Goal: Task Accomplishment & Management: Manage account settings

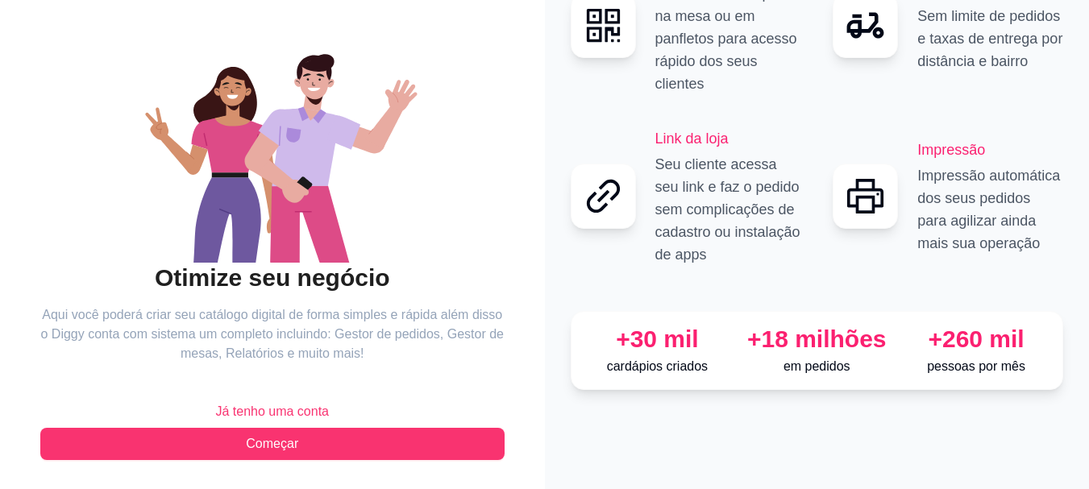
scroll to position [124, 0]
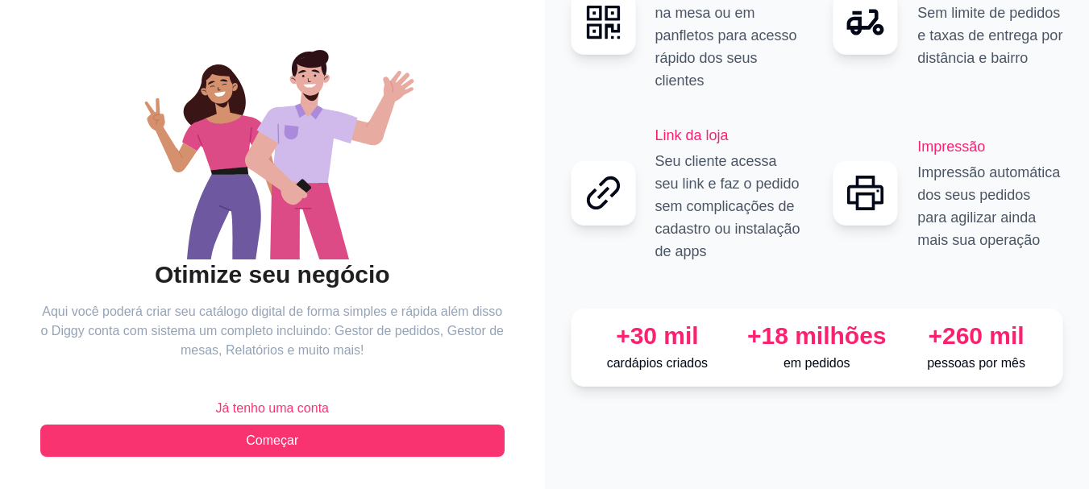
click at [286, 411] on span "Já tenho uma conta" at bounding box center [272, 408] width 114 height 19
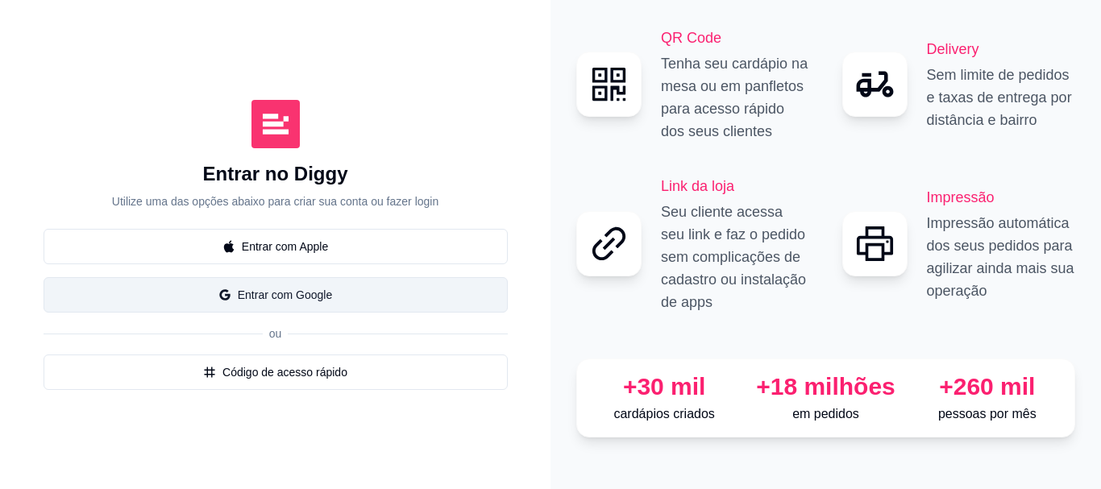
click at [269, 295] on button "Entrar com Google" at bounding box center [276, 294] width 464 height 35
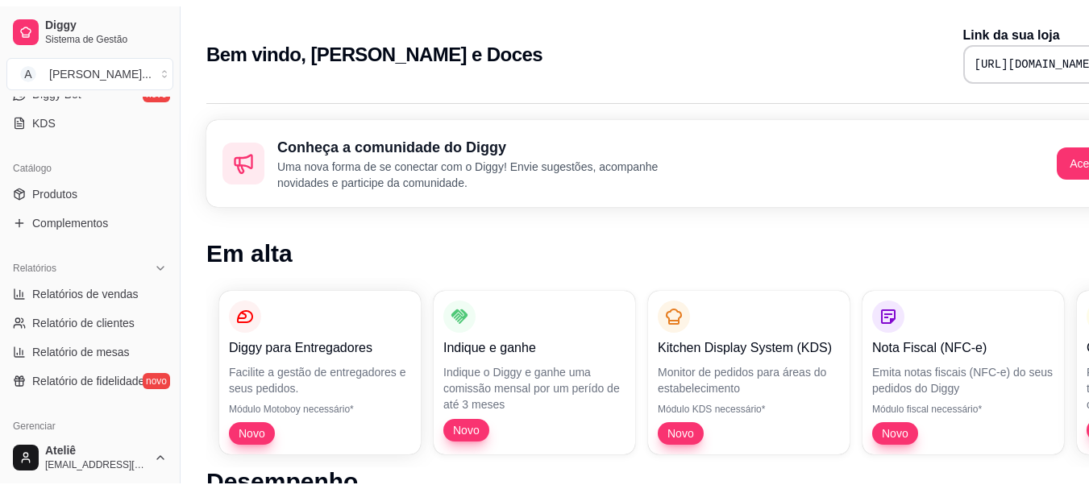
scroll to position [343, 0]
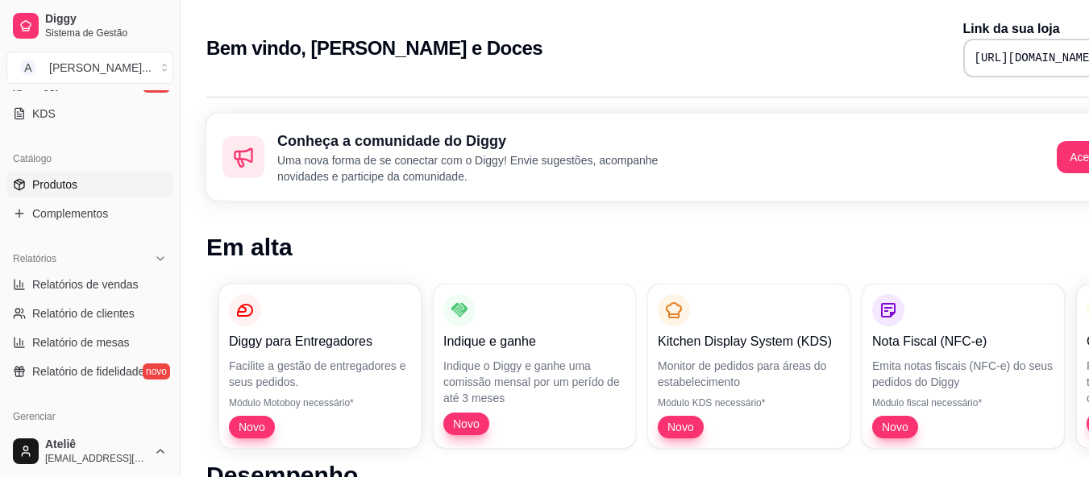
click at [85, 183] on link "Produtos" at bounding box center [89, 185] width 167 height 26
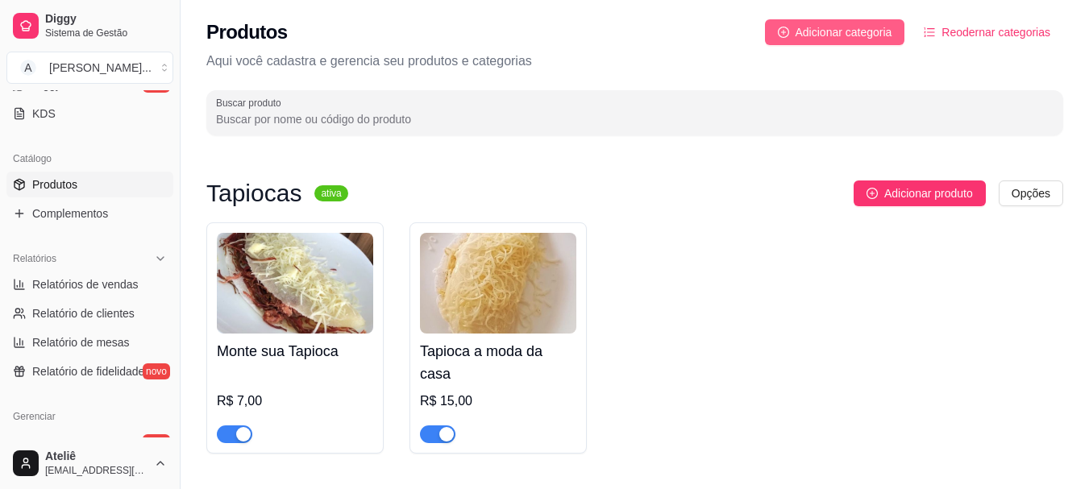
click at [803, 32] on span "Adicionar categoria" at bounding box center [843, 32] width 97 height 18
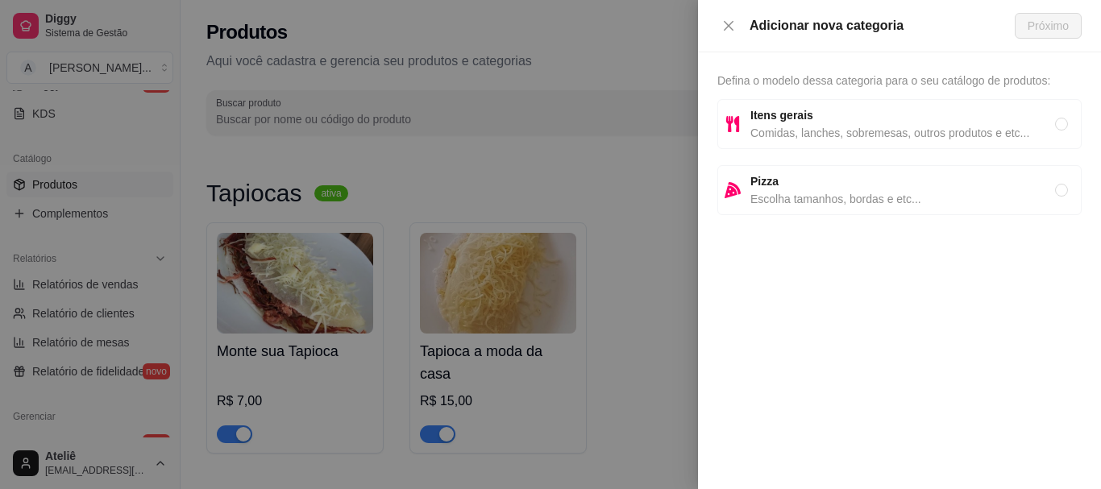
click at [827, 126] on span "Comidas, lanches, sobremesas, outros produtos e etc..." at bounding box center [902, 133] width 305 height 18
radio input "true"
click at [1057, 23] on span "Próximo" at bounding box center [1047, 26] width 41 height 18
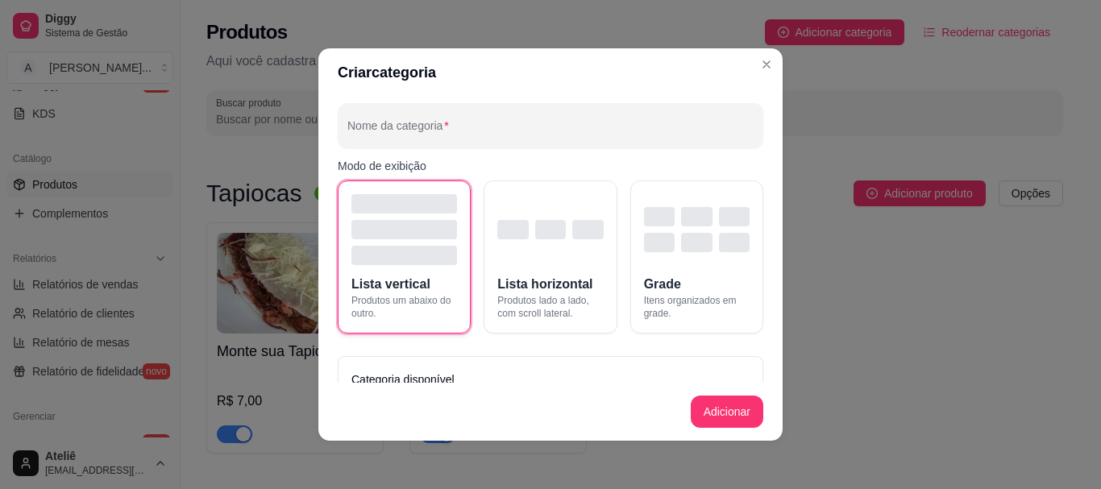
click at [364, 256] on div "button" at bounding box center [404, 255] width 106 height 19
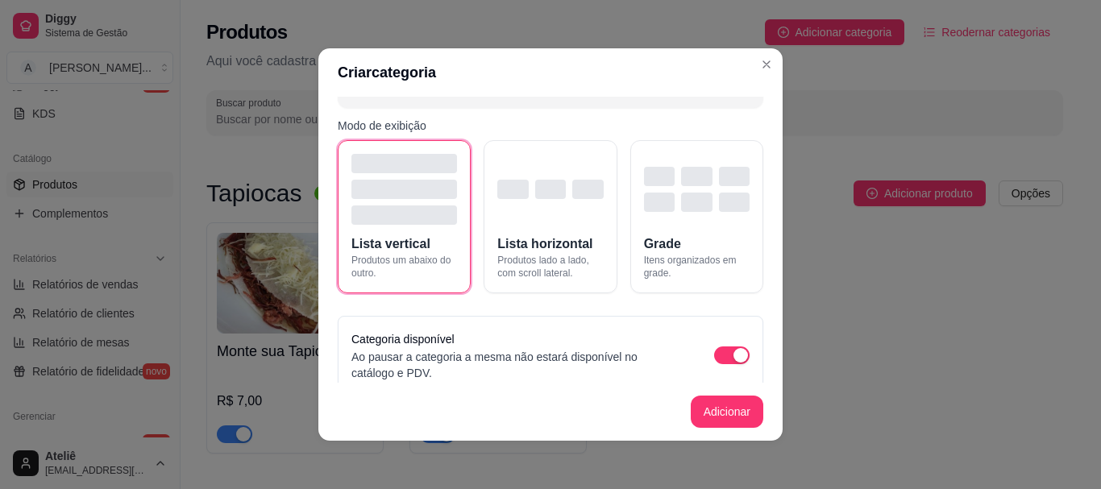
scroll to position [59, 0]
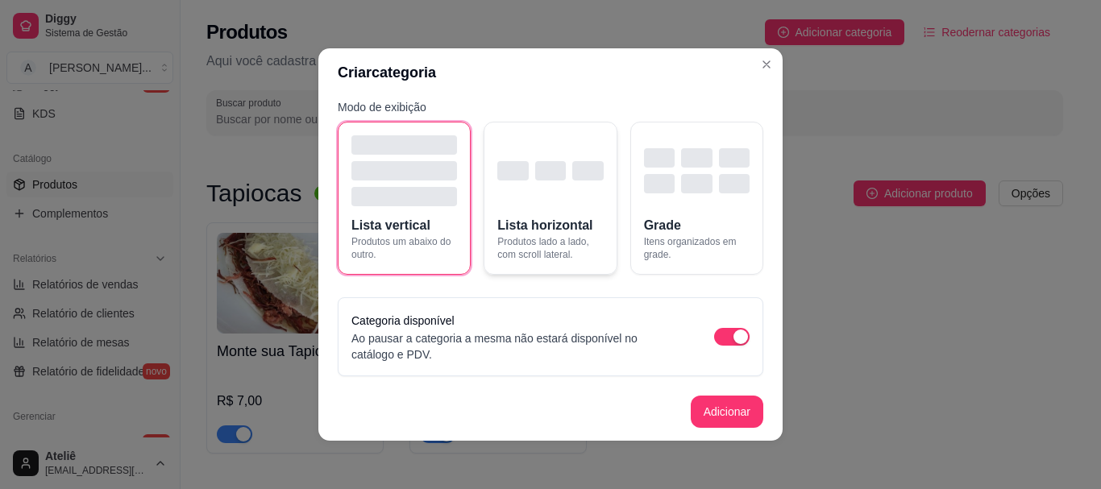
click at [554, 172] on div "button" at bounding box center [550, 170] width 106 height 19
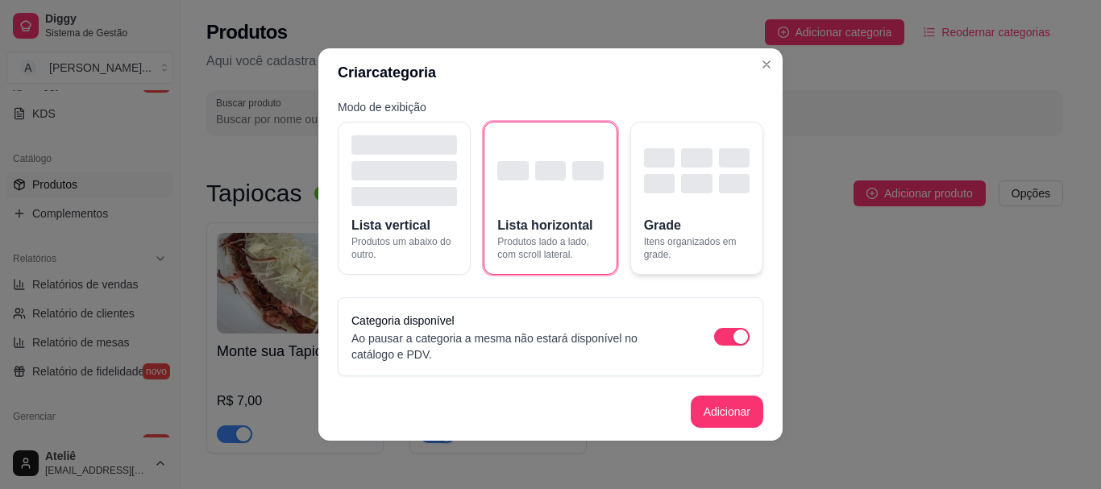
click at [687, 201] on div "button" at bounding box center [697, 170] width 106 height 71
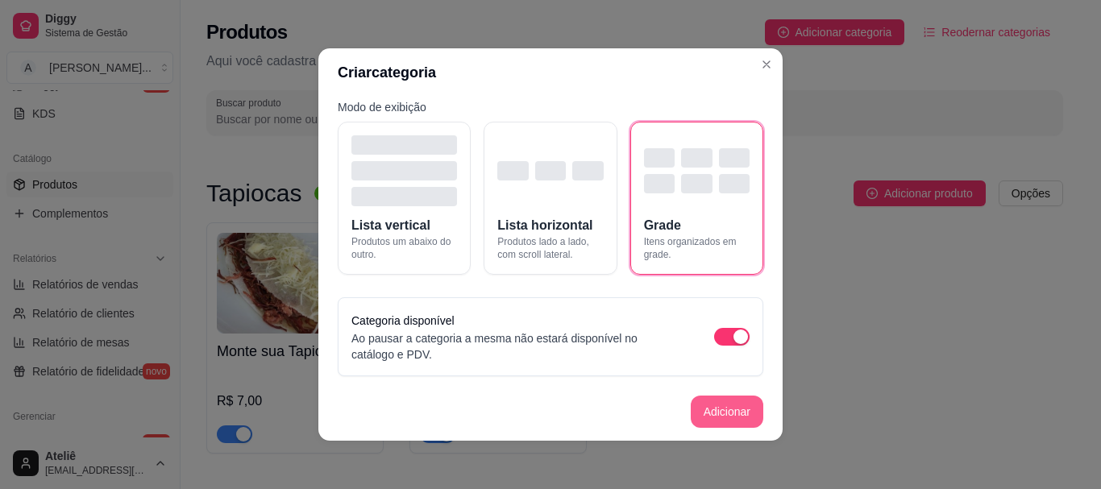
click at [710, 413] on button "Adicionar" at bounding box center [726, 412] width 73 height 32
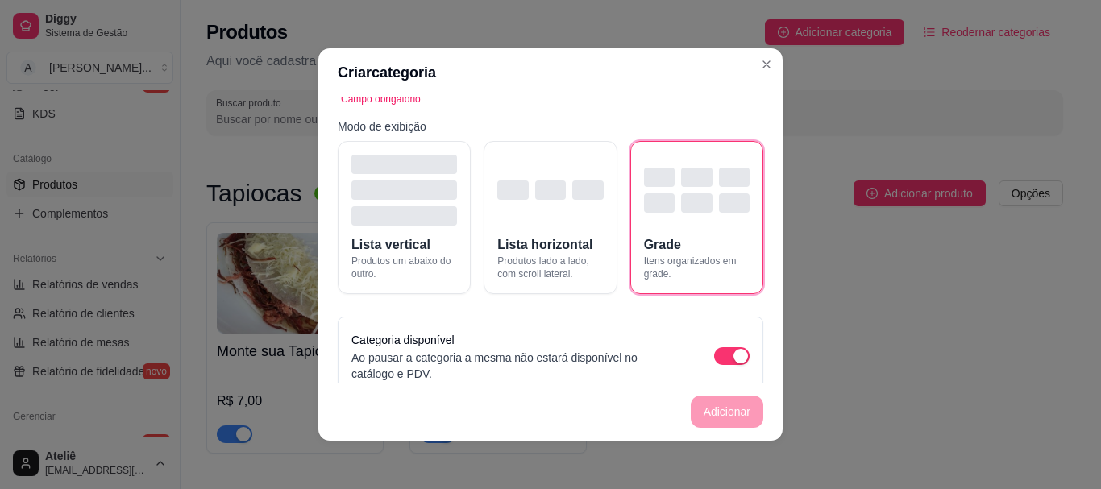
scroll to position [78, 0]
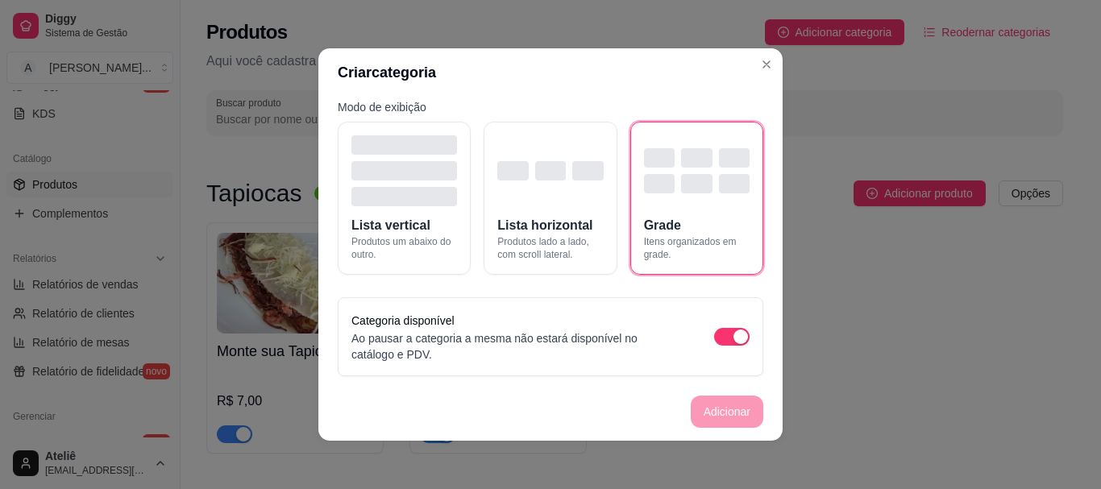
click at [724, 416] on footer "Adicionar" at bounding box center [550, 412] width 464 height 58
click at [408, 211] on button "Lista vertical Produtos um abaixo do outro." at bounding box center [404, 198] width 133 height 153
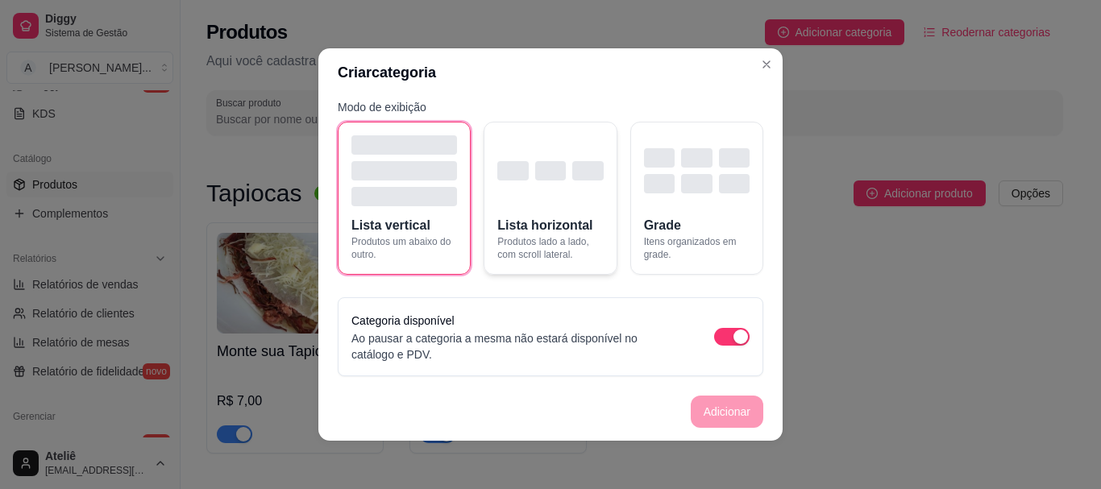
click at [567, 227] on span "Lista horizontal" at bounding box center [544, 225] width 95 height 19
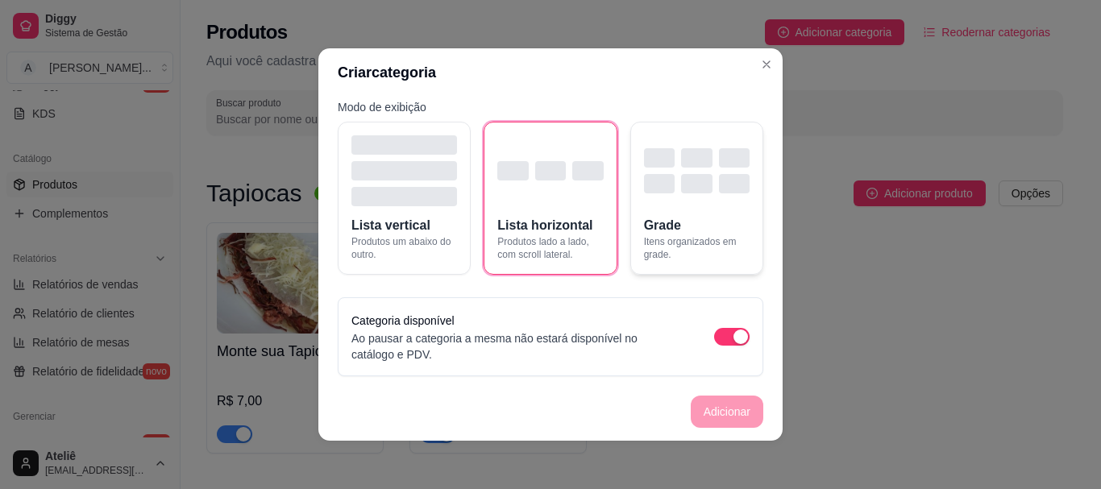
click at [674, 217] on button "Grade Itens organizados em grade." at bounding box center [696, 198] width 133 height 153
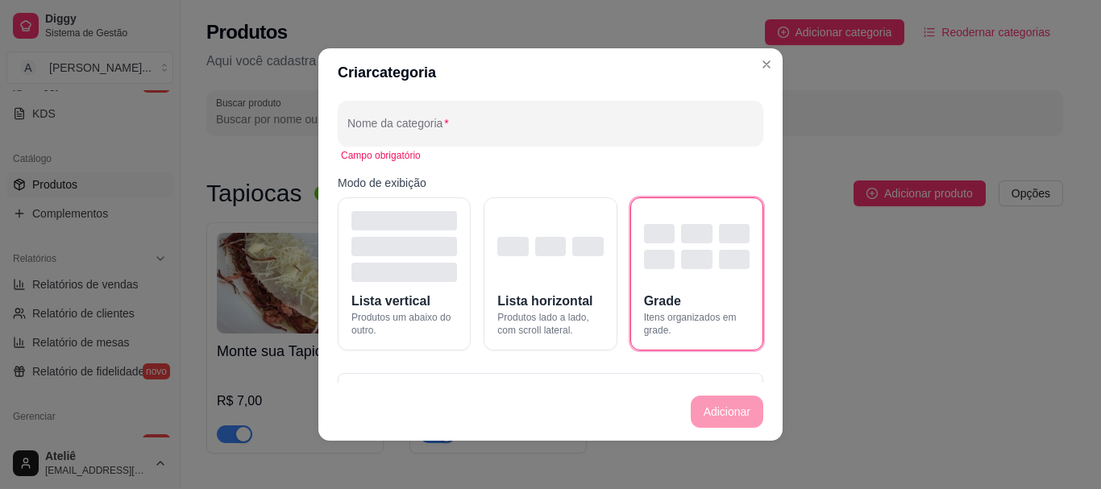
scroll to position [0, 0]
click at [711, 425] on footer "Adicionar" at bounding box center [550, 412] width 464 height 58
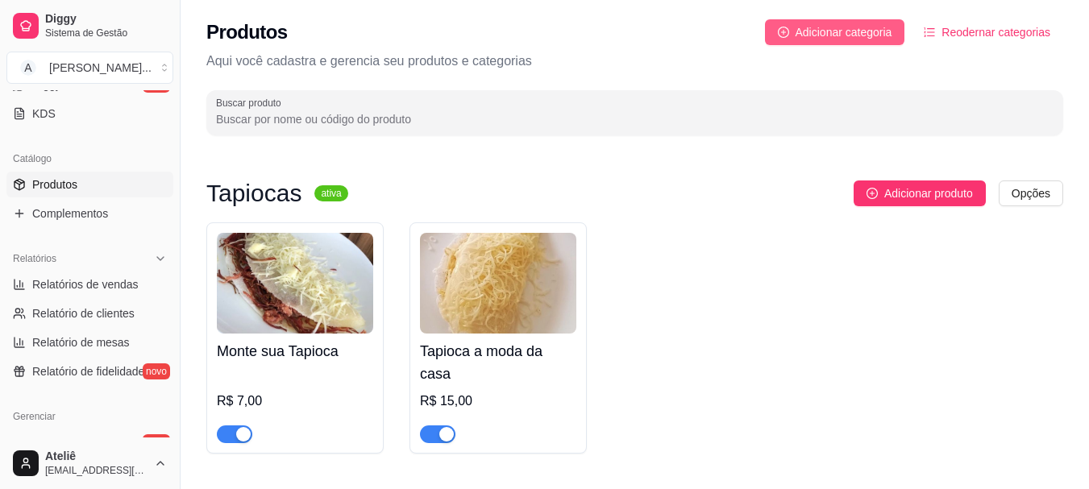
click at [820, 29] on span "Adicionar categoria" at bounding box center [843, 32] width 97 height 18
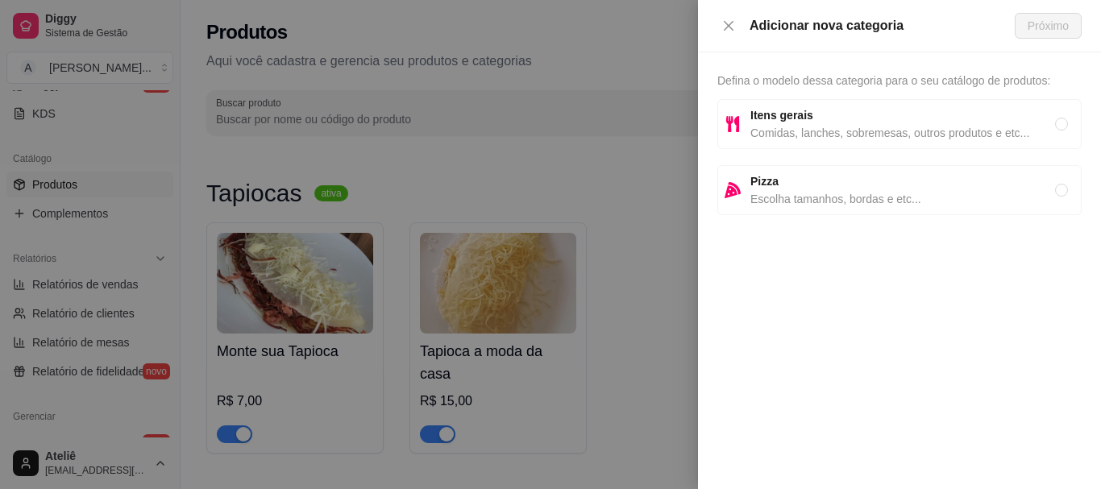
click at [776, 124] on span "Comidas, lanches, sobremesas, outros produtos e etc..." at bounding box center [902, 133] width 305 height 18
radio input "true"
click at [1061, 19] on span "Próximo" at bounding box center [1047, 26] width 41 height 18
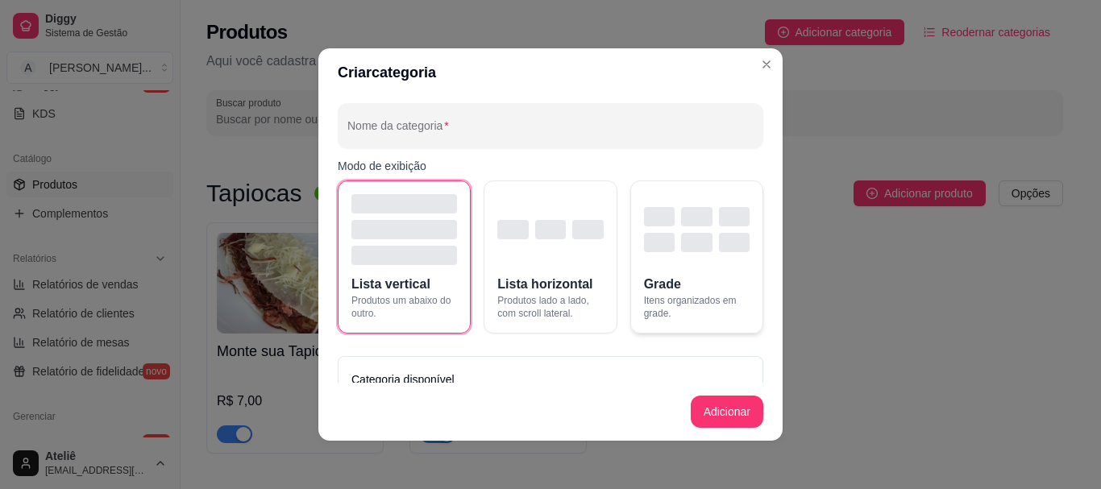
click at [647, 243] on div "button" at bounding box center [659, 242] width 31 height 19
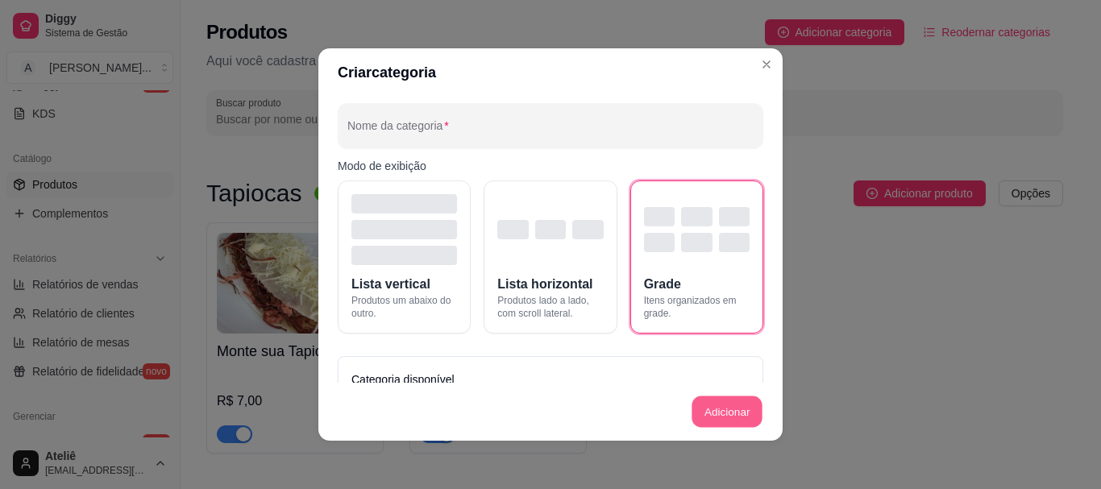
click at [720, 409] on button "Adicionar" at bounding box center [726, 411] width 71 height 31
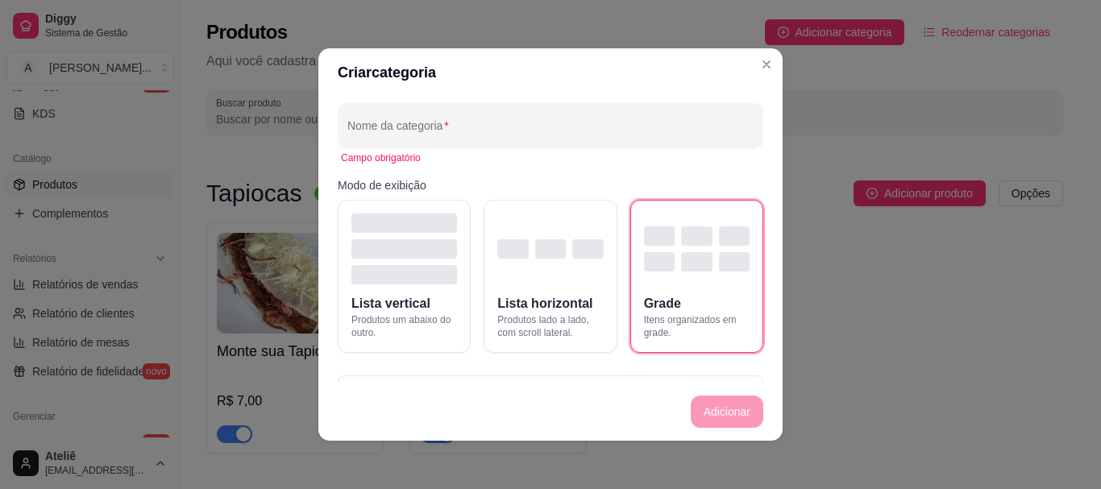
scroll to position [78, 0]
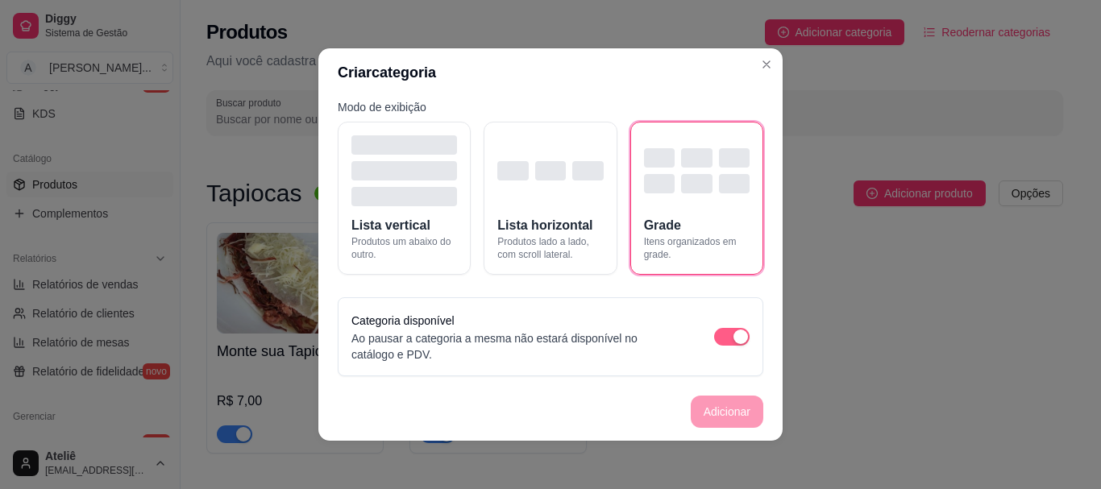
click at [714, 334] on span "button" at bounding box center [731, 337] width 35 height 18
click at [719, 336] on span "button" at bounding box center [731, 337] width 35 height 18
click at [722, 409] on footer "Adicionar" at bounding box center [550, 412] width 464 height 58
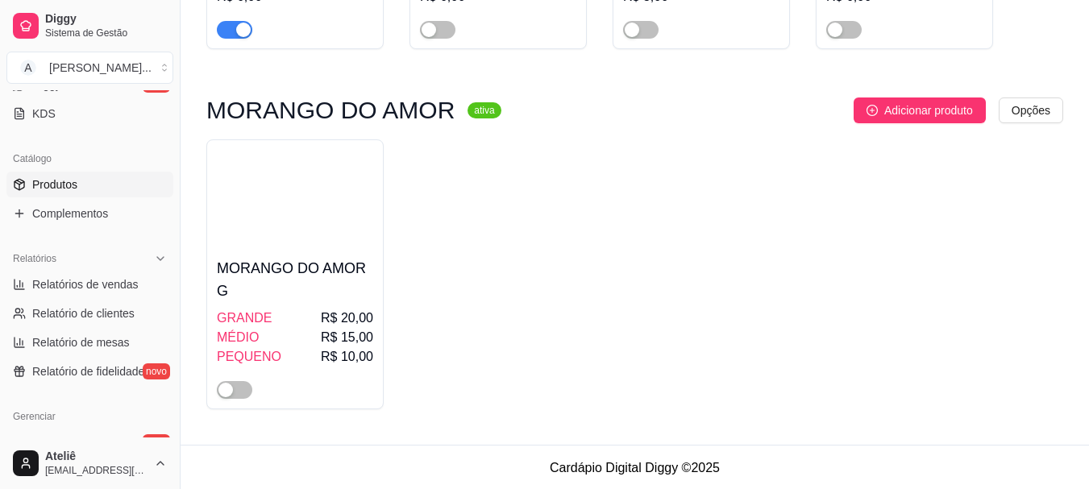
scroll to position [0, 0]
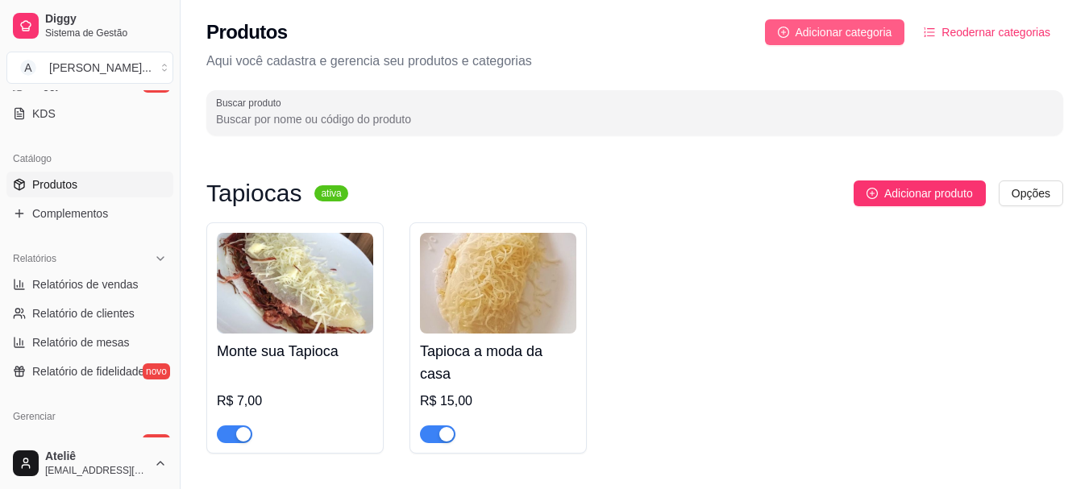
click at [820, 31] on span "Adicionar categoria" at bounding box center [843, 32] width 97 height 18
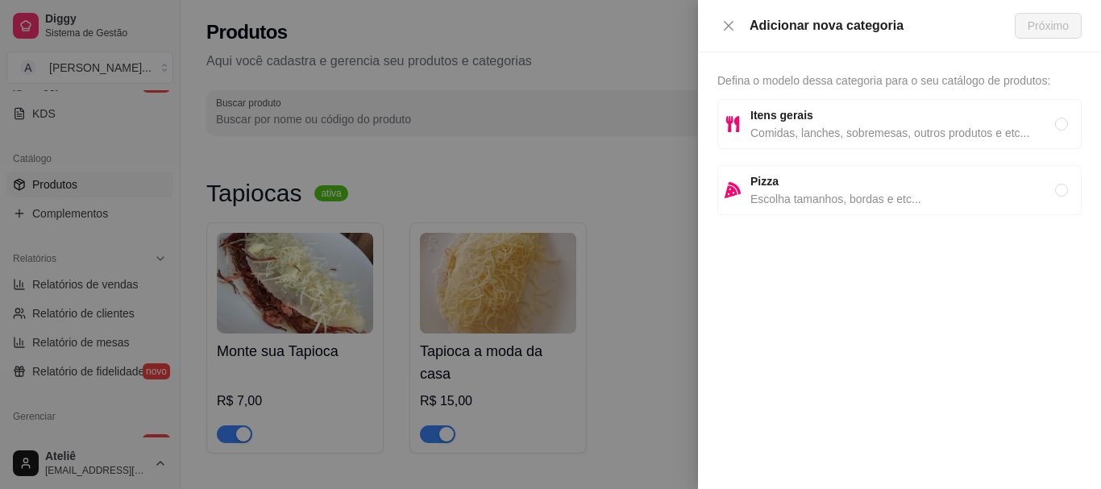
click at [798, 126] on span "Comidas, lanches, sobremesas, outros produtos e etc..." at bounding box center [902, 133] width 305 height 18
radio input "true"
click at [1025, 28] on button "Próximo" at bounding box center [1047, 26] width 67 height 26
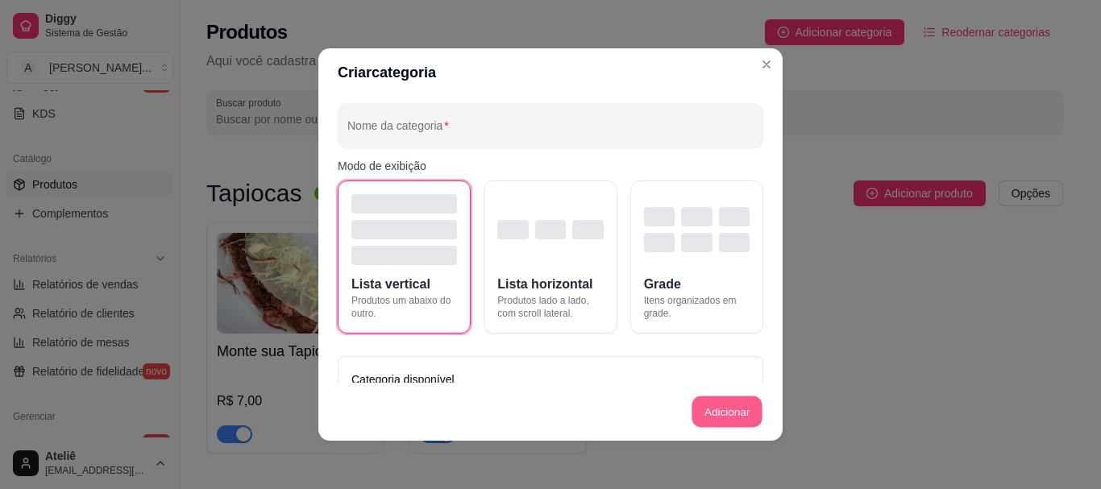
click at [708, 417] on button "Adicionar" at bounding box center [726, 411] width 71 height 31
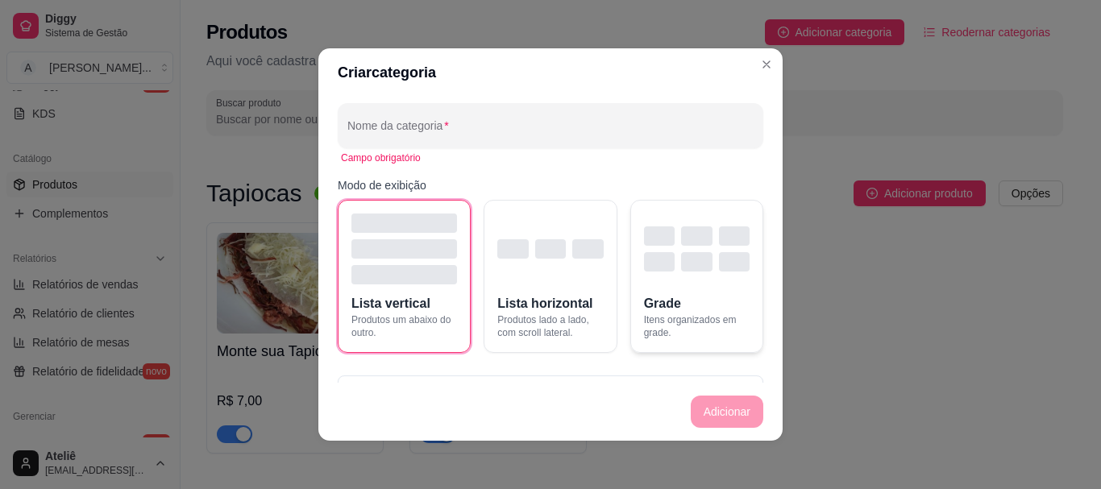
click at [655, 274] on div "button" at bounding box center [697, 249] width 106 height 71
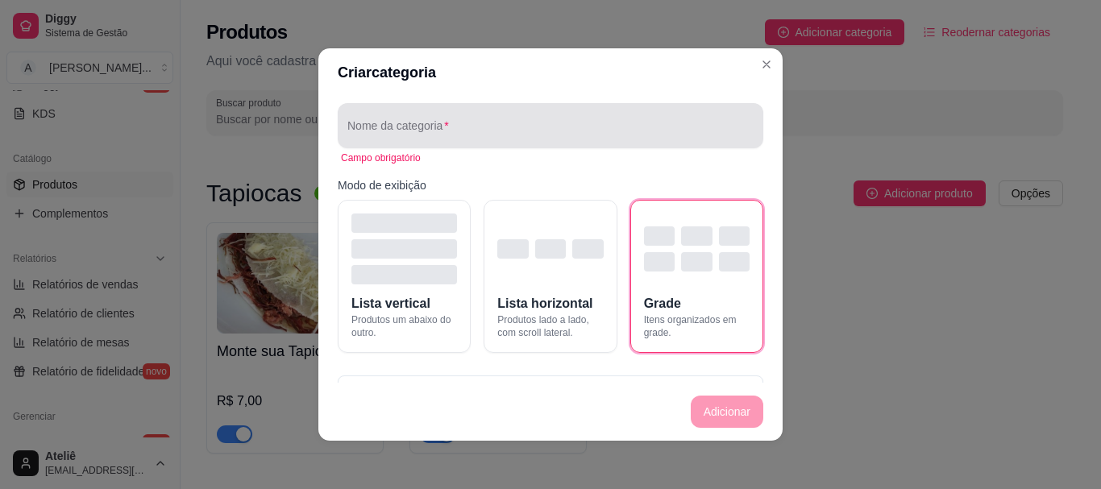
click at [500, 130] on input "Nome da categoria" at bounding box center [550, 132] width 406 height 16
click at [474, 108] on div "Nome da categoria" at bounding box center [550, 125] width 425 height 45
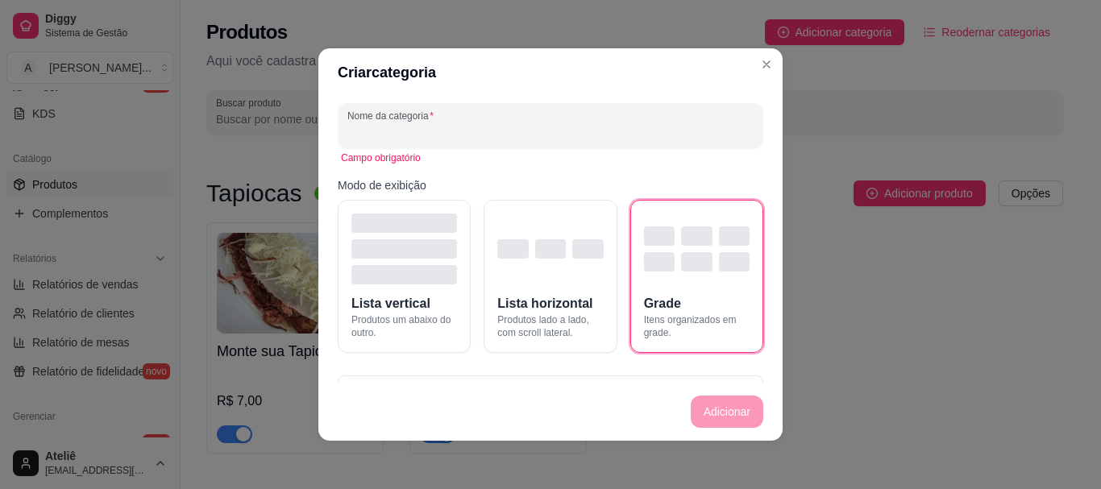
paste input "croissant"
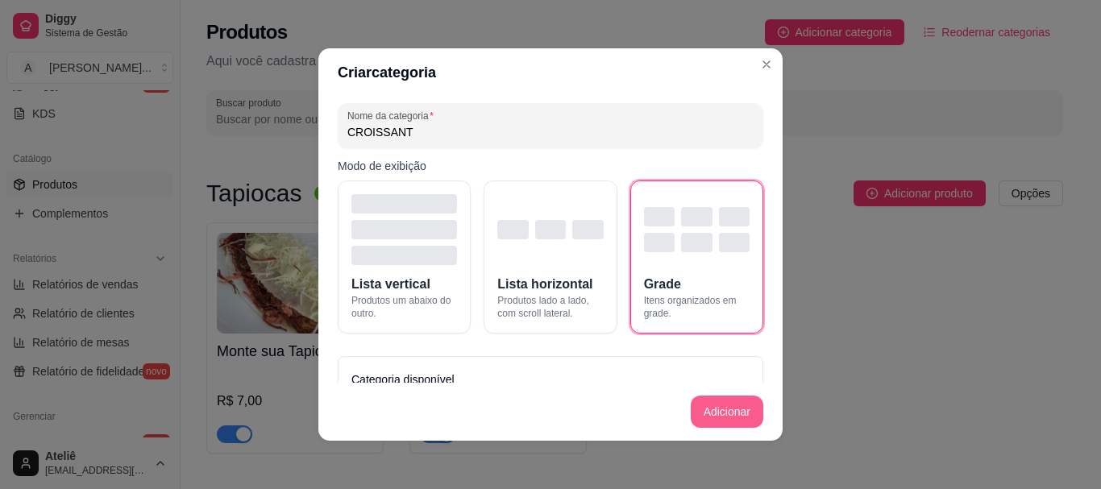
type input "CROISSANT"
click at [722, 405] on button "Adicionar" at bounding box center [726, 412] width 73 height 32
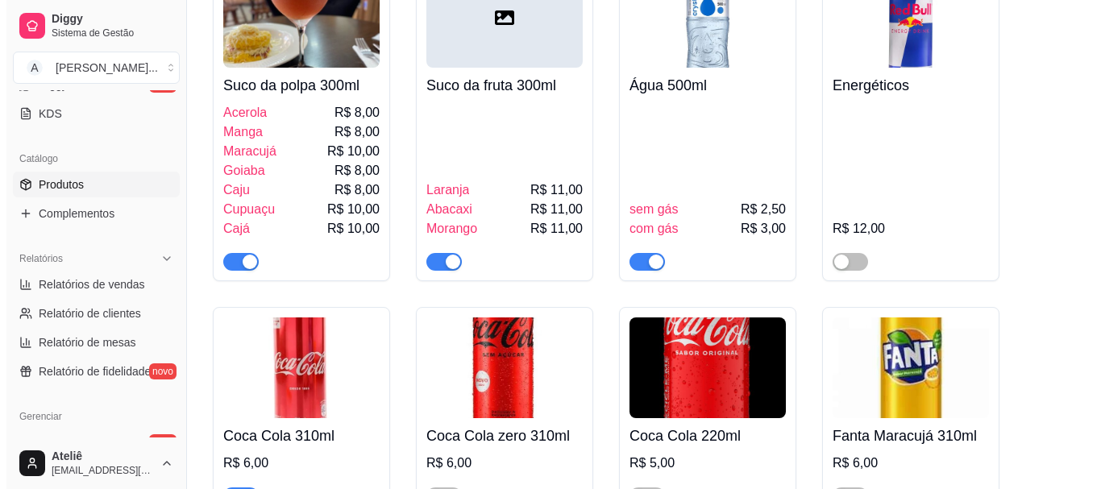
scroll to position [7533, 0]
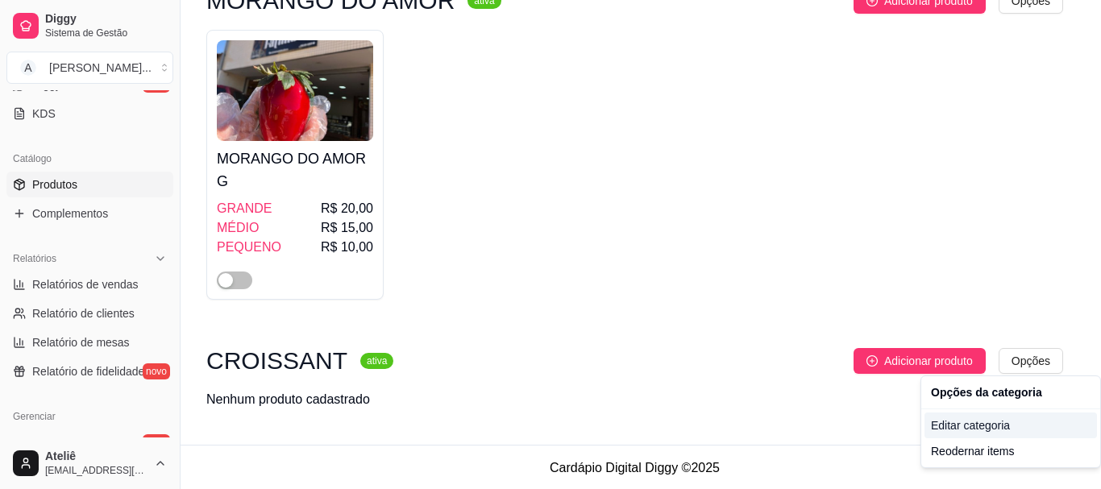
click at [964, 428] on div "Editar categoria" at bounding box center [1010, 426] width 172 height 26
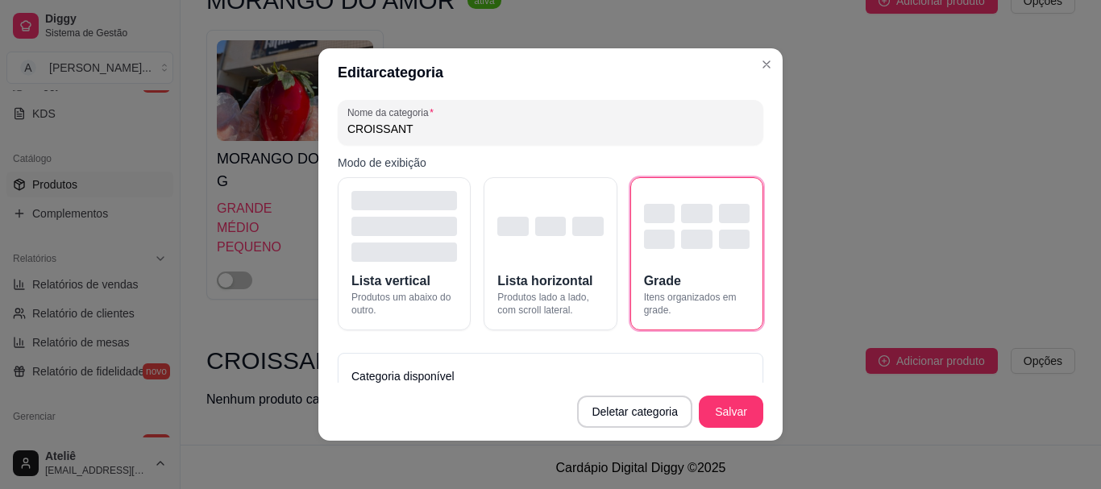
scroll to position [2, 0]
click at [681, 223] on div "button" at bounding box center [696, 214] width 31 height 19
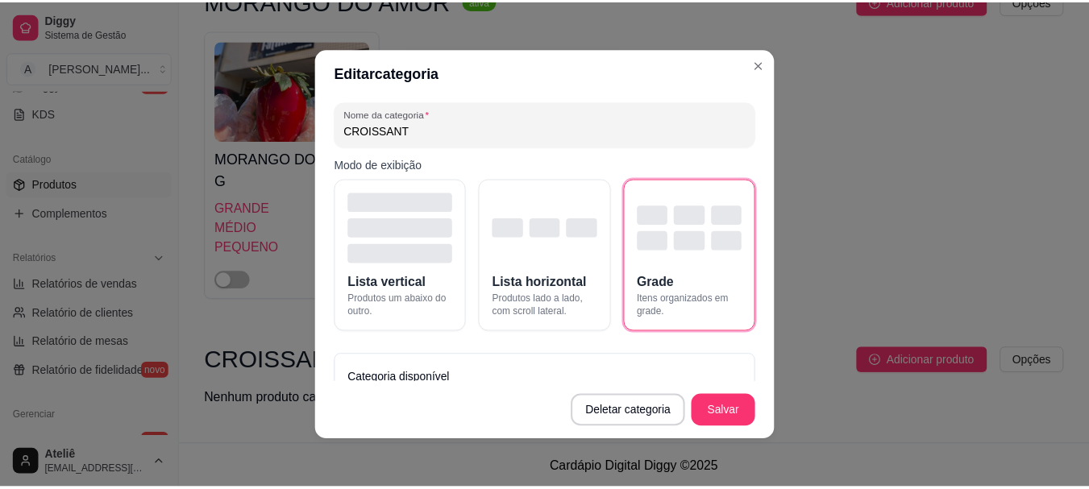
scroll to position [0, 0]
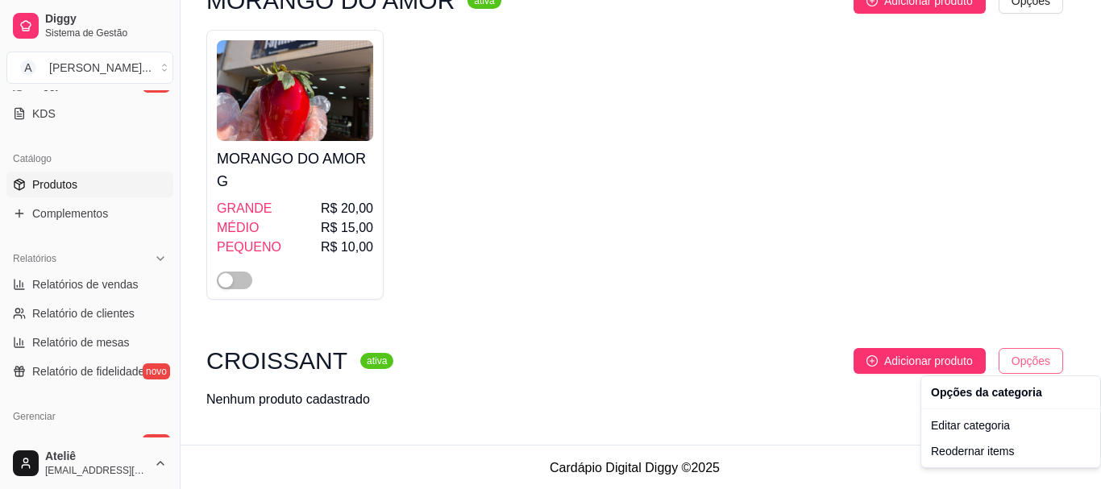
click at [967, 454] on div "Reodernar items" at bounding box center [1010, 451] width 172 height 26
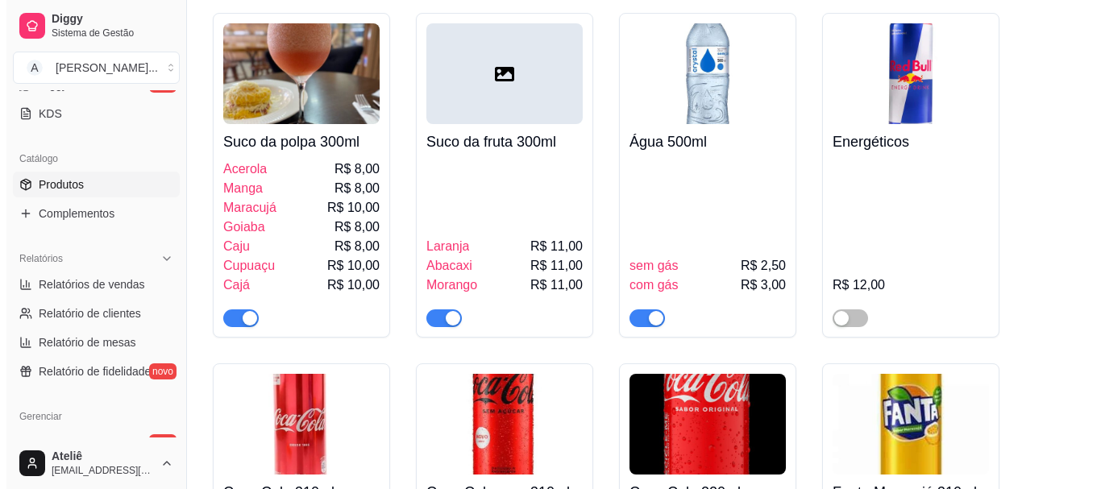
scroll to position [7533, 0]
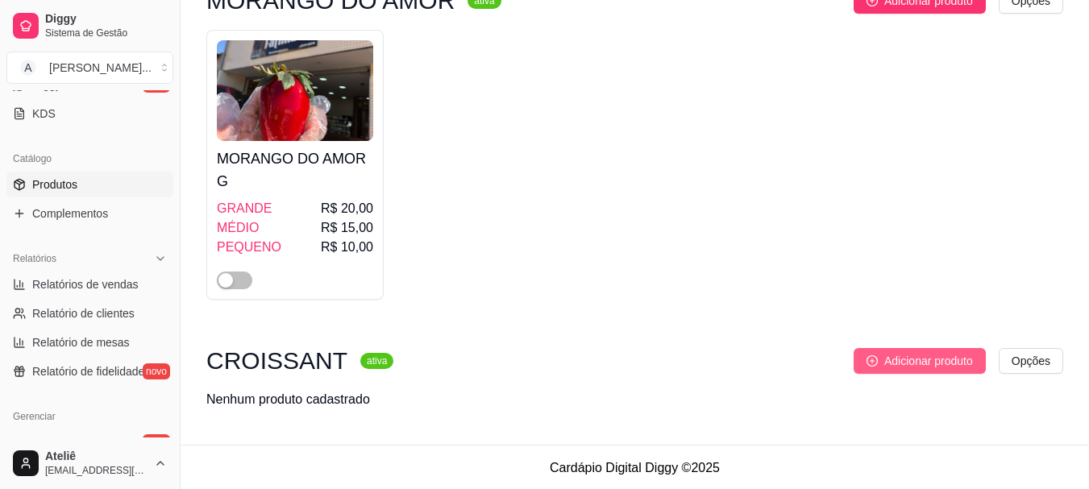
click at [914, 361] on span "Adicionar produto" at bounding box center [928, 361] width 89 height 18
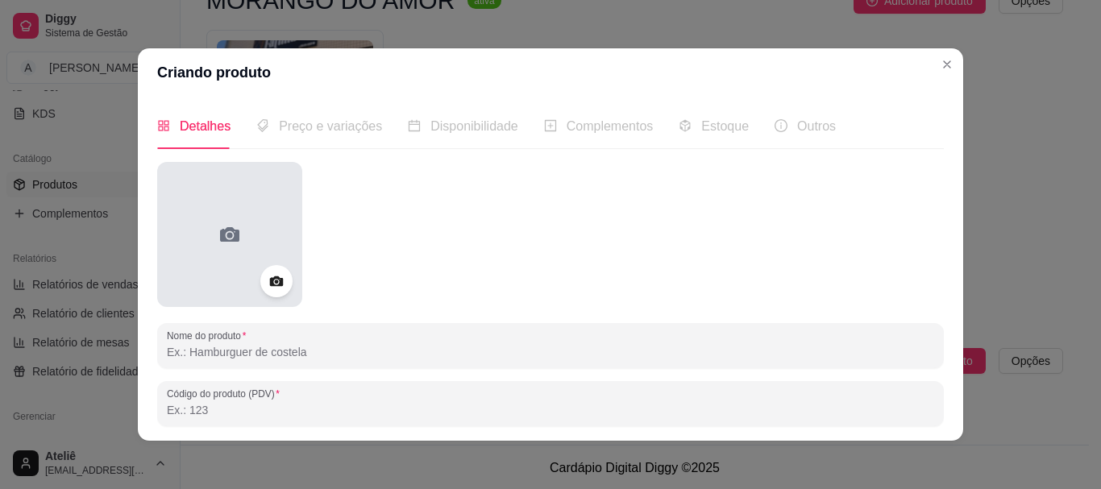
click at [231, 248] on div at bounding box center [229, 234] width 145 height 145
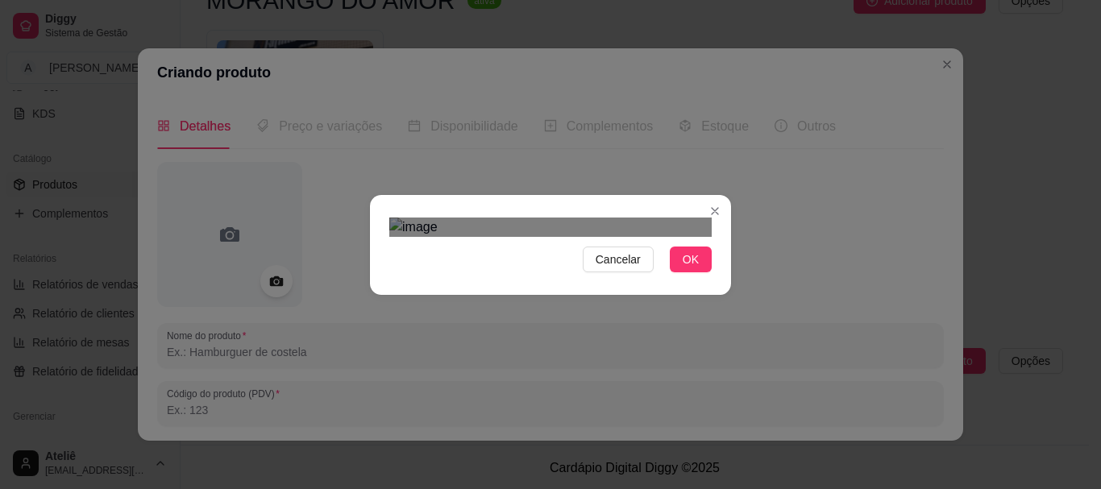
click at [373, 211] on div "Cancelar OK" at bounding box center [550, 245] width 361 height 68
click at [719, 211] on div "Cancelar OK" at bounding box center [550, 245] width 361 height 68
click at [658, 282] on div "Use the arrow keys to move the crop selection area" at bounding box center [550, 443] width 322 height 322
click at [688, 268] on span "OK" at bounding box center [690, 260] width 16 height 18
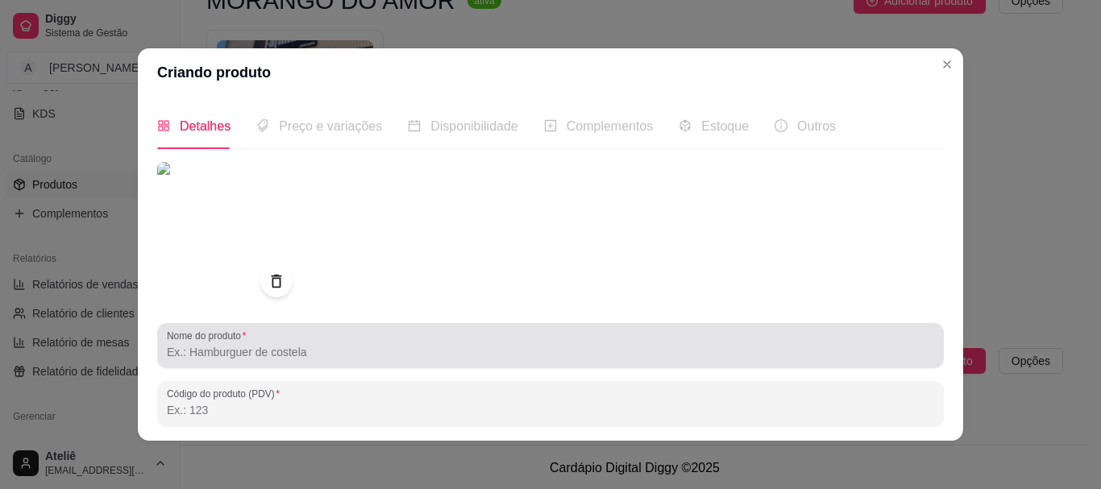
click at [377, 340] on div at bounding box center [550, 346] width 767 height 32
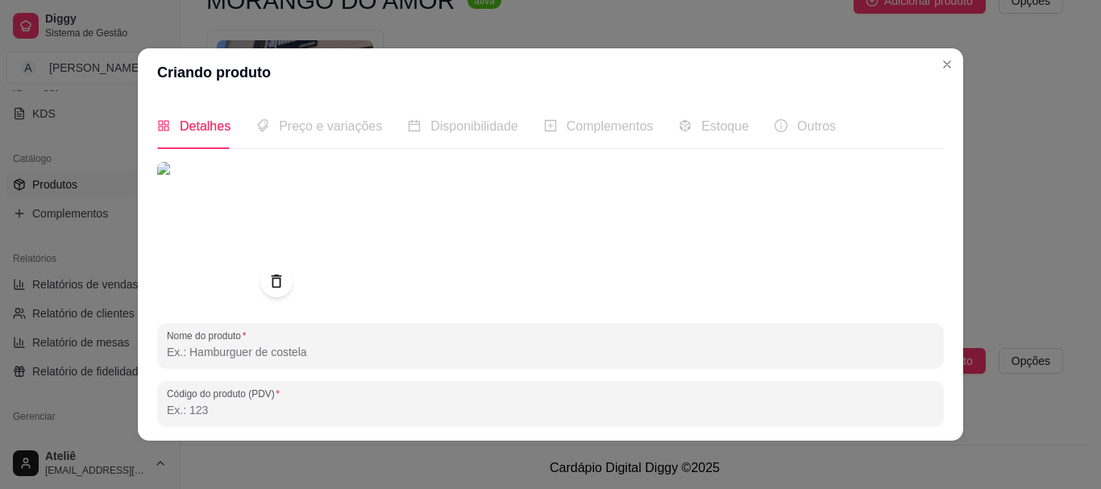
paste input "croissant"
type input "c"
type input "CROISSANT RECHEADO DE CHOCOLATE"
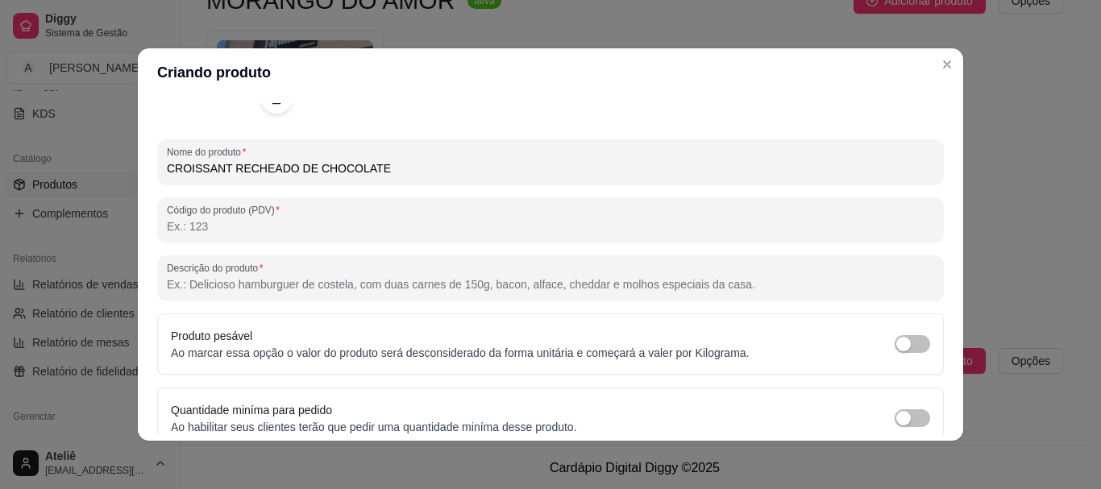
scroll to position [185, 0]
click at [659, 281] on input "Descrição do produto" at bounding box center [550, 284] width 767 height 16
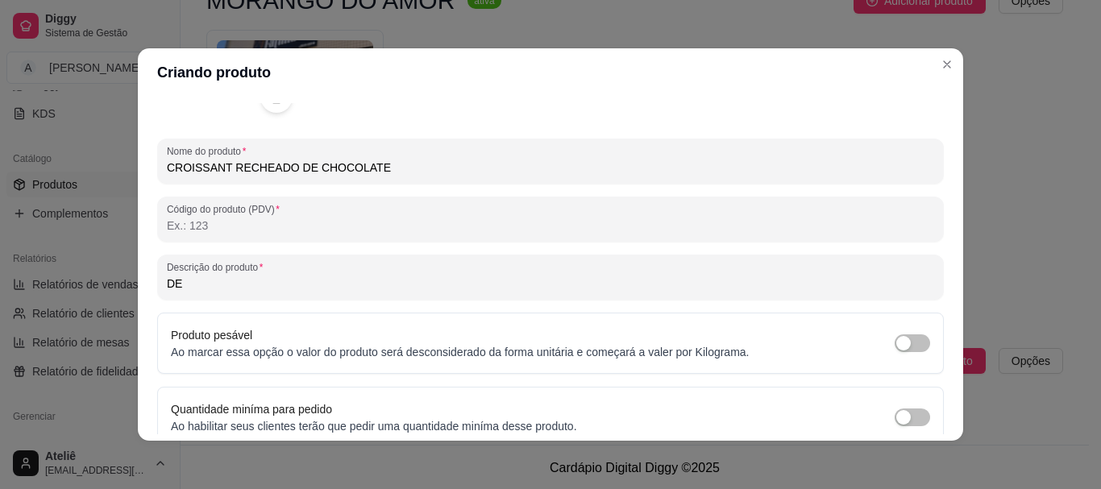
type input "D"
paste input "croissant"
type input "delicioso croissant recheado de puro chocolate"
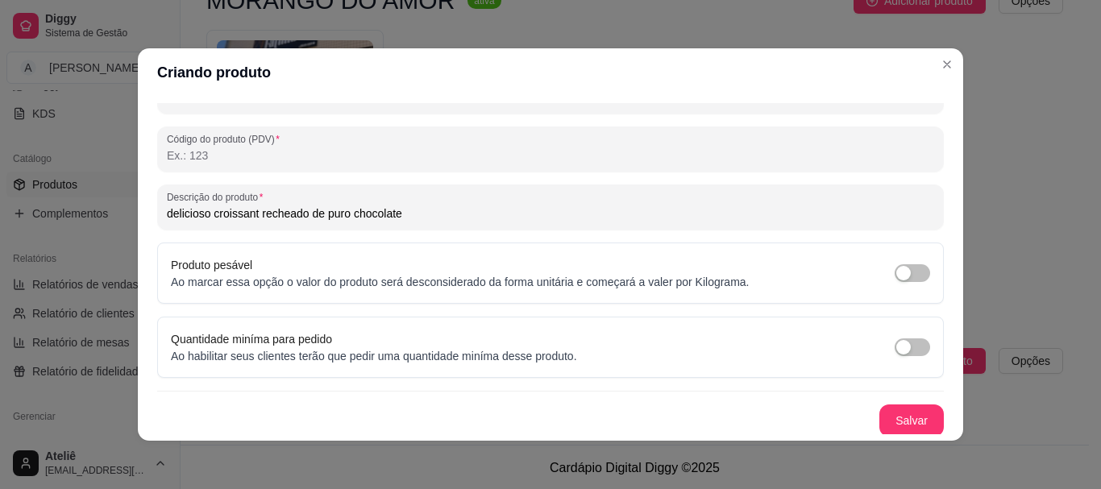
scroll to position [257, 0]
click at [887, 417] on button "Salvar" at bounding box center [911, 418] width 63 height 31
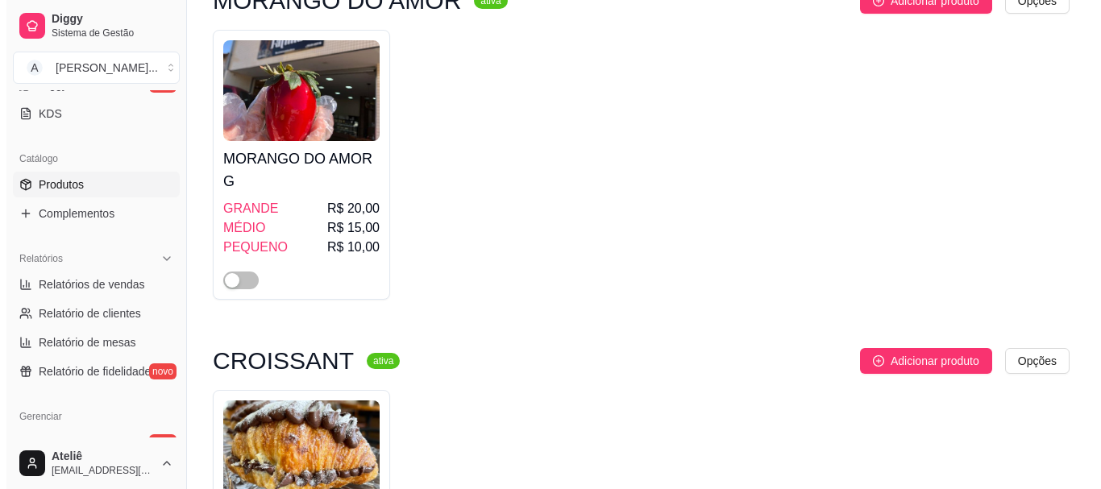
scroll to position [7746, 0]
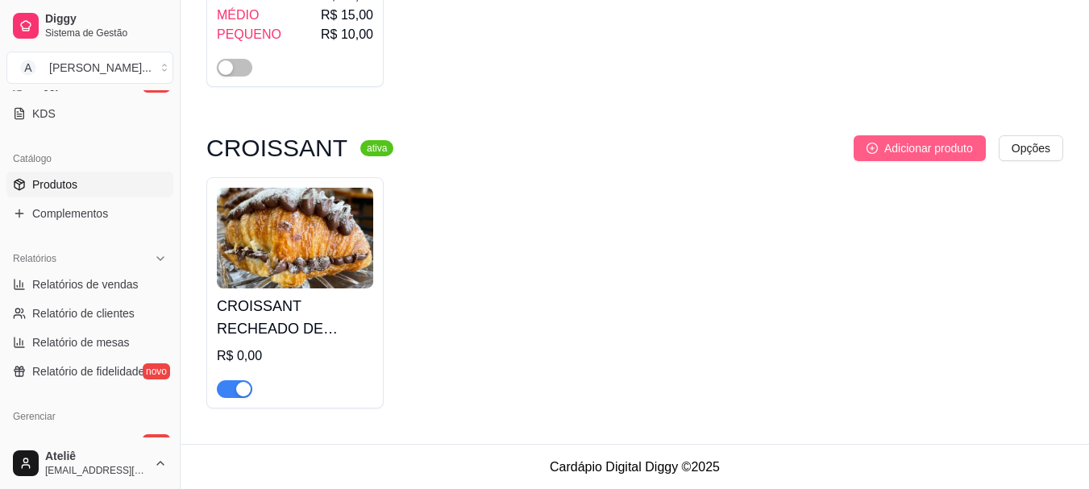
click at [916, 139] on span "Adicionar produto" at bounding box center [928, 148] width 89 height 18
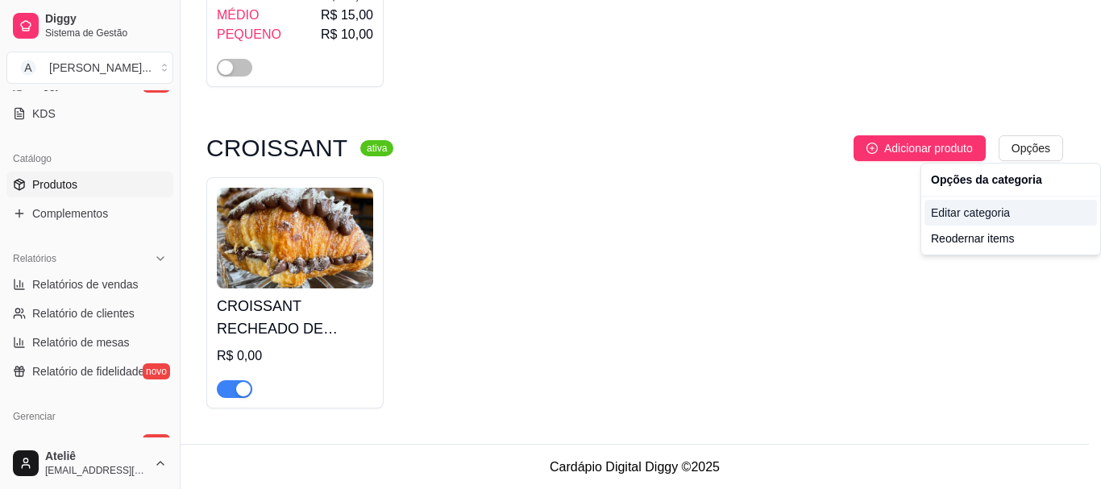
click at [949, 215] on div "Editar categoria" at bounding box center [1010, 213] width 172 height 26
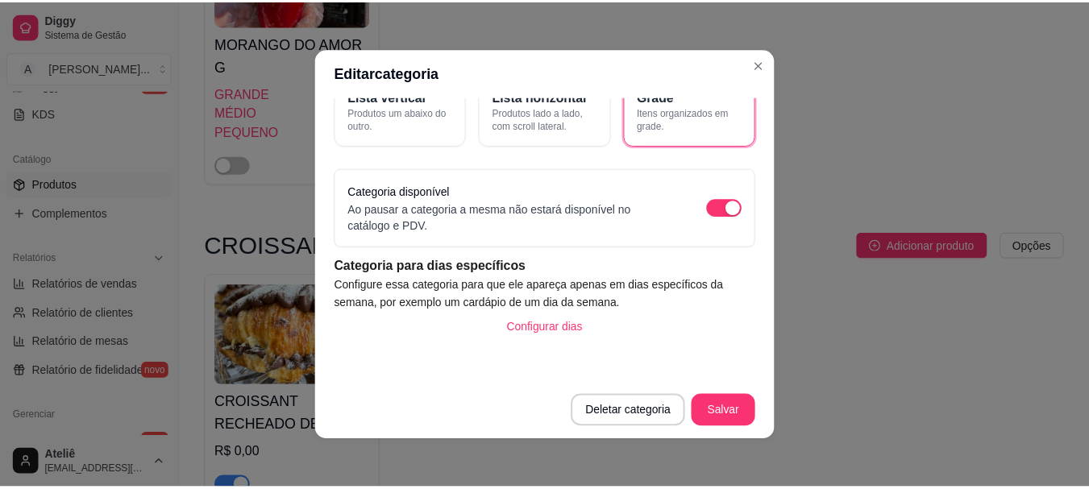
scroll to position [0, 0]
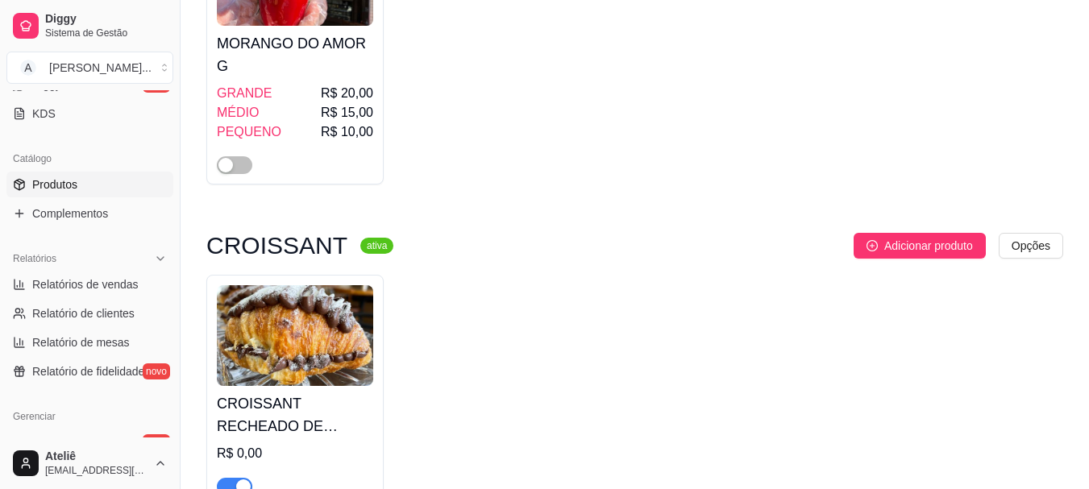
click at [281, 355] on img at bounding box center [295, 335] width 156 height 101
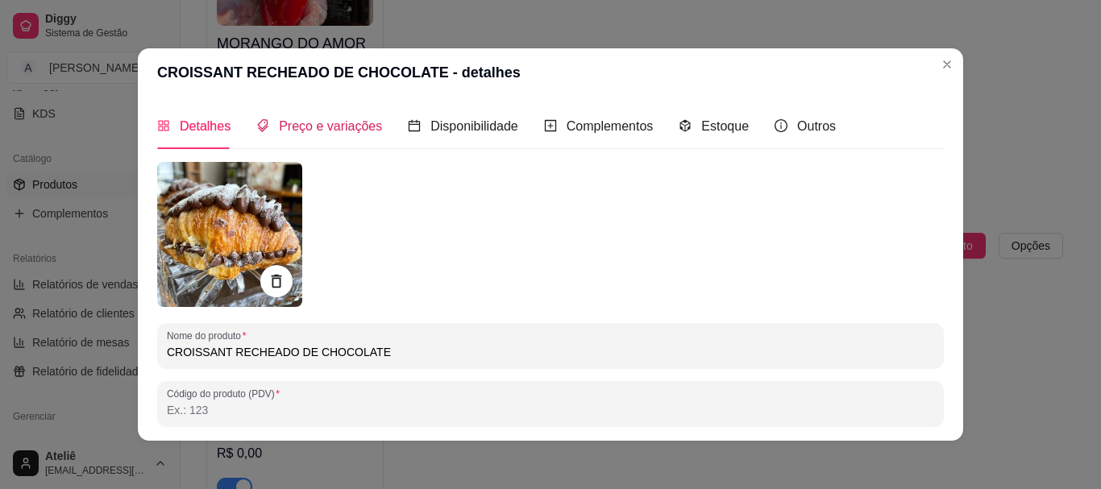
click at [313, 127] on span "Preço e variações" at bounding box center [330, 126] width 103 height 14
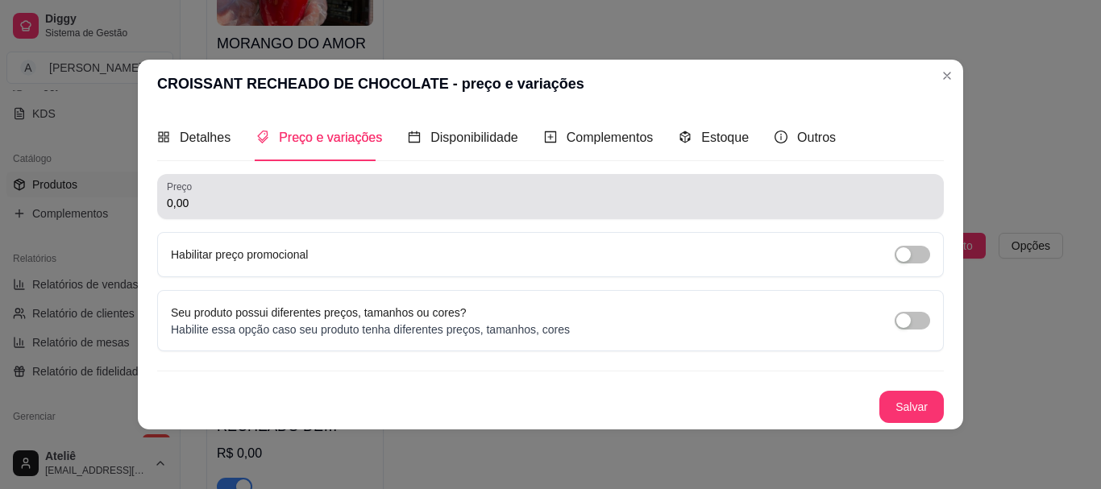
click at [249, 189] on div "0,00" at bounding box center [550, 196] width 767 height 32
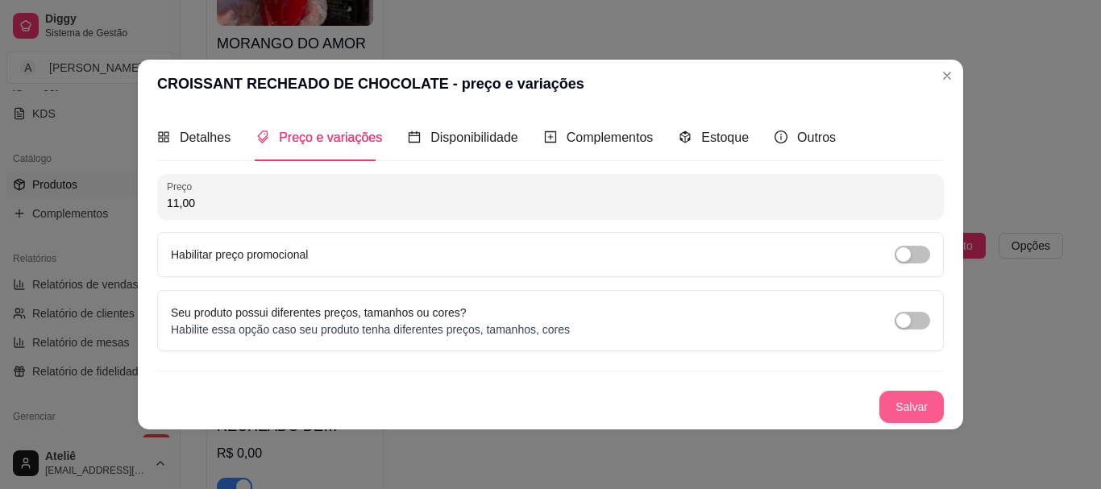
type input "11,00"
click at [904, 403] on button "Salvar" at bounding box center [911, 407] width 64 height 32
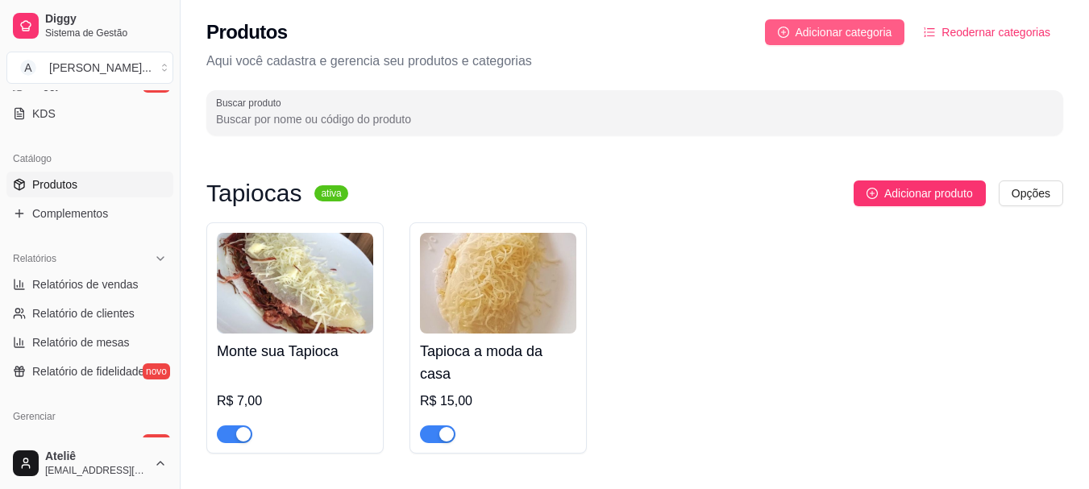
click at [856, 31] on span "Adicionar categoria" at bounding box center [843, 32] width 97 height 18
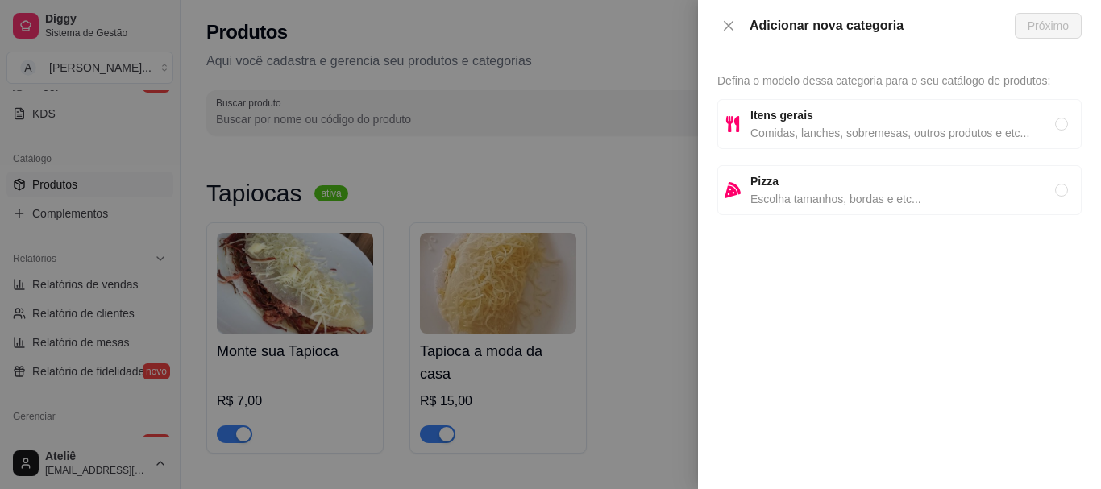
click at [804, 123] on span "Itens gerais" at bounding box center [902, 115] width 305 height 18
radio input "true"
click at [1045, 24] on span "Próximo" at bounding box center [1047, 26] width 41 height 18
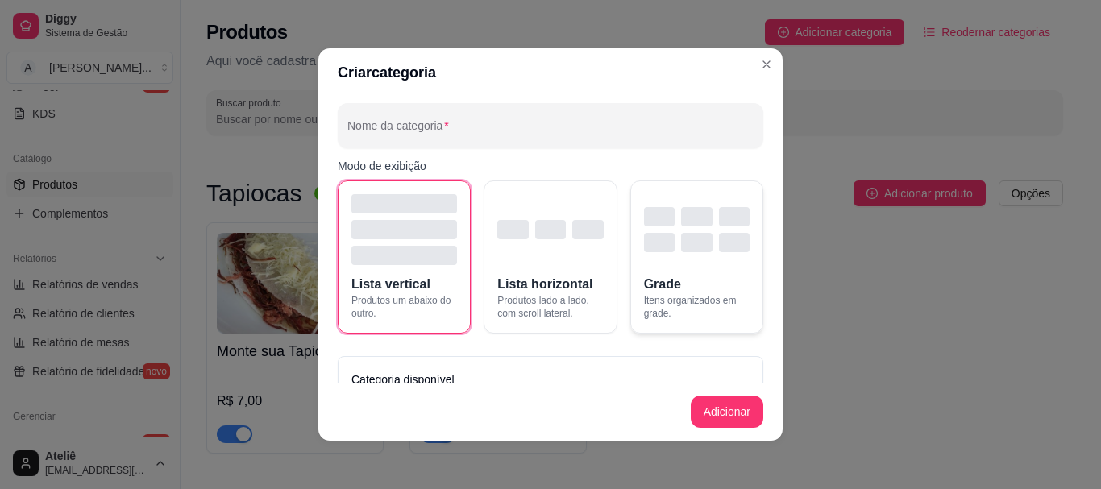
click at [681, 245] on div "button" at bounding box center [696, 242] width 31 height 19
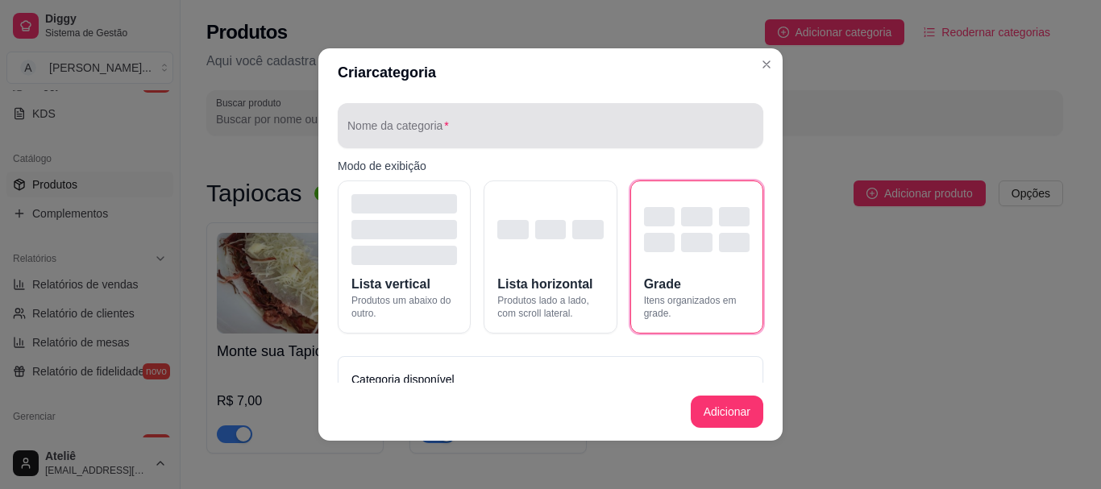
click at [491, 118] on div at bounding box center [550, 126] width 406 height 32
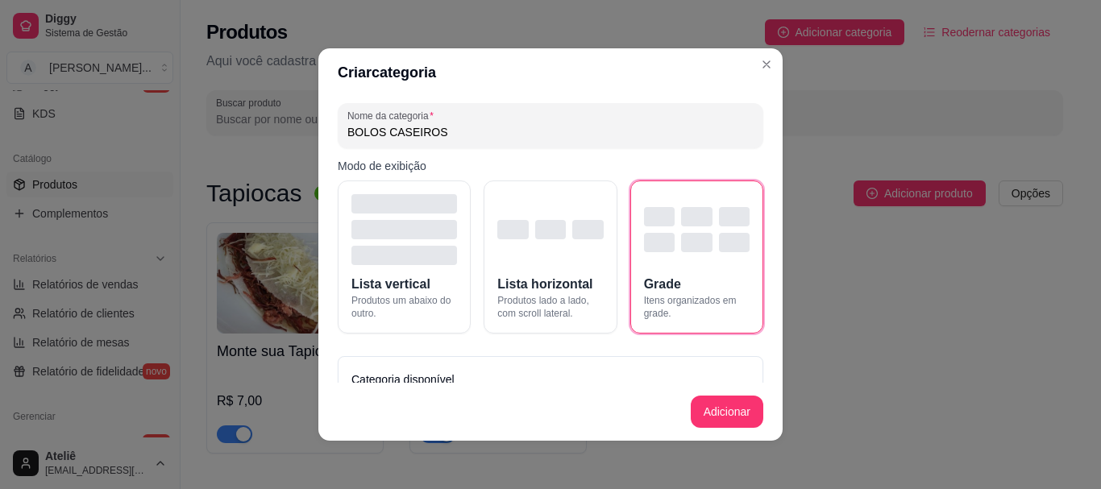
type input "BOLOS CASEIROS"
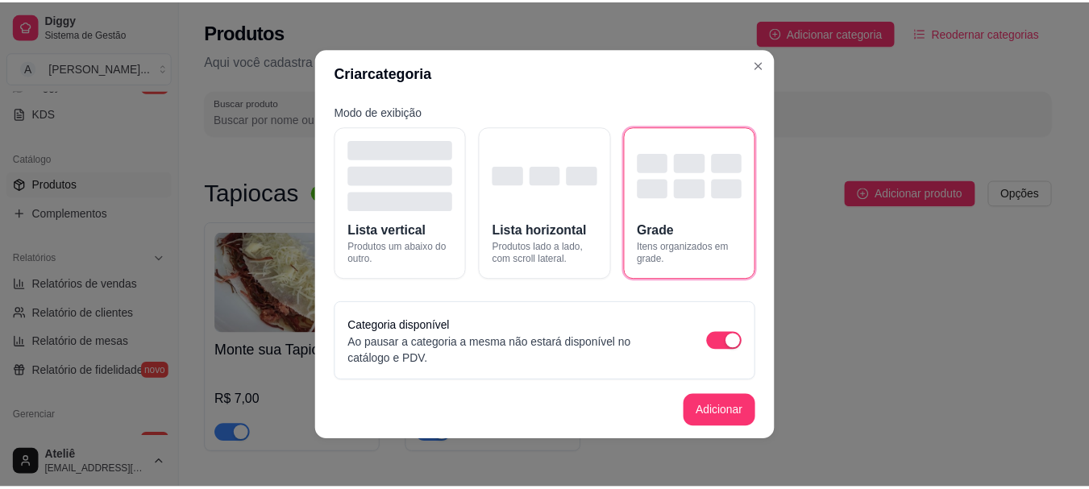
scroll to position [59, 0]
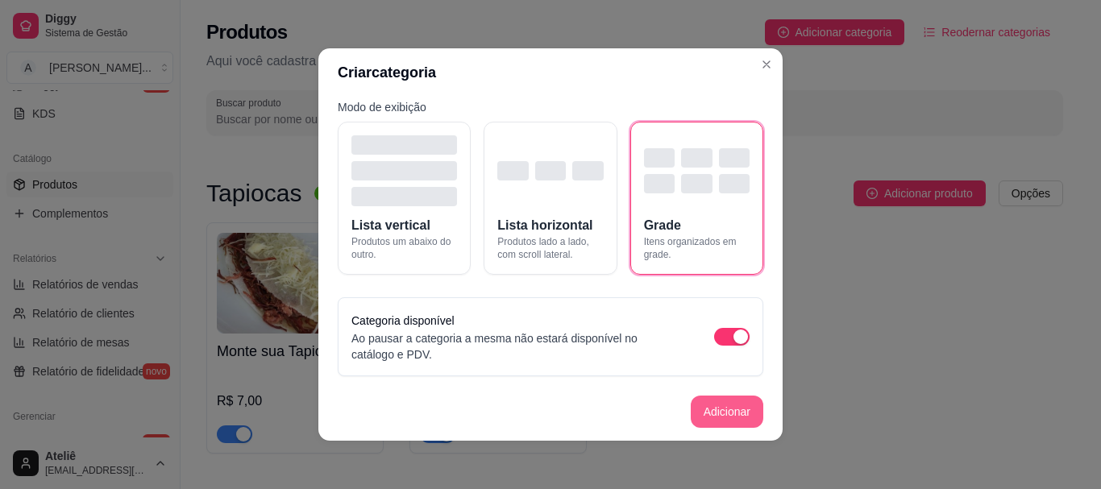
click at [714, 410] on button "Adicionar" at bounding box center [726, 412] width 73 height 32
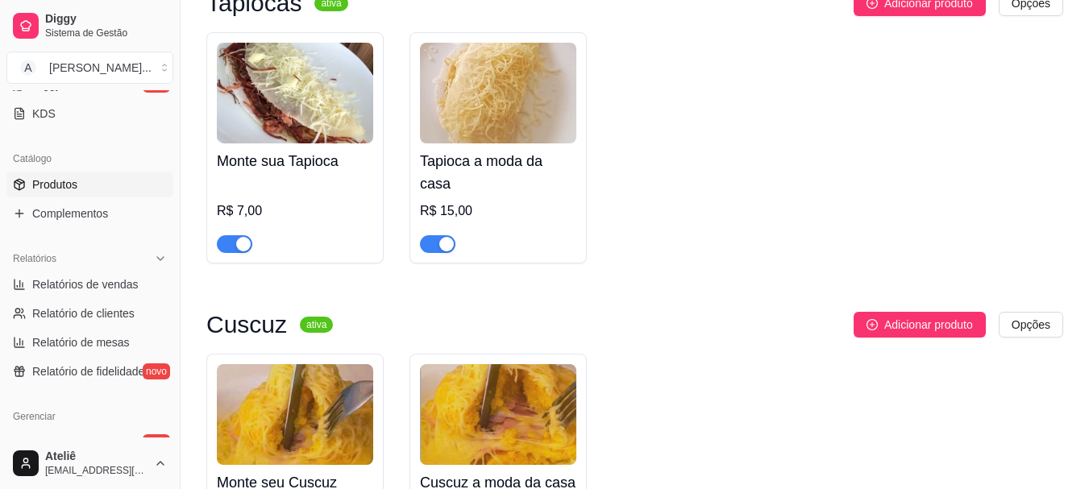
scroll to position [0, 0]
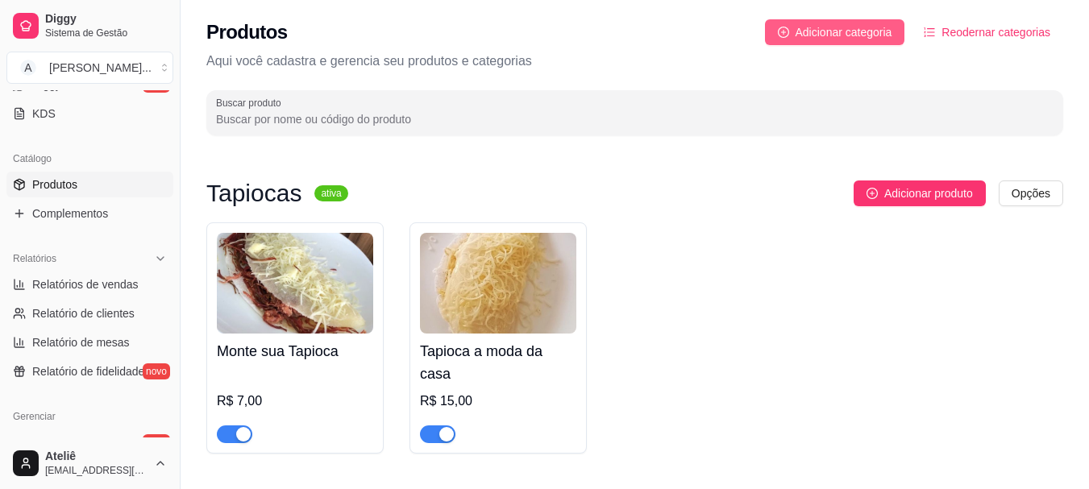
click at [817, 30] on span "Adicionar categoria" at bounding box center [843, 32] width 97 height 18
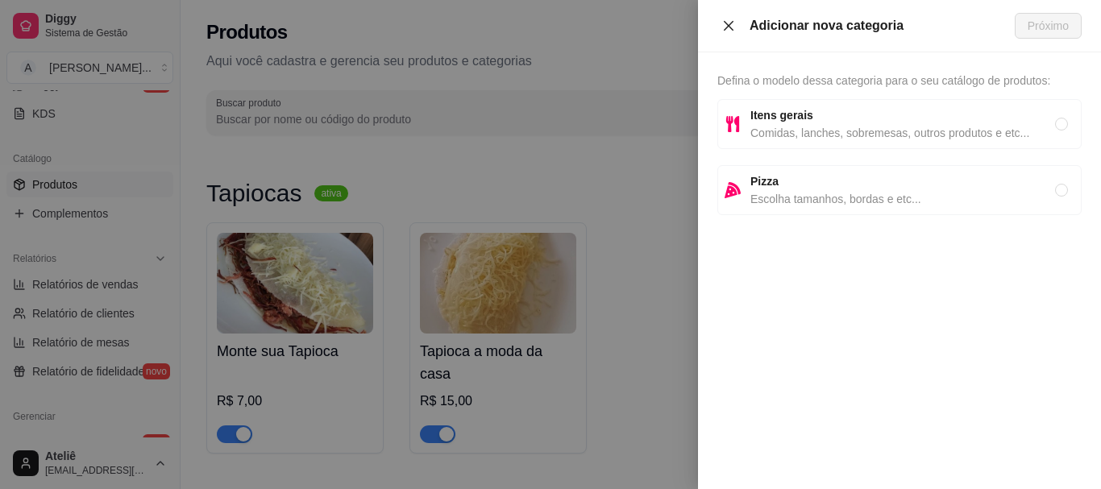
click at [729, 27] on icon "close" at bounding box center [728, 25] width 13 height 13
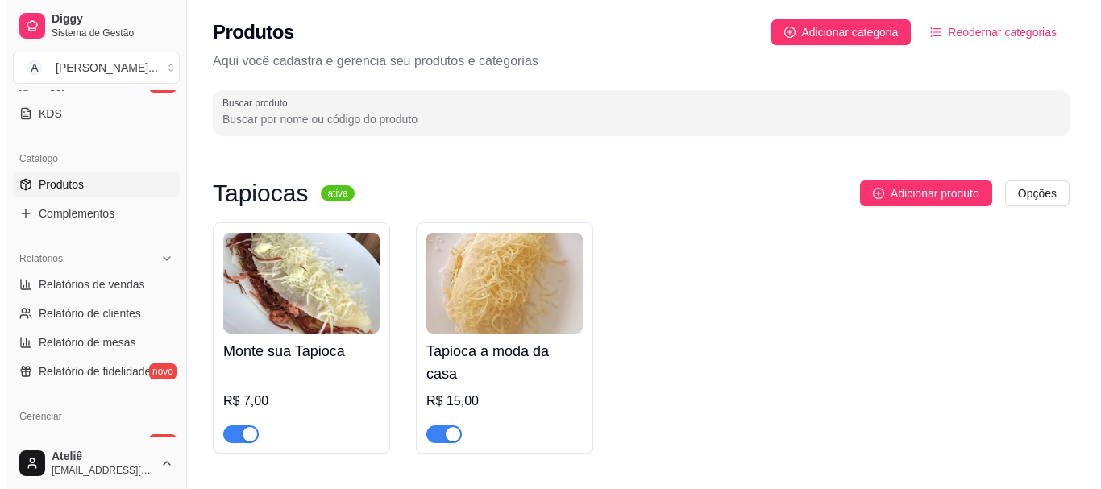
scroll to position [7856, 0]
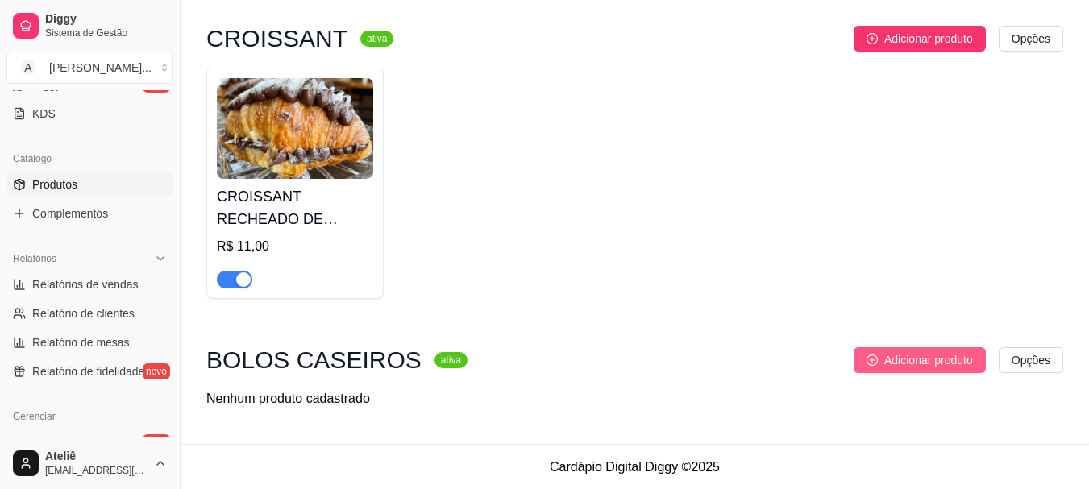
click at [906, 364] on span "Adicionar produto" at bounding box center [928, 360] width 89 height 18
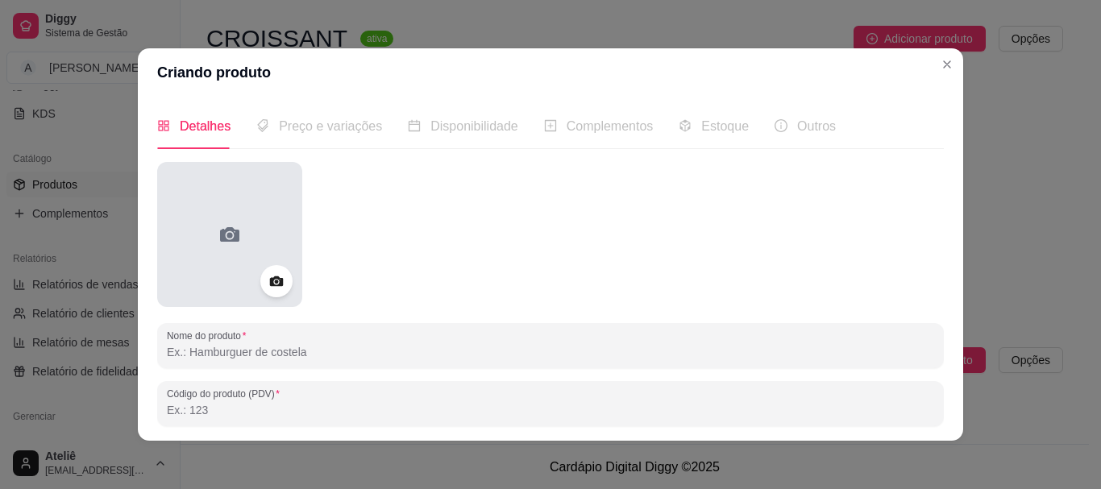
click at [243, 246] on div at bounding box center [229, 234] width 145 height 145
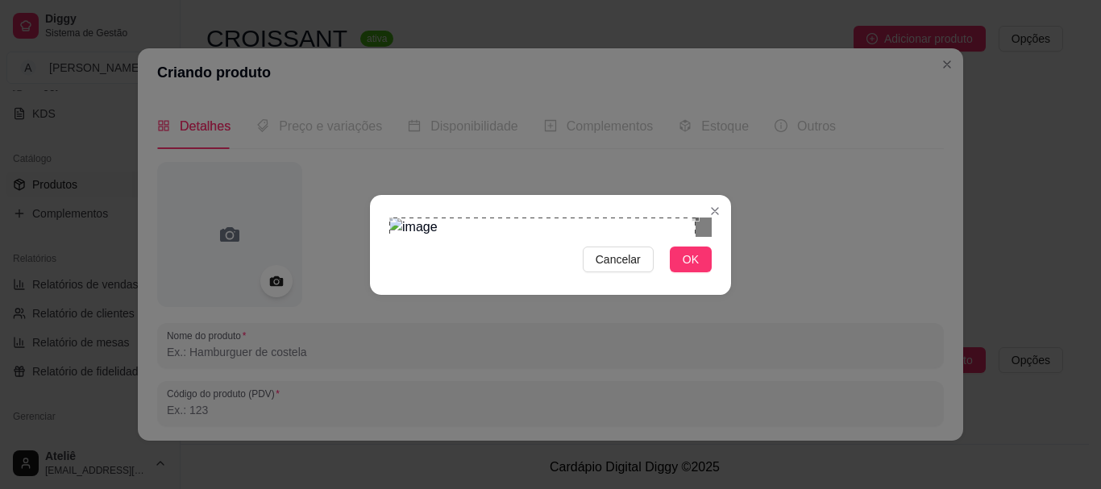
click at [376, 211] on div "Cancelar OK" at bounding box center [550, 245] width 361 height 68
click at [725, 402] on div "Cancelar OK" at bounding box center [550, 244] width 1101 height 489
click at [687, 268] on span "OK" at bounding box center [690, 260] width 16 height 18
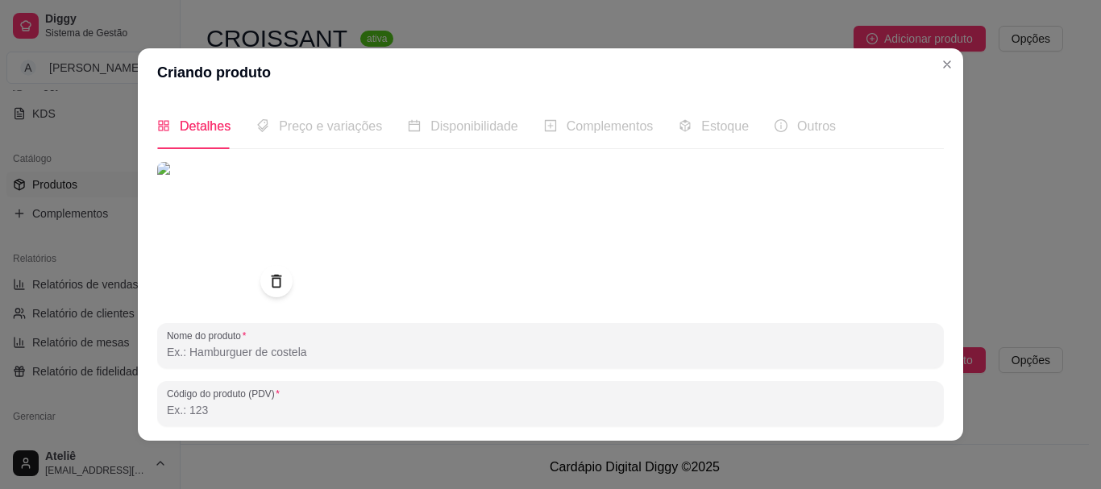
click at [281, 349] on input "Nome do produto" at bounding box center [550, 352] width 767 height 16
type input "BOLO DE CENOURA COM PEDAÇOS DE CHOCOLATE"
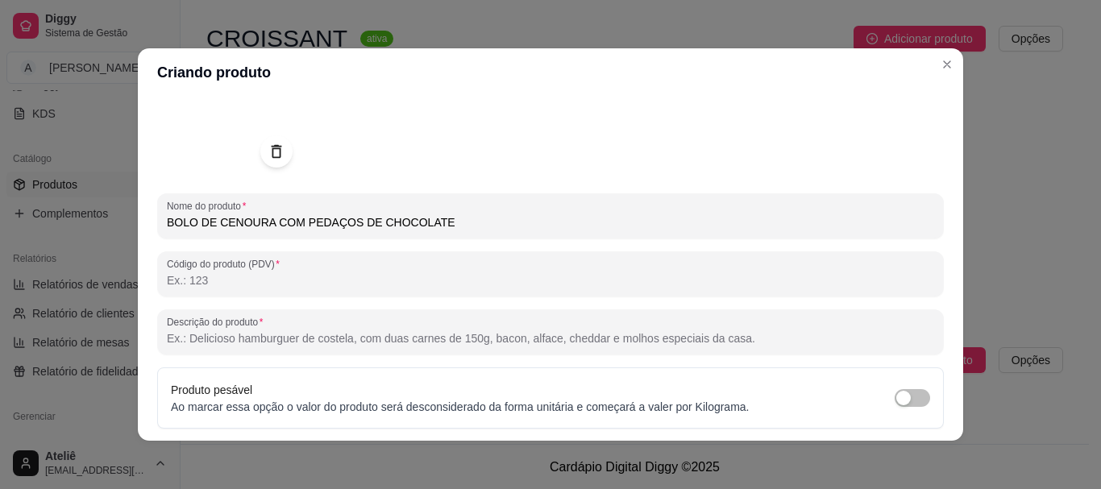
scroll to position [135, 0]
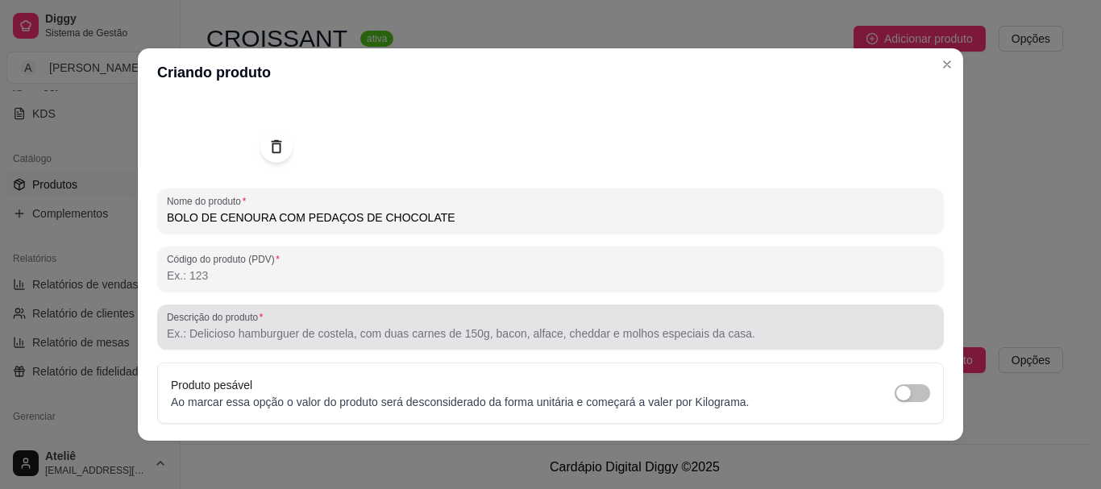
click at [385, 348] on div "Descrição do produto" at bounding box center [550, 327] width 786 height 45
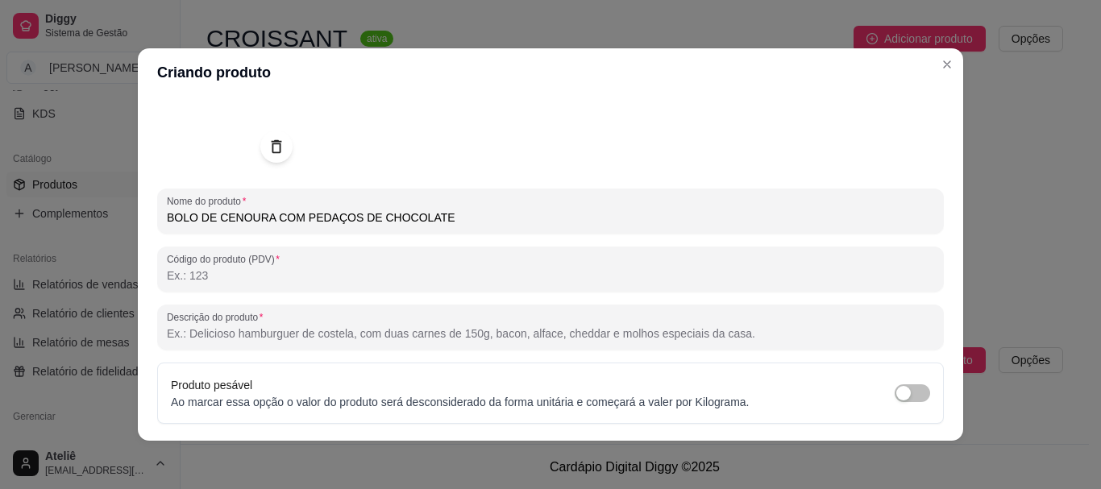
type input "d"
type input "Delicioso bolo de cenoura com pedaços de chocolate que faz o bolo ficar ainda m…"
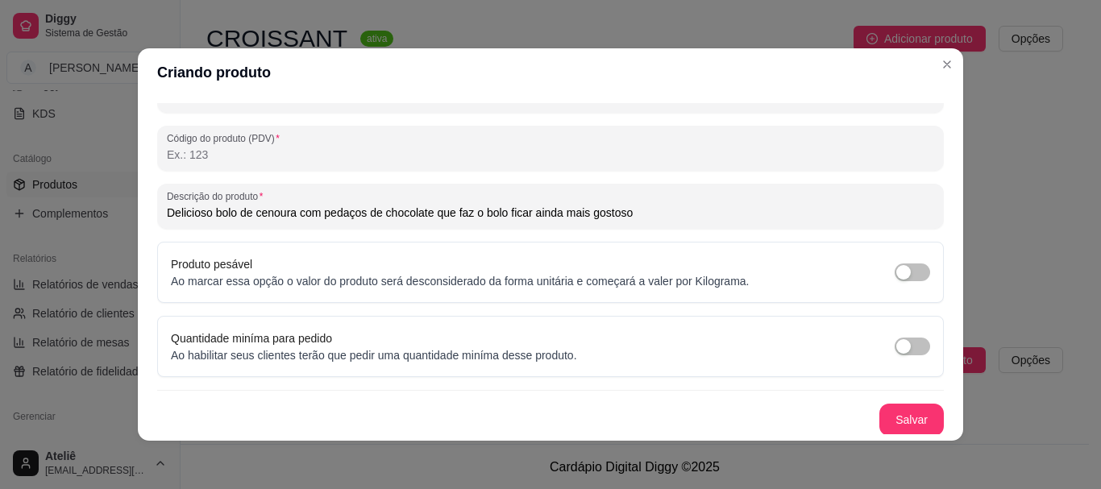
scroll to position [257, 0]
click at [898, 416] on button "Salvar" at bounding box center [911, 418] width 63 height 31
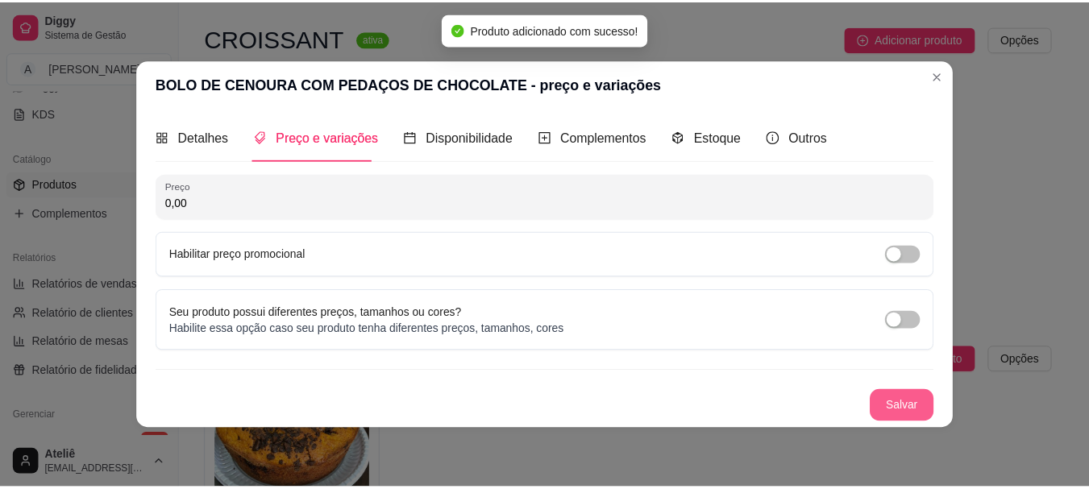
scroll to position [0, 0]
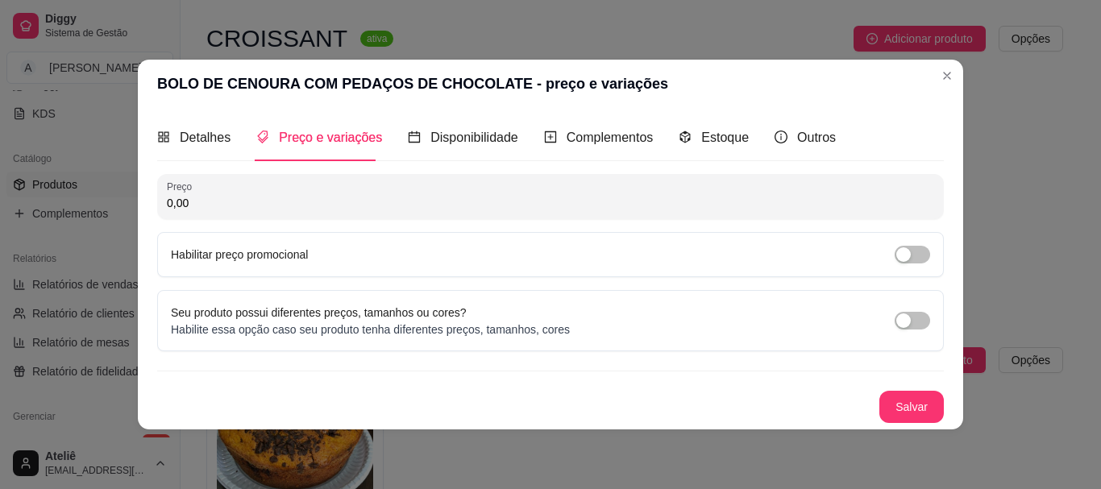
click at [356, 195] on input "0,00" at bounding box center [550, 203] width 767 height 16
type input "25,00"
click at [919, 409] on button "Salvar" at bounding box center [911, 406] width 63 height 31
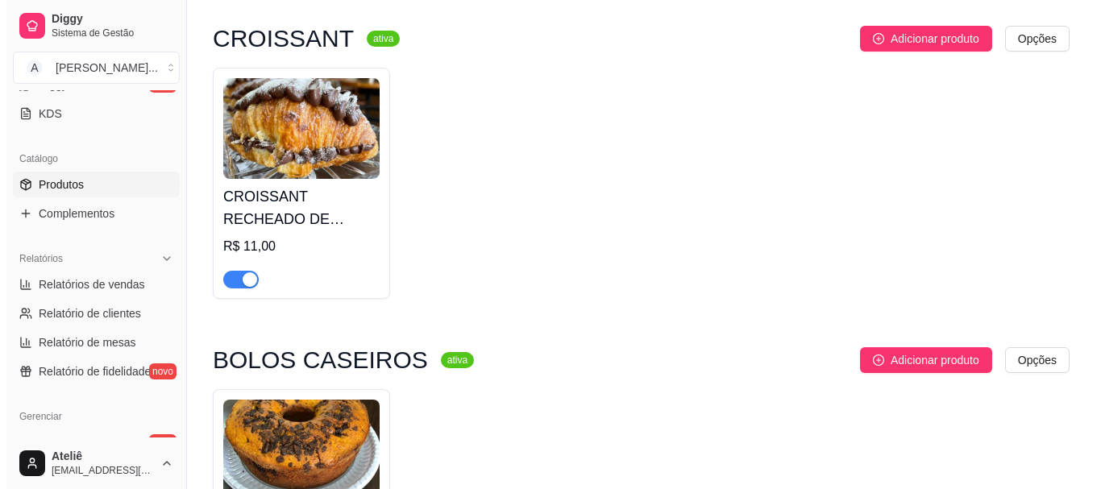
scroll to position [8068, 0]
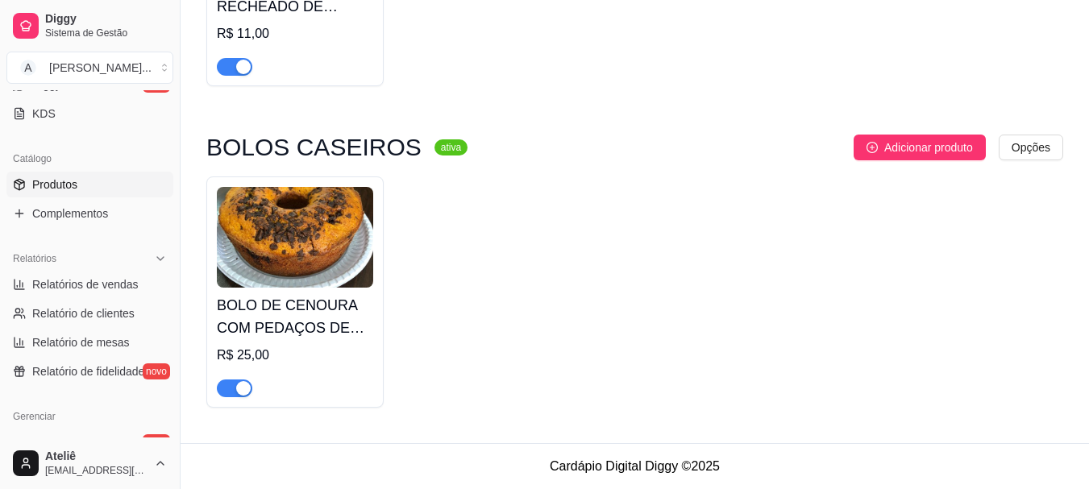
click at [229, 388] on span "button" at bounding box center [234, 388] width 35 height 18
click at [935, 146] on span "Adicionar produto" at bounding box center [928, 148] width 89 height 18
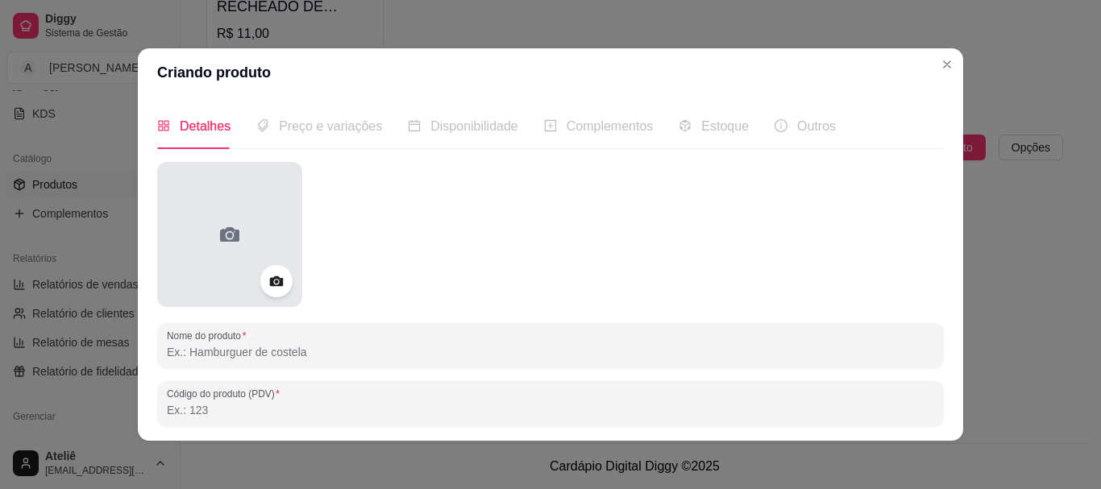
click at [203, 241] on div at bounding box center [229, 234] width 145 height 145
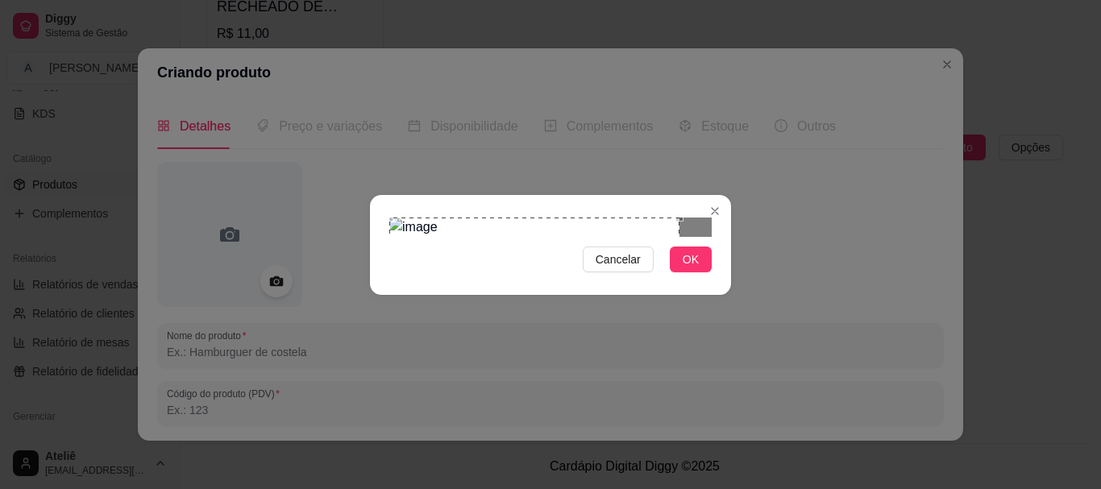
click at [389, 218] on div "Use the arrow keys to move the crop selection area" at bounding box center [534, 363] width 290 height 290
click at [712, 279] on div "Cancelar OK" at bounding box center [550, 245] width 361 height 68
click at [689, 268] on span "OK" at bounding box center [690, 260] width 16 height 18
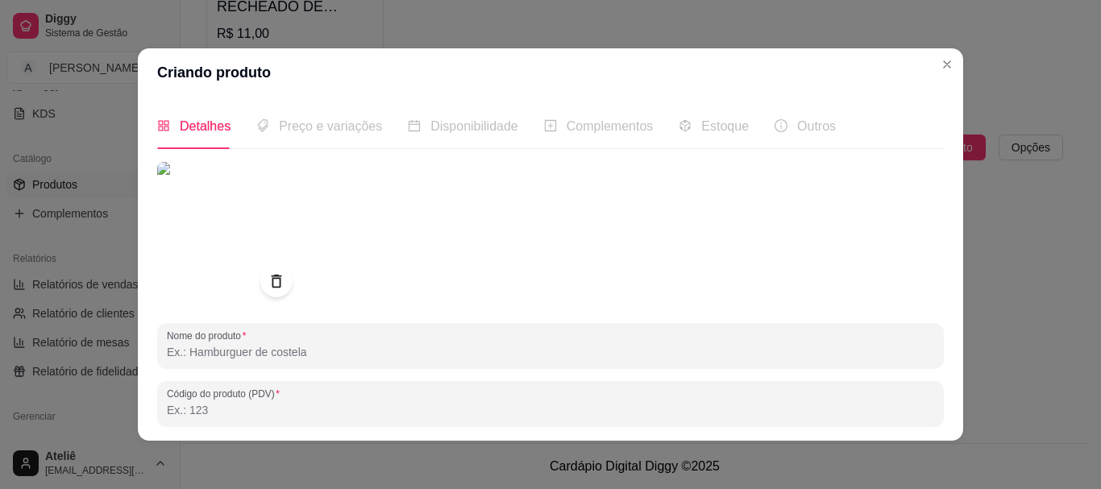
click at [466, 350] on input "Nome do produto" at bounding box center [550, 352] width 767 height 16
type input "BOLO DE CHOCOLATE COM COBERTURA DE CHOCOLATE"
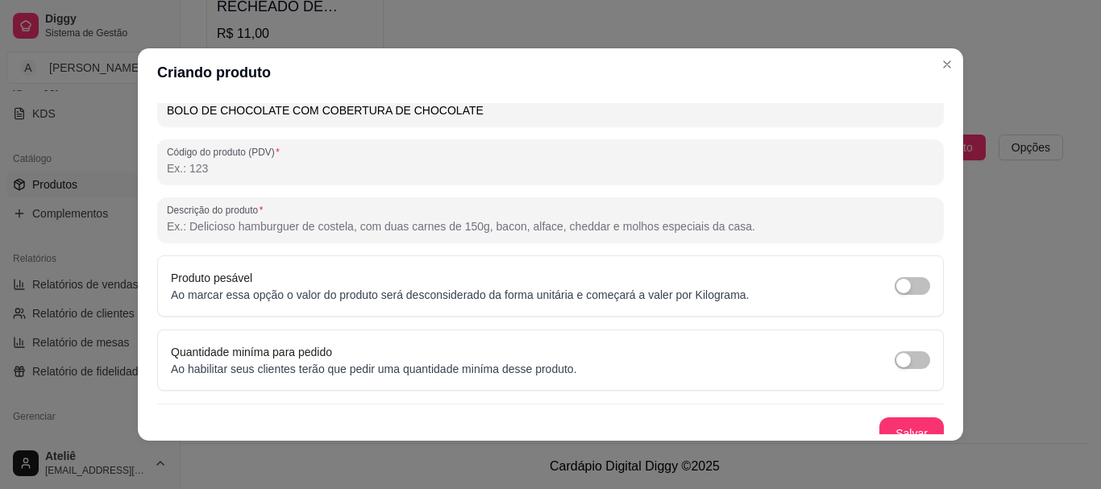
scroll to position [257, 0]
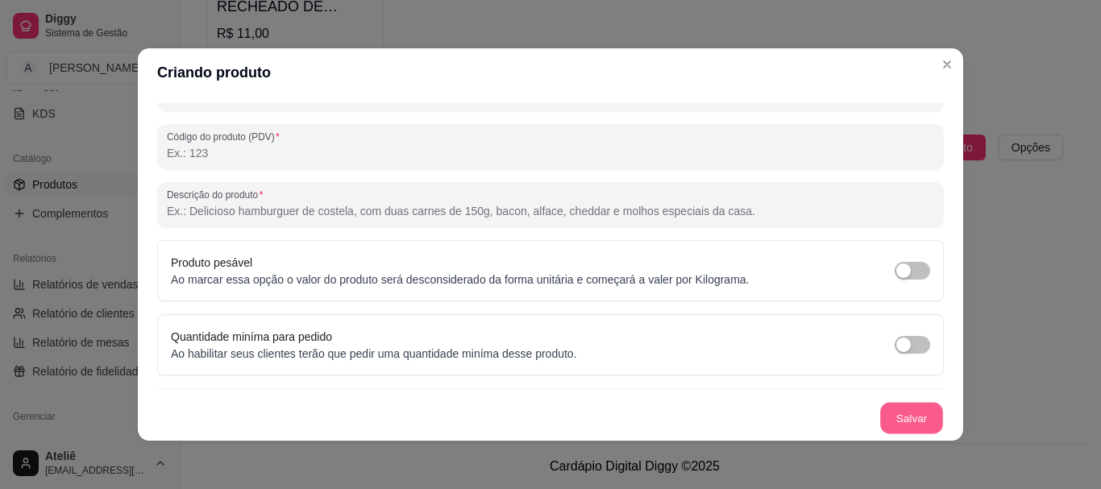
click at [898, 415] on button "Salvar" at bounding box center [911, 418] width 63 height 31
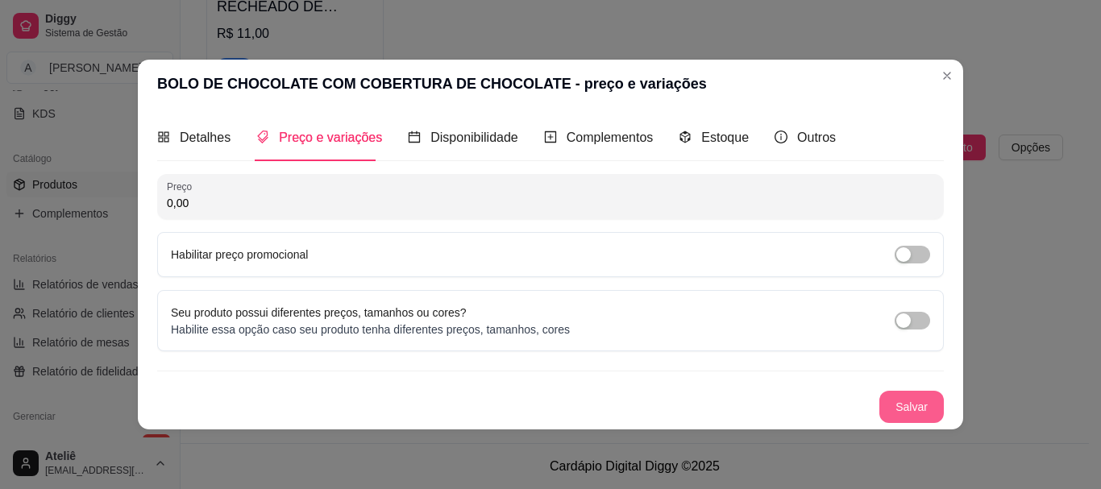
scroll to position [0, 0]
click at [339, 201] on input "0,00" at bounding box center [550, 203] width 767 height 16
type input "25,00"
click at [902, 403] on button "Salvar" at bounding box center [911, 406] width 63 height 31
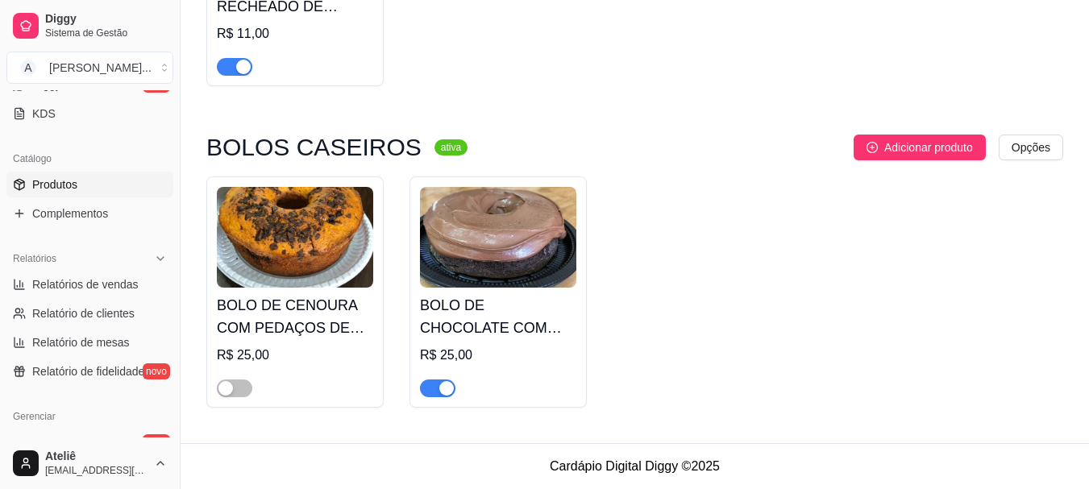
click at [427, 387] on span "button" at bounding box center [437, 388] width 35 height 18
click at [926, 139] on span "Adicionar produto" at bounding box center [928, 148] width 89 height 18
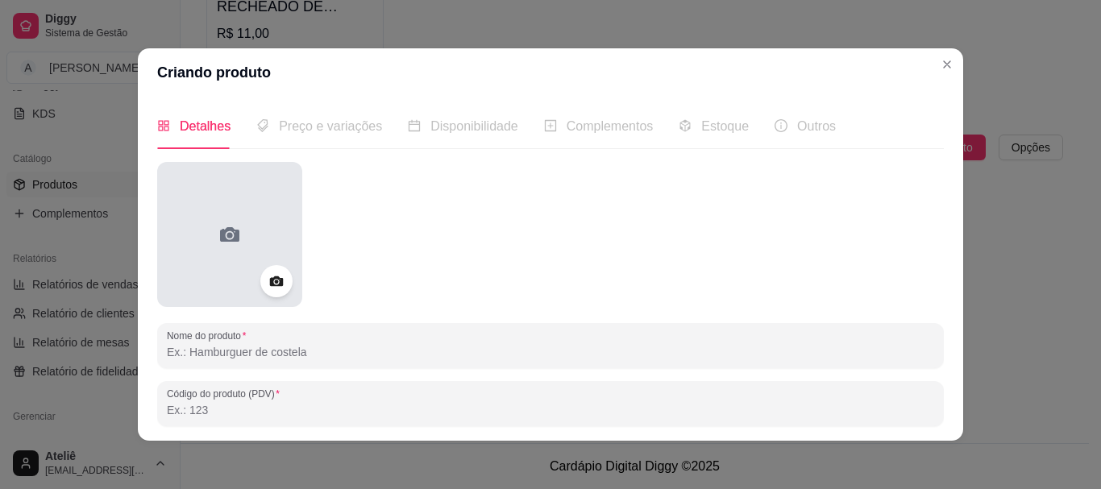
click at [221, 251] on div at bounding box center [229, 234] width 145 height 145
click at [249, 221] on div at bounding box center [229, 234] width 145 height 145
click at [245, 226] on div at bounding box center [229, 234] width 145 height 145
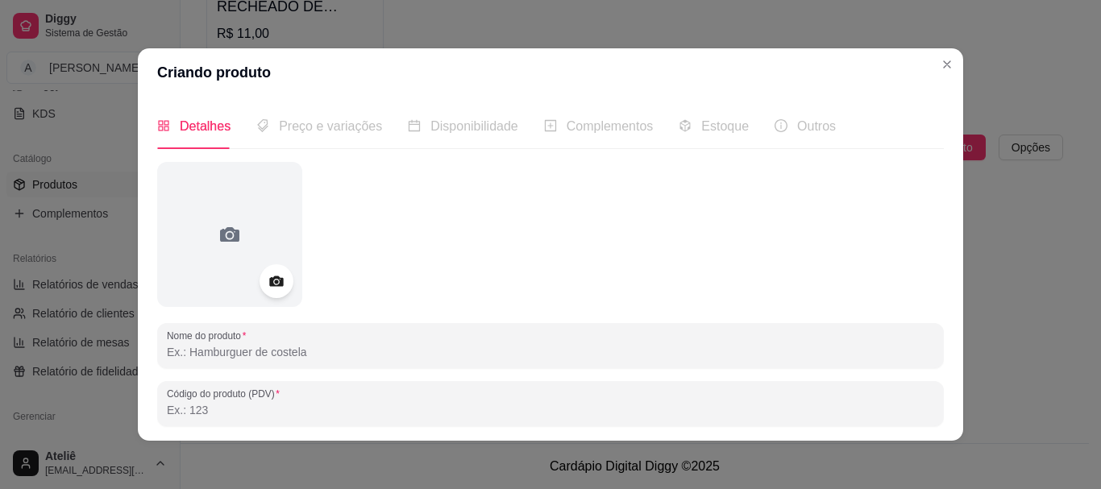
click at [267, 284] on icon at bounding box center [276, 281] width 19 height 19
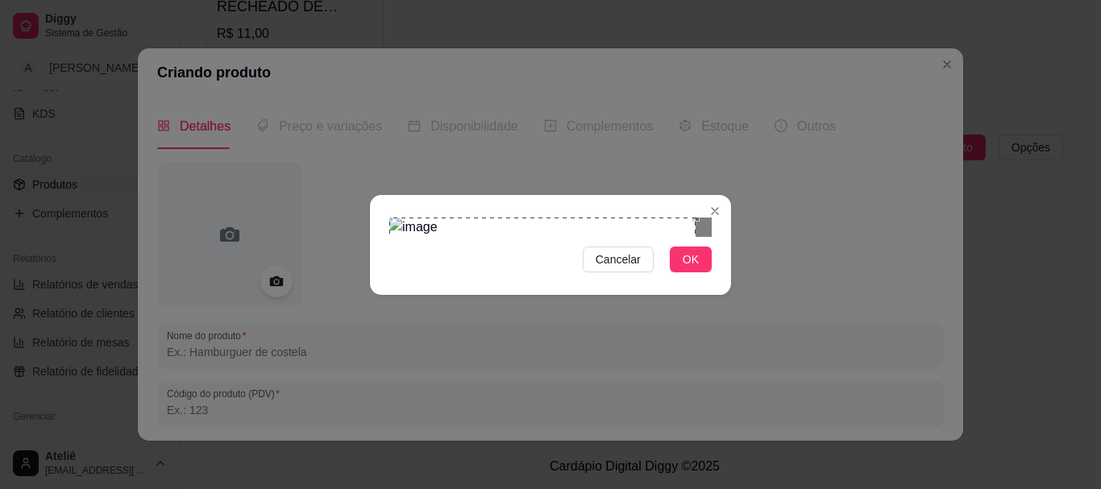
click at [370, 211] on div "Cancelar OK" at bounding box center [550, 245] width 361 height 68
click at [761, 428] on div "Cancelar OK" at bounding box center [550, 244] width 1101 height 489
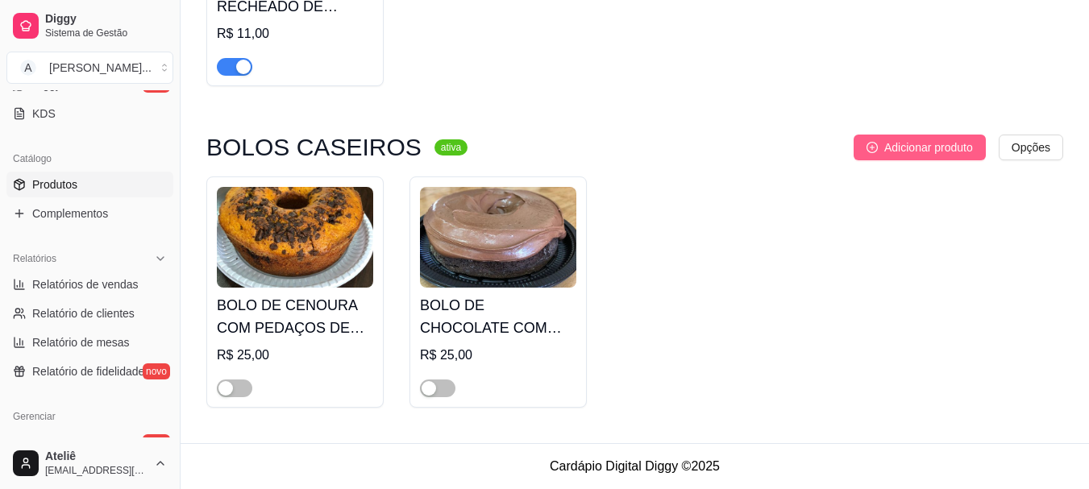
click at [920, 139] on span "Adicionar produto" at bounding box center [928, 148] width 89 height 18
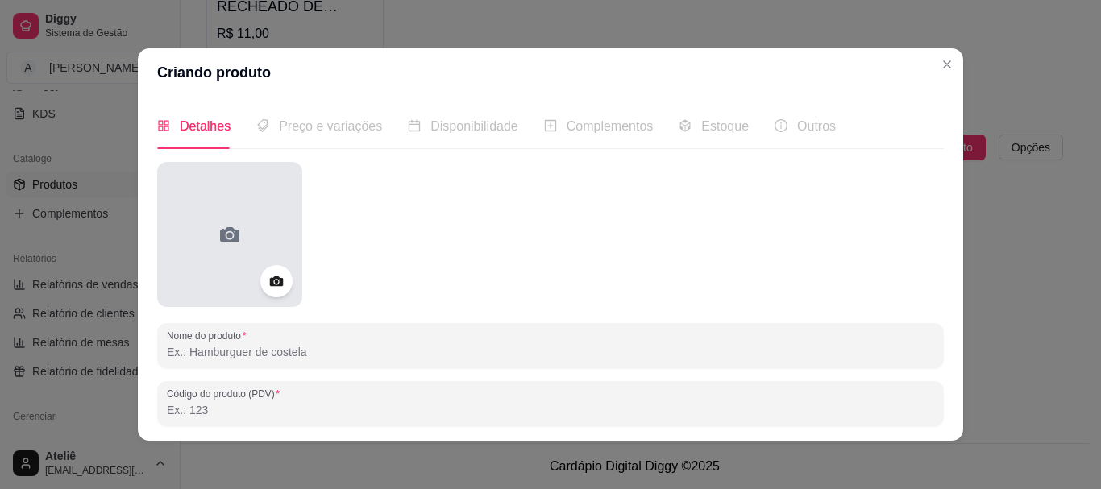
click at [224, 272] on div at bounding box center [229, 234] width 145 height 145
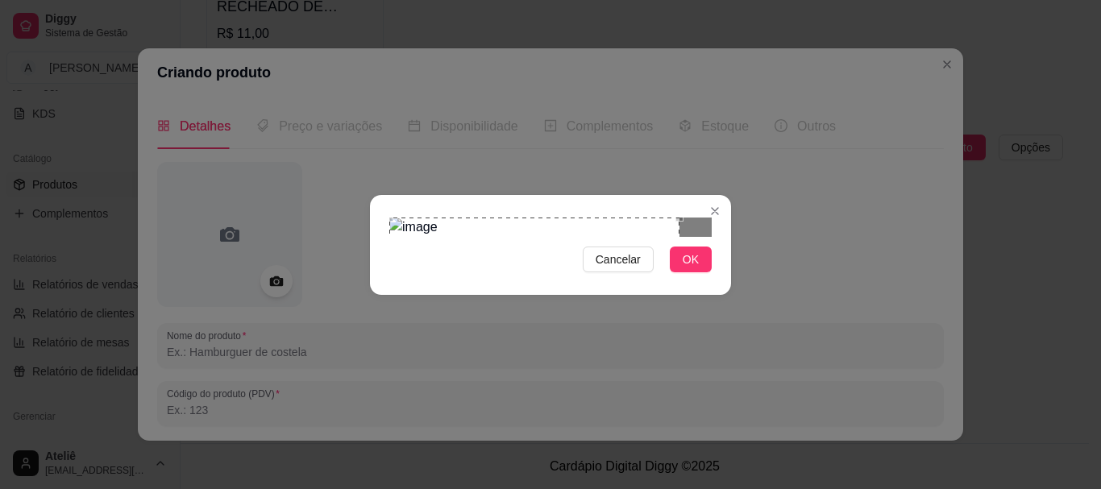
click at [408, 218] on div "Use the arrow keys to move the crop selection area" at bounding box center [534, 363] width 290 height 290
click at [730, 408] on div "Cancelar OK" at bounding box center [550, 244] width 1101 height 489
click at [690, 268] on span "OK" at bounding box center [690, 260] width 16 height 18
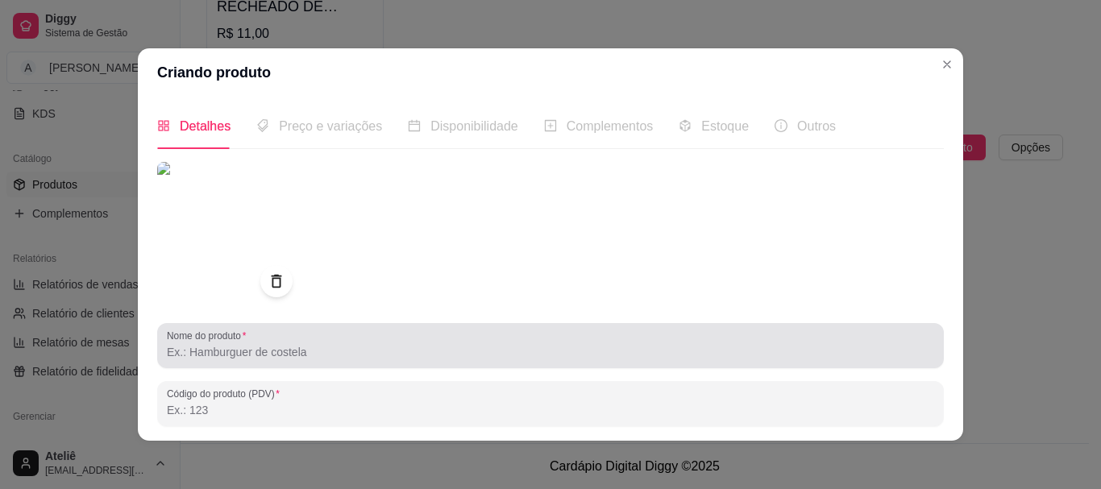
click at [569, 350] on input "Nome do produto" at bounding box center [550, 352] width 767 height 16
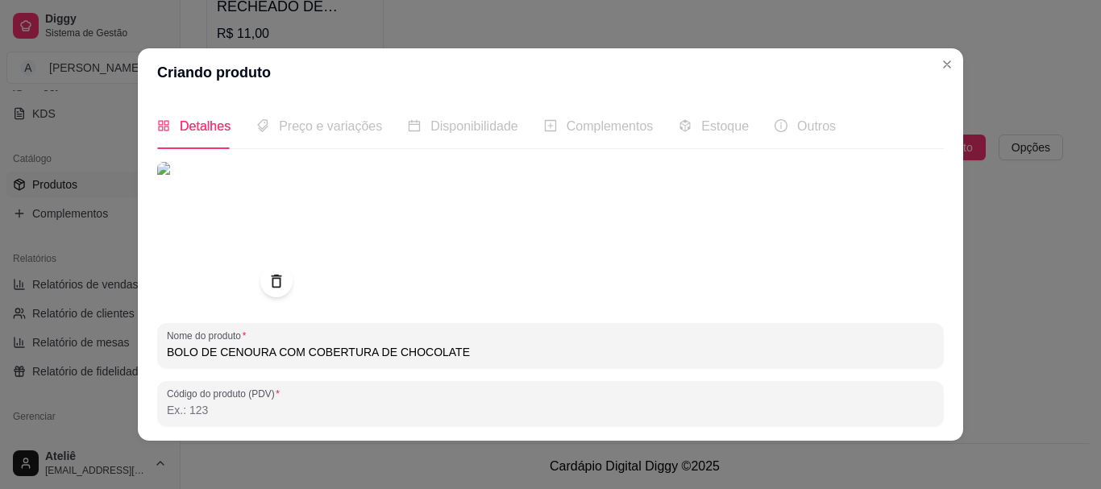
type input "BOLO DE CENOURA COM COBERTURA DE CHOCOLATE"
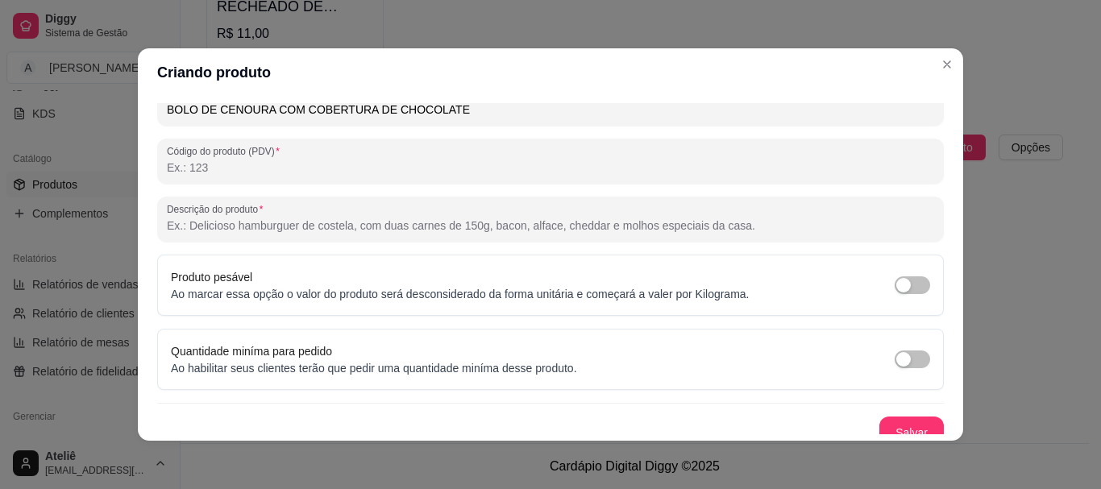
scroll to position [257, 0]
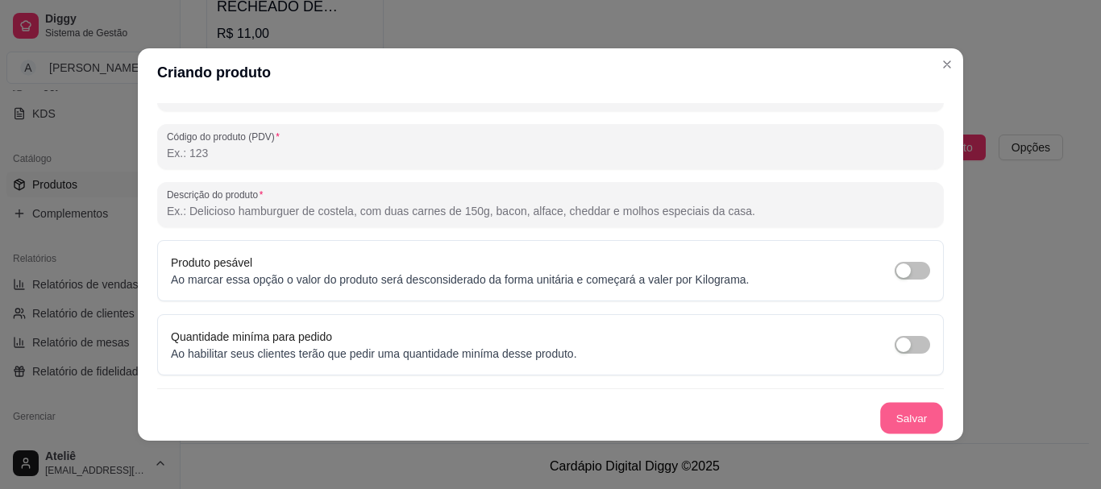
click at [898, 411] on button "Salvar" at bounding box center [911, 418] width 63 height 31
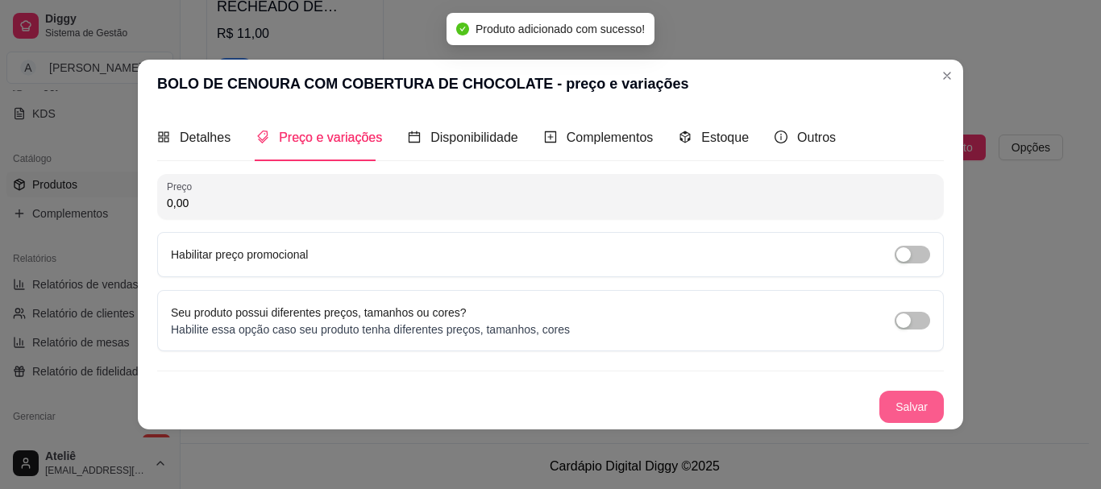
scroll to position [0, 0]
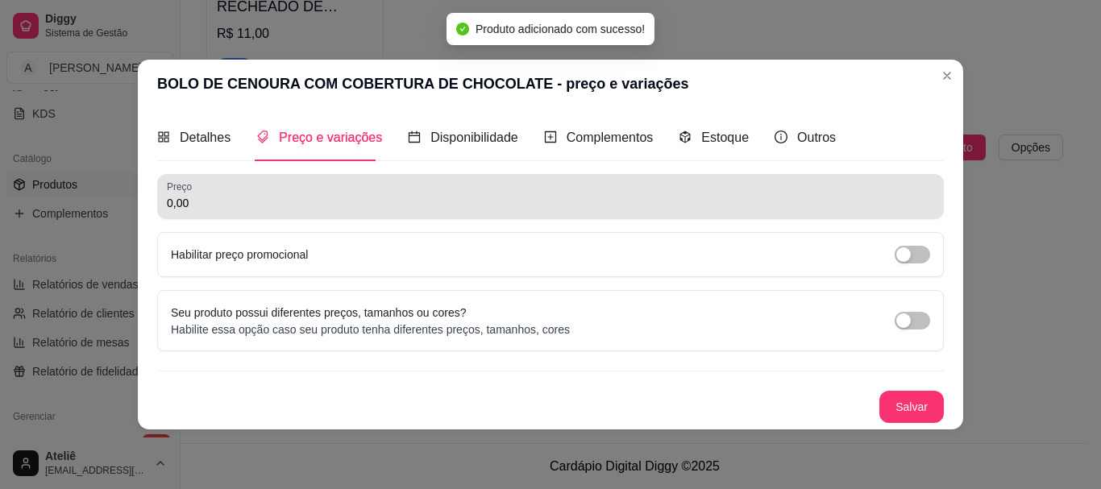
click at [361, 209] on input "0,00" at bounding box center [550, 203] width 767 height 16
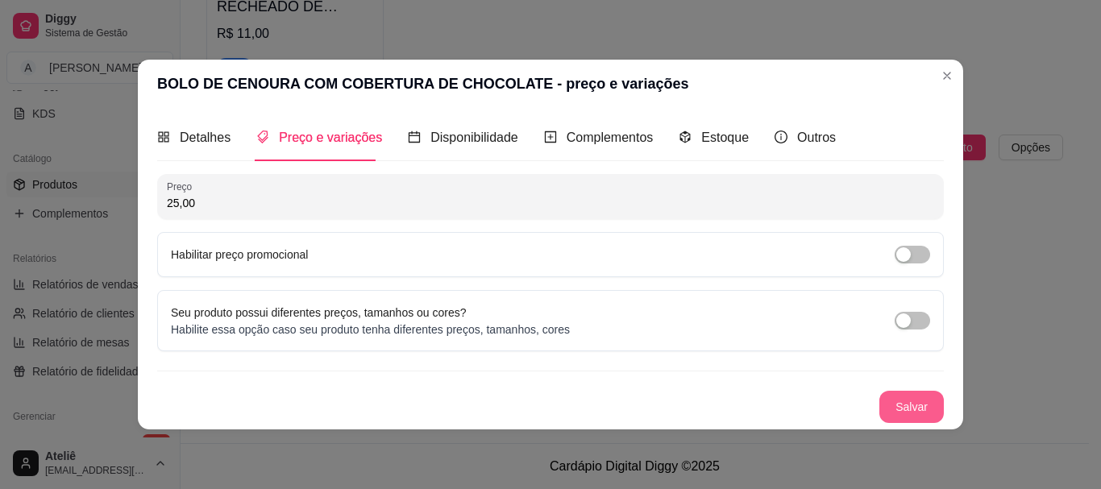
type input "25,00"
click at [908, 398] on button "Salvar" at bounding box center [911, 407] width 64 height 32
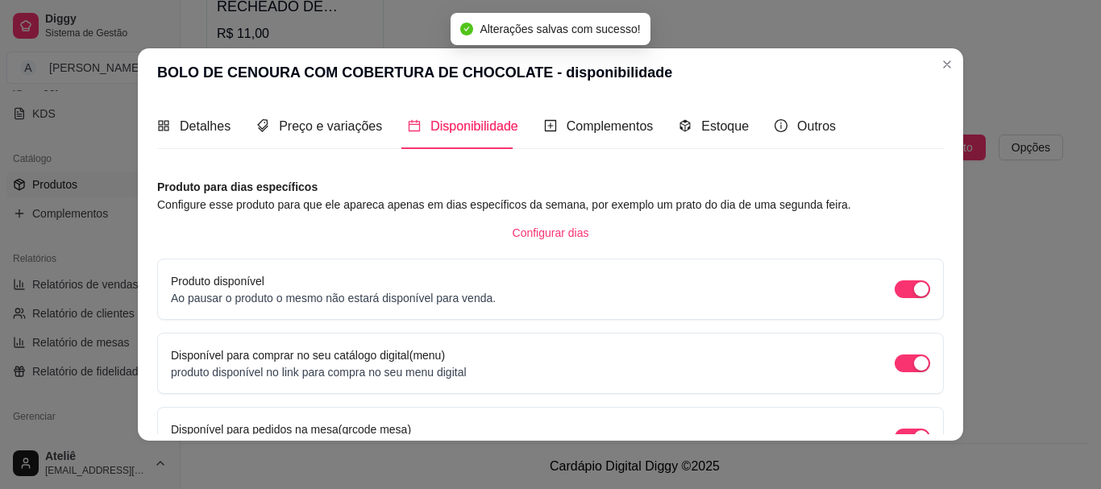
scroll to position [173, 0]
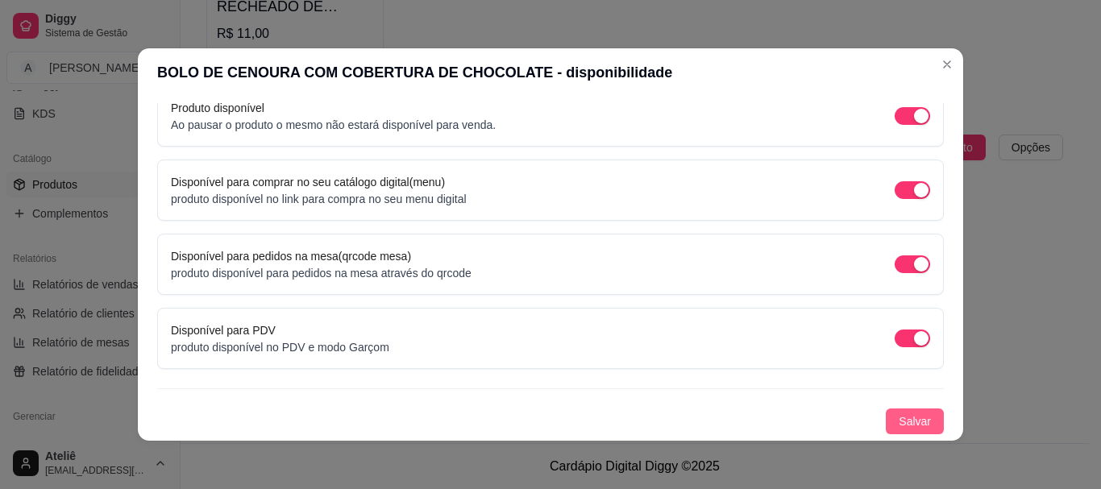
click at [898, 426] on span "Salvar" at bounding box center [914, 422] width 32 height 18
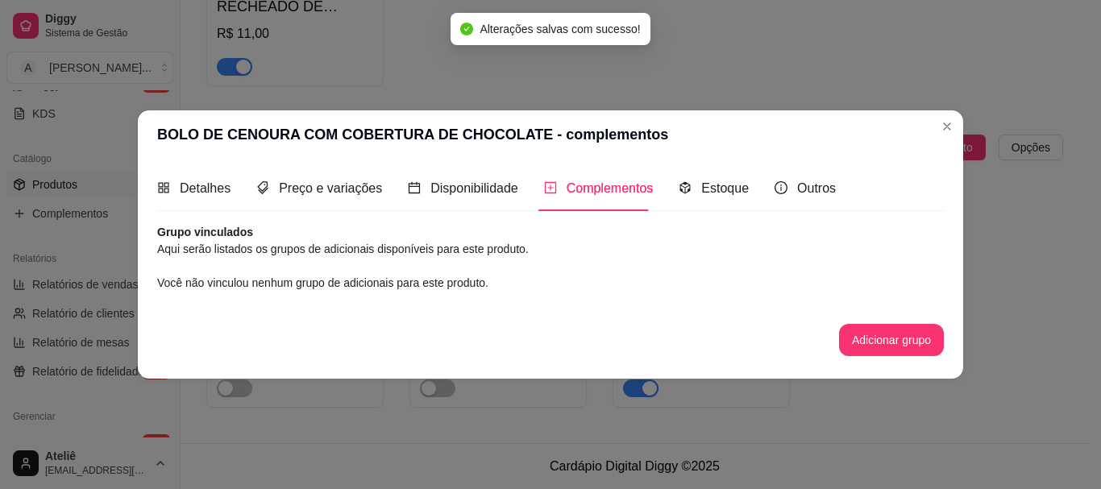
scroll to position [0, 0]
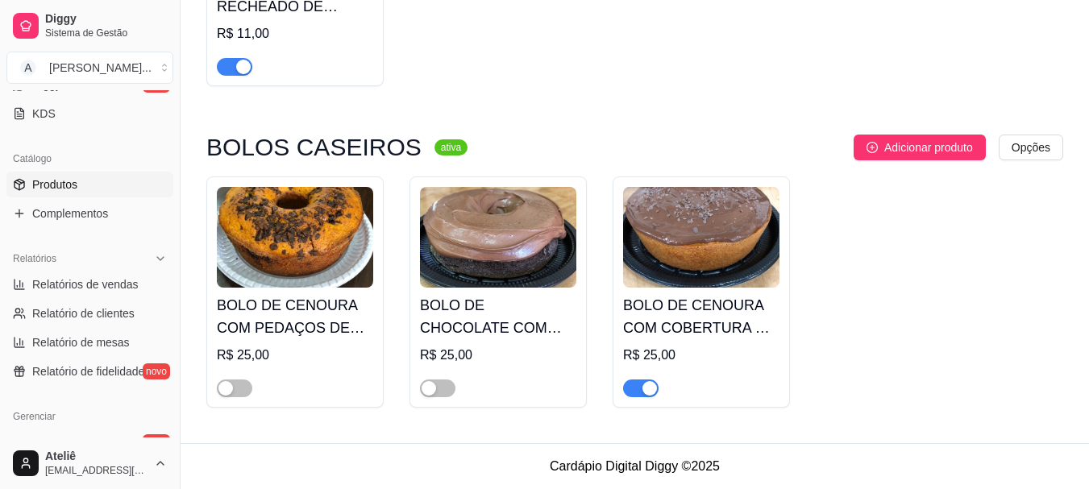
click at [631, 391] on span "button" at bounding box center [640, 388] width 35 height 18
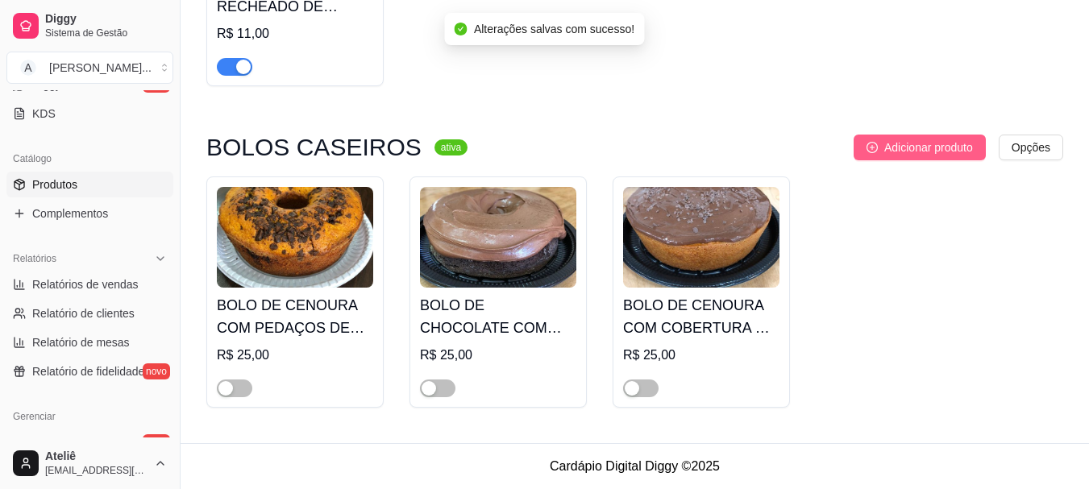
click at [929, 148] on span "Adicionar produto" at bounding box center [928, 148] width 89 height 18
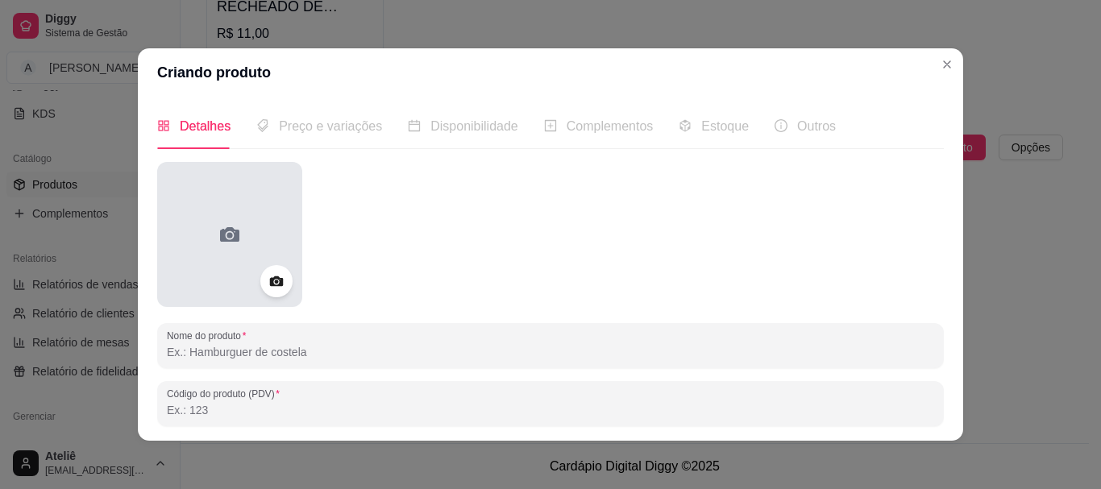
click at [240, 238] on div at bounding box center [229, 234] width 145 height 145
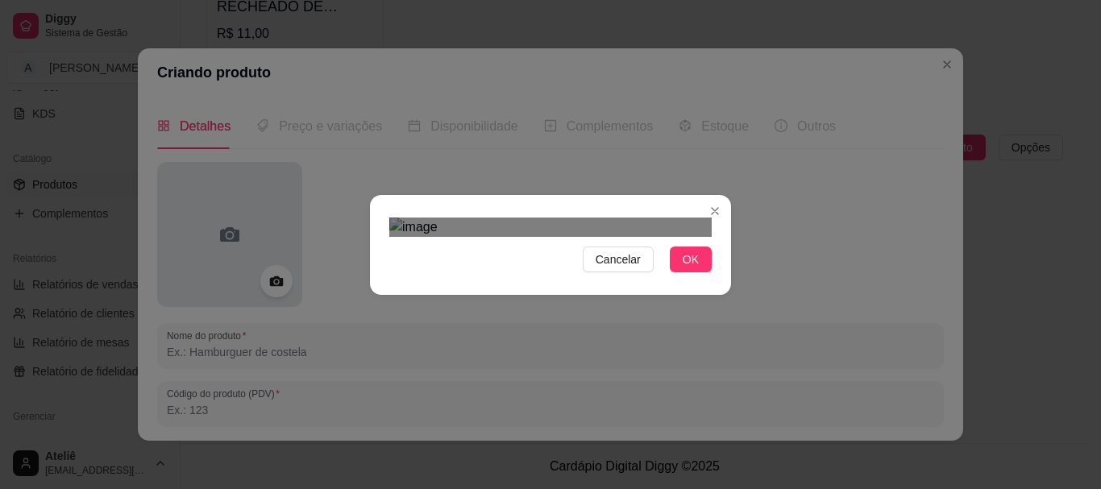
click at [371, 257] on div "Cancelar OK" at bounding box center [550, 245] width 361 height 68
click at [716, 279] on div "Cancelar OK" at bounding box center [550, 245] width 361 height 68
click at [681, 348] on div "Use the arrow keys to move the crop selection area" at bounding box center [550, 449] width 322 height 322
click at [682, 268] on span "OK" at bounding box center [690, 260] width 16 height 18
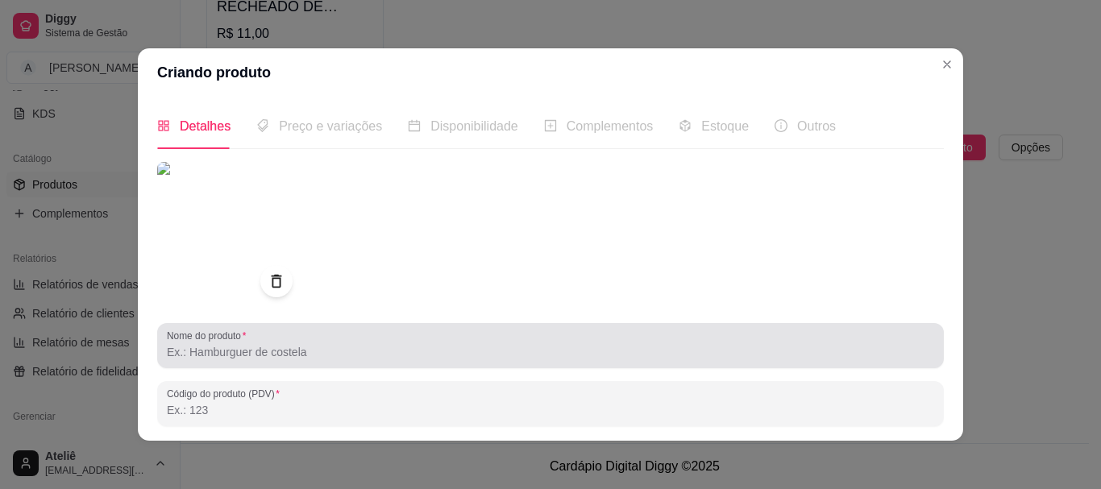
click at [404, 354] on input "Nome do produto" at bounding box center [550, 352] width 767 height 16
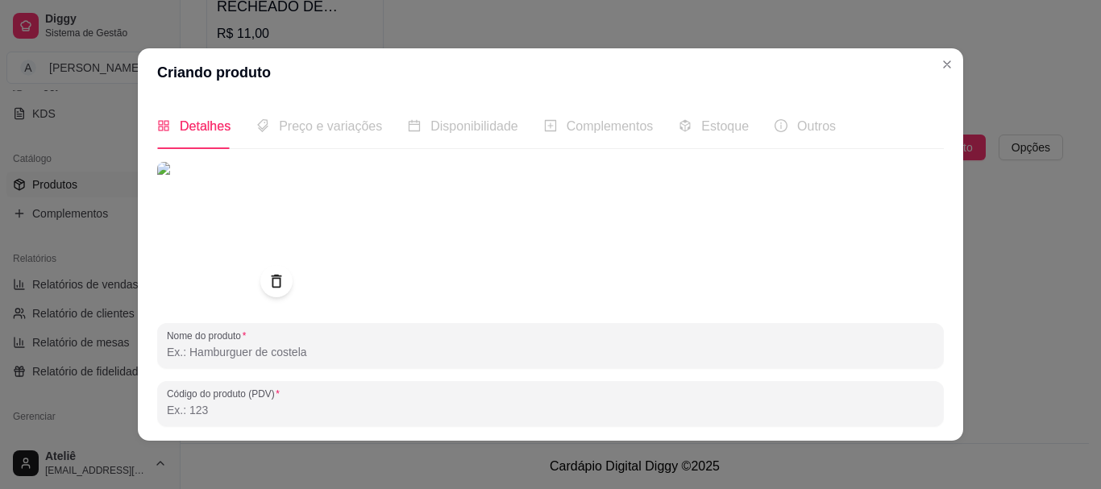
type input "b"
type input "B"
type input "BOLO DE BANANA"
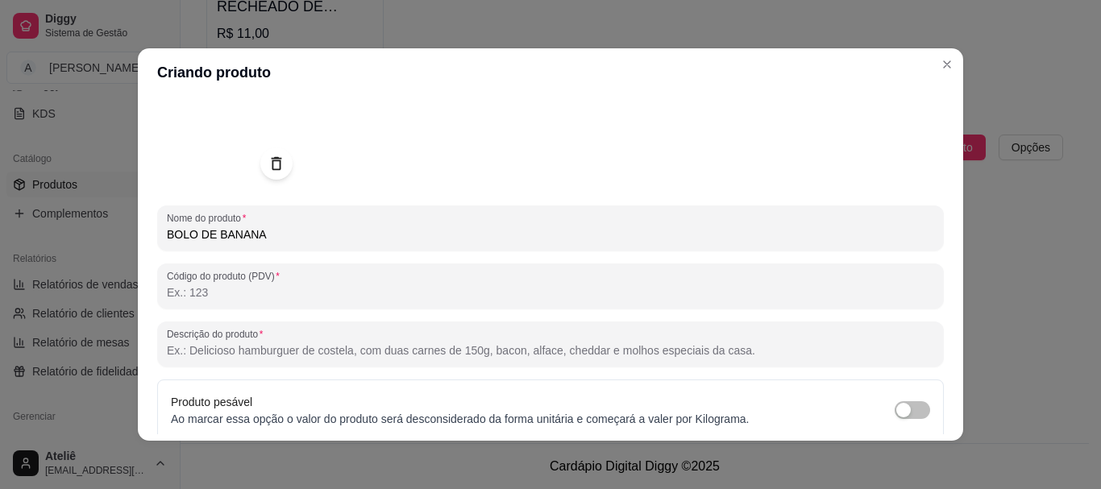
scroll to position [119, 0]
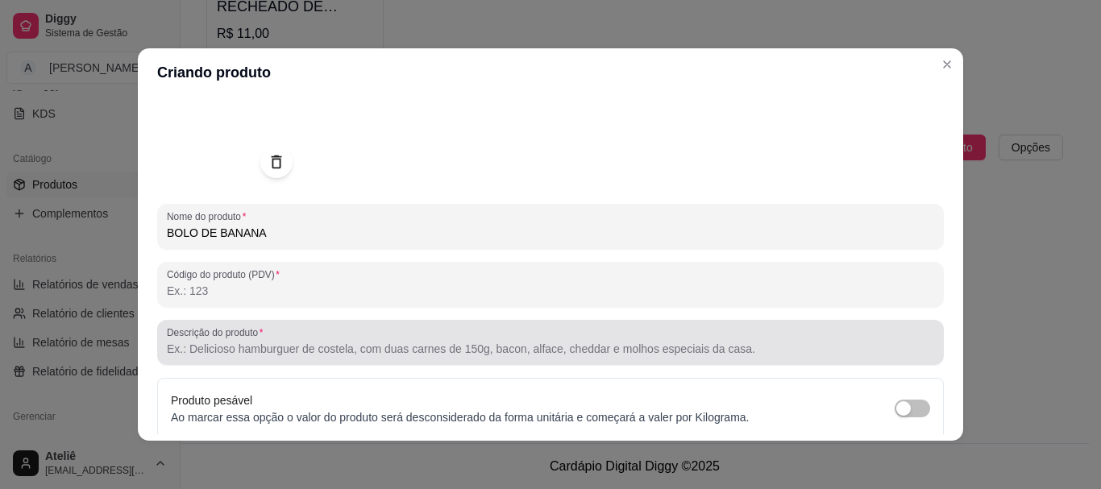
click at [542, 340] on div at bounding box center [550, 342] width 767 height 32
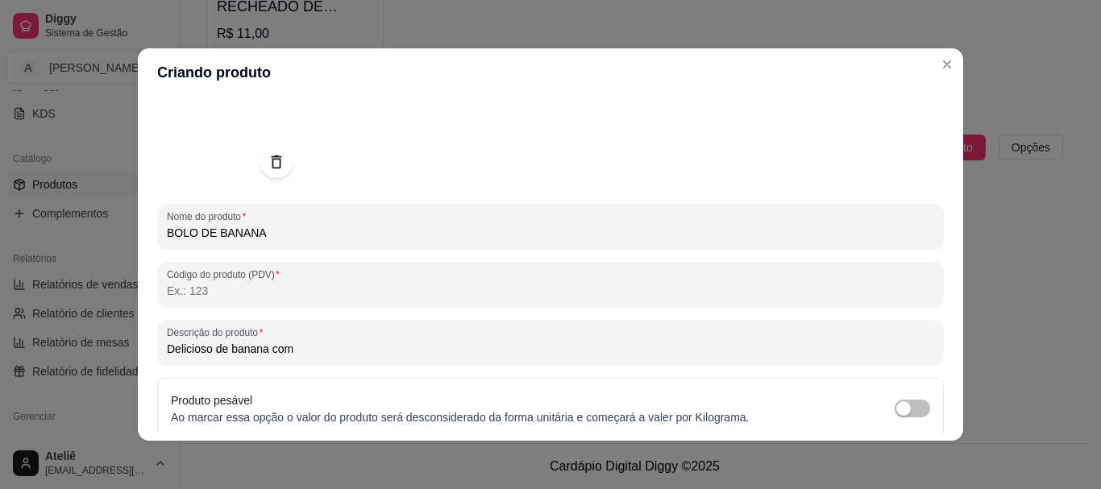
paste input "Castanha do Pará Amêndoas Uva passas Canela Açúcar mascavo Fermento em p"
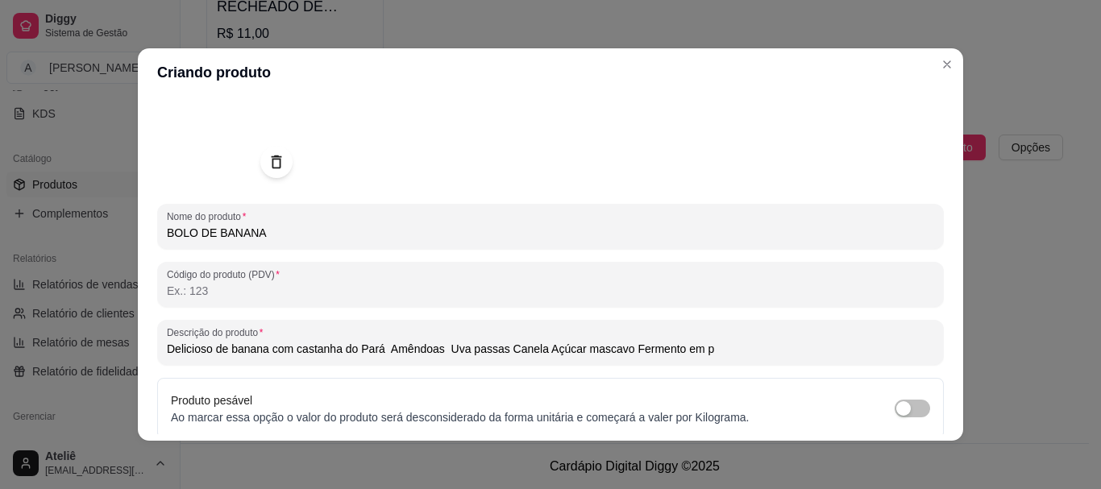
click at [720, 349] on input "Delicioso de banana com castanha do Pará Amêndoas Uva passas Canela Açúcar masc…" at bounding box center [550, 349] width 767 height 16
click at [538, 348] on input "Delicioso de banana com castanha do Pará Amêndoas Uva passas Canela Açúcar masc…" at bounding box center [550, 349] width 767 height 16
click at [504, 346] on input "Delicioso de banana com castanha do Pará Amêndoas Uva passas Canela açúcar masc…" at bounding box center [550, 349] width 767 height 16
click at [444, 348] on input "Delicioso de banana com castanha do Pará Amêndoas Uva passas canela açúcar masc…" at bounding box center [550, 349] width 767 height 16
click at [387, 350] on input "Delicioso de banana com castanha do Pará Amêndoas uva passas canela açúcar masc…" at bounding box center [550, 349] width 767 height 16
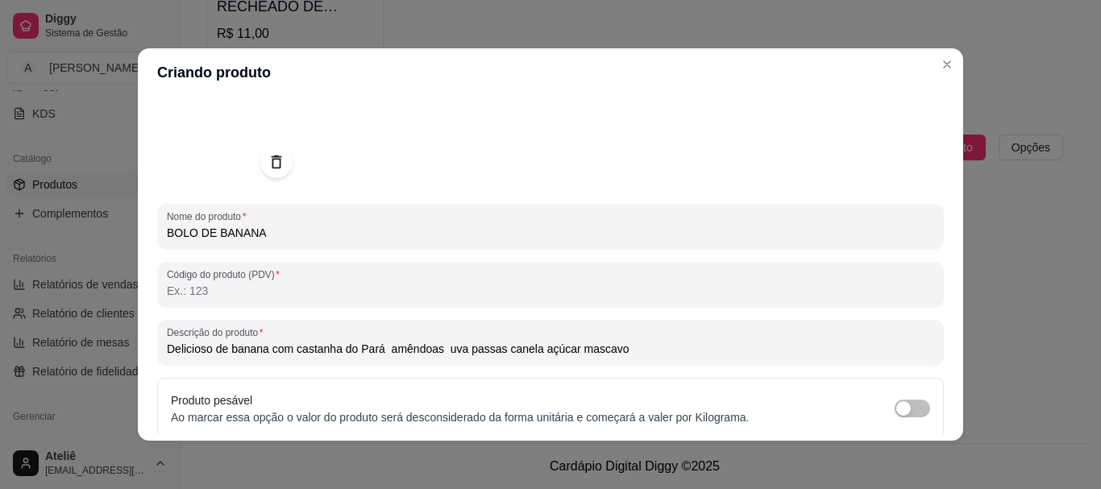
click at [379, 349] on input "Delicioso de banana com castanha do Pará amêndoas uva passas canela açúcar masc…" at bounding box center [550, 349] width 767 height 16
type input "Delicioso de banana com castanha do [GEOGRAPHIC_DATA], amêndoas, uva passas, ca…"
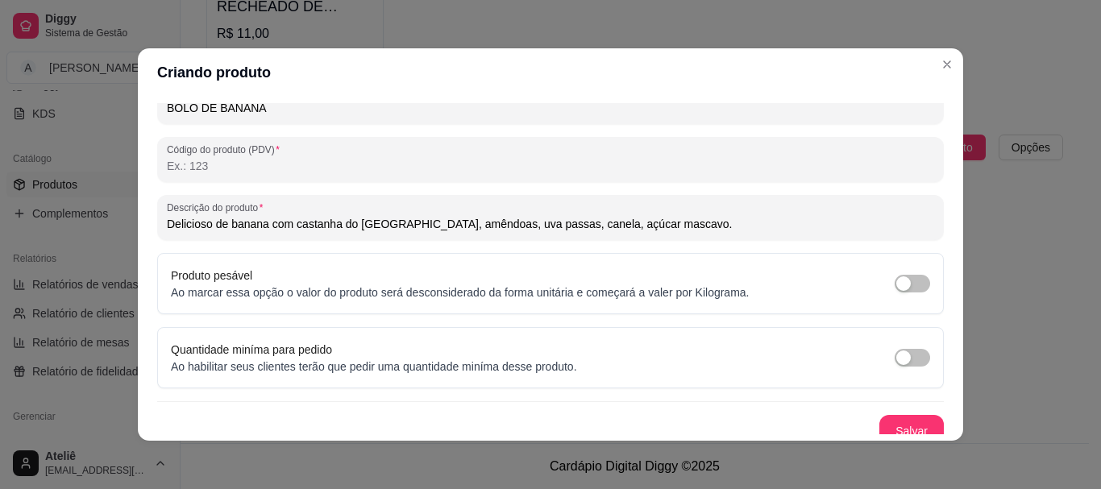
scroll to position [257, 0]
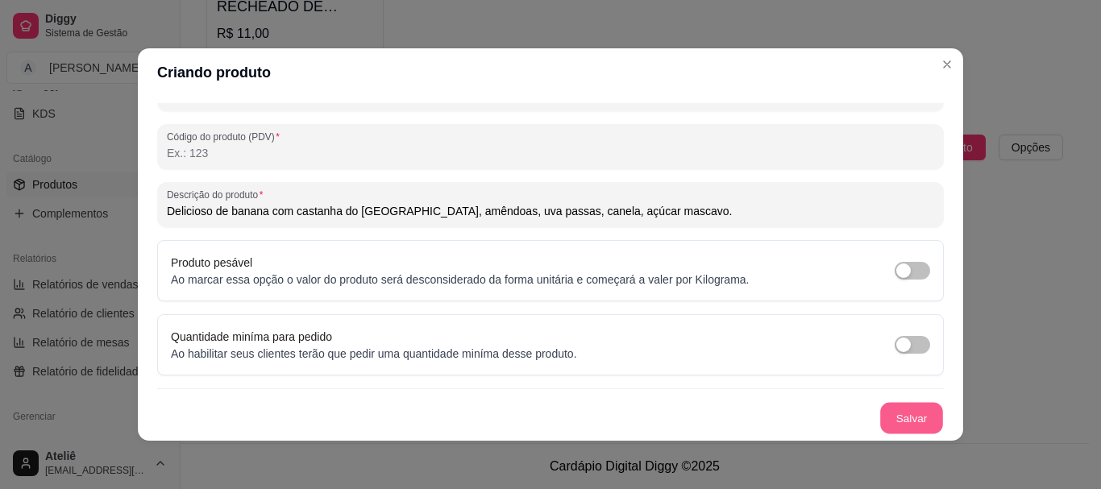
click at [887, 416] on button "Salvar" at bounding box center [911, 418] width 63 height 31
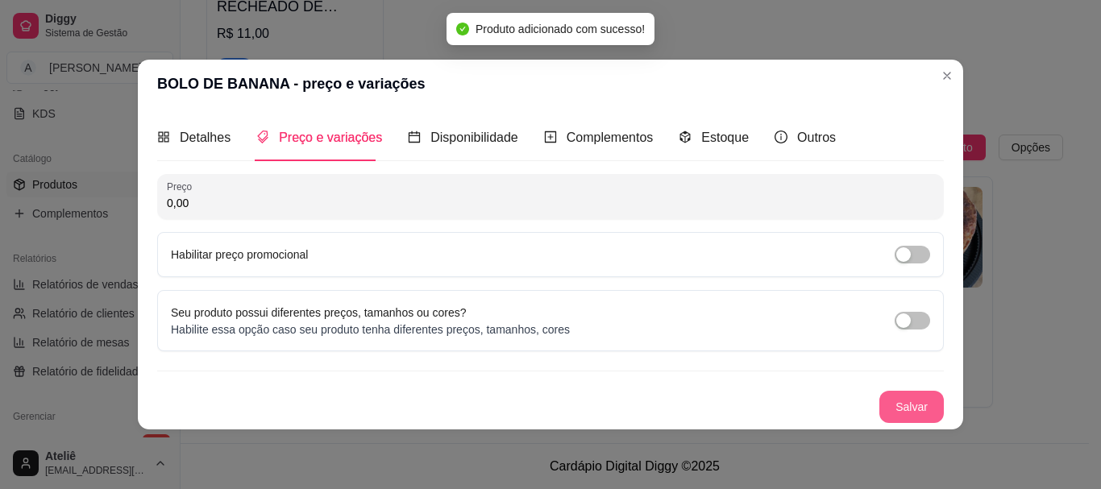
scroll to position [0, 0]
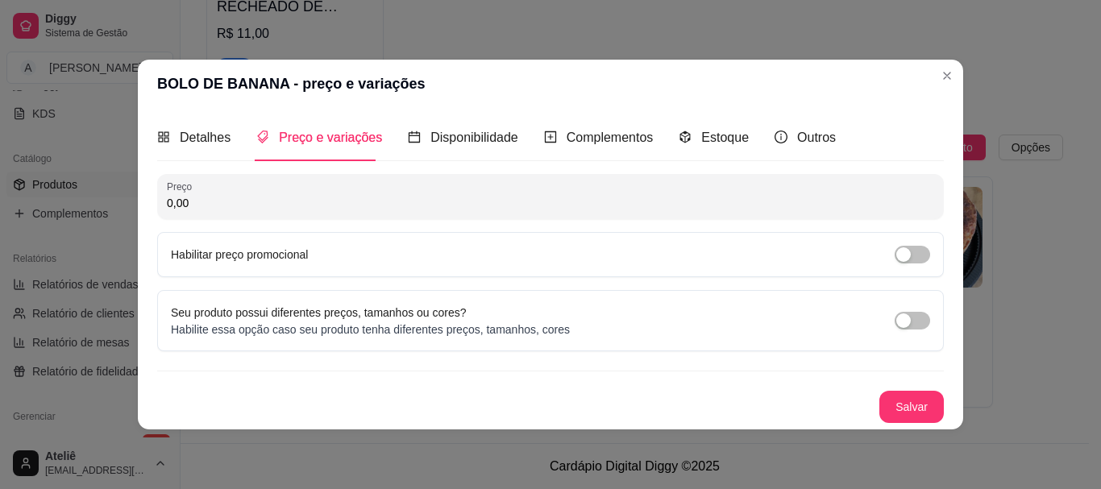
click at [313, 209] on input "0,00" at bounding box center [550, 203] width 767 height 16
type input "30,00"
click at [905, 405] on button "Salvar" at bounding box center [911, 406] width 63 height 31
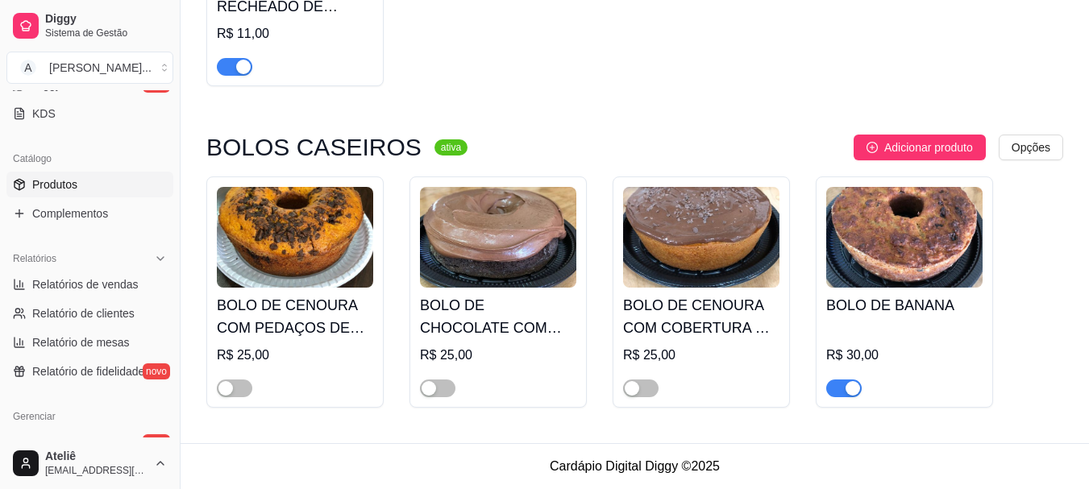
click at [836, 383] on span "button" at bounding box center [843, 388] width 35 height 18
click at [919, 144] on span "Adicionar produto" at bounding box center [928, 148] width 89 height 18
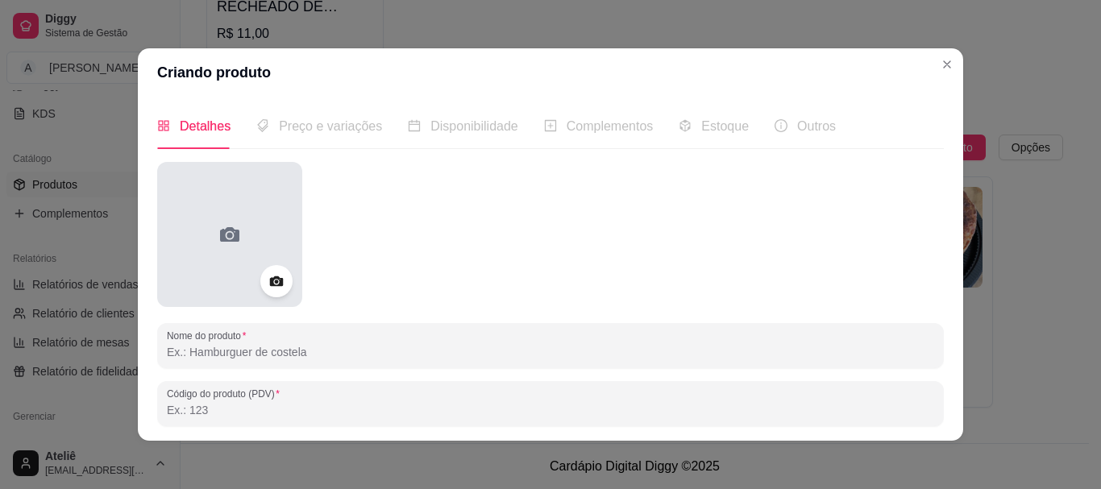
click at [263, 230] on div at bounding box center [229, 234] width 145 height 145
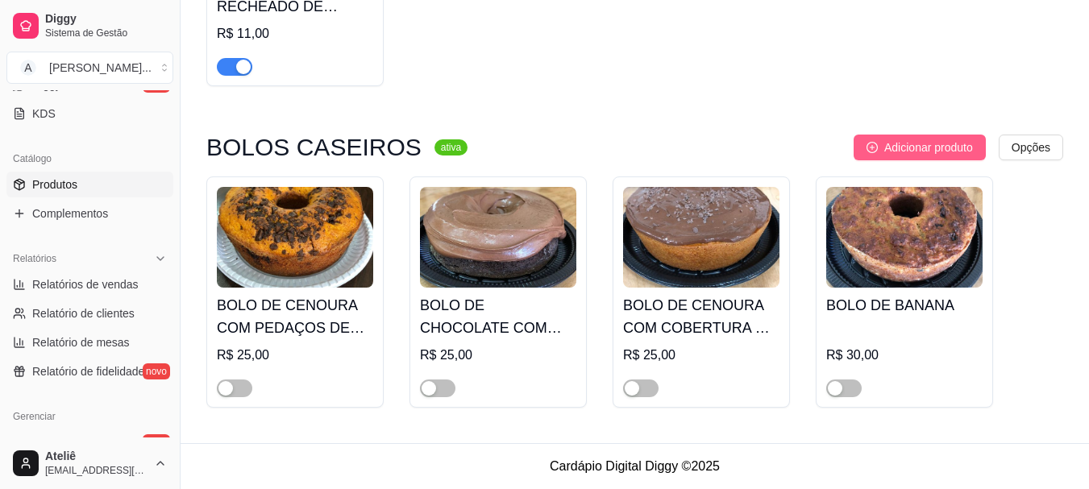
click at [923, 147] on span "Adicionar produto" at bounding box center [928, 148] width 89 height 18
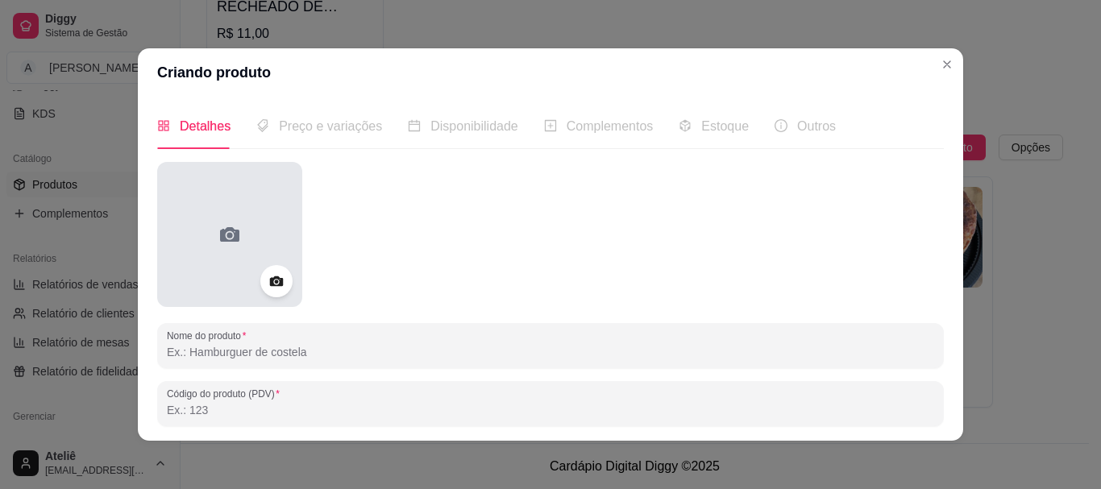
click at [249, 225] on div at bounding box center [229, 234] width 145 height 145
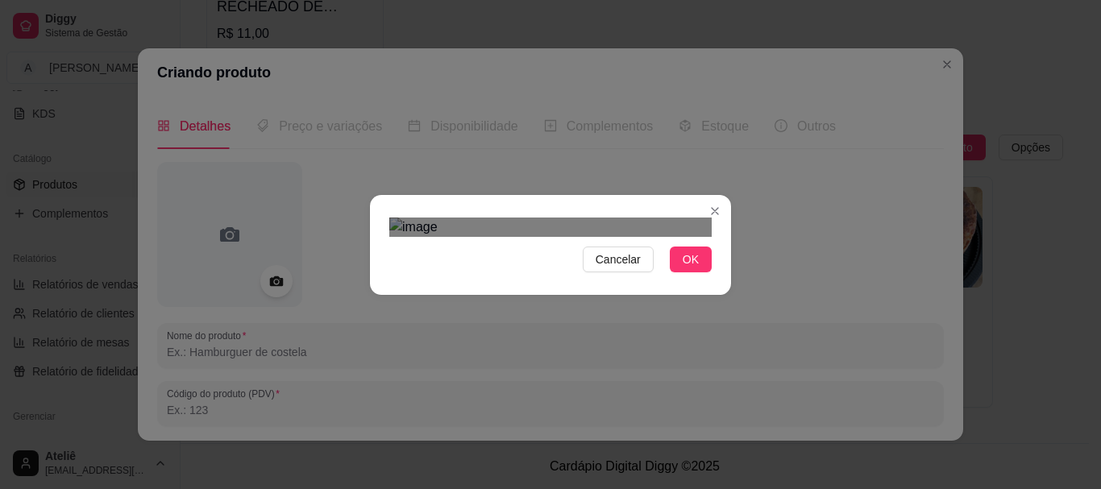
click at [372, 211] on div "Cancelar OK" at bounding box center [550, 245] width 361 height 68
click at [720, 279] on div "Cancelar OK" at bounding box center [550, 245] width 361 height 68
click at [643, 363] on div "Use the arrow keys to move the crop selection area" at bounding box center [550, 486] width 322 height 322
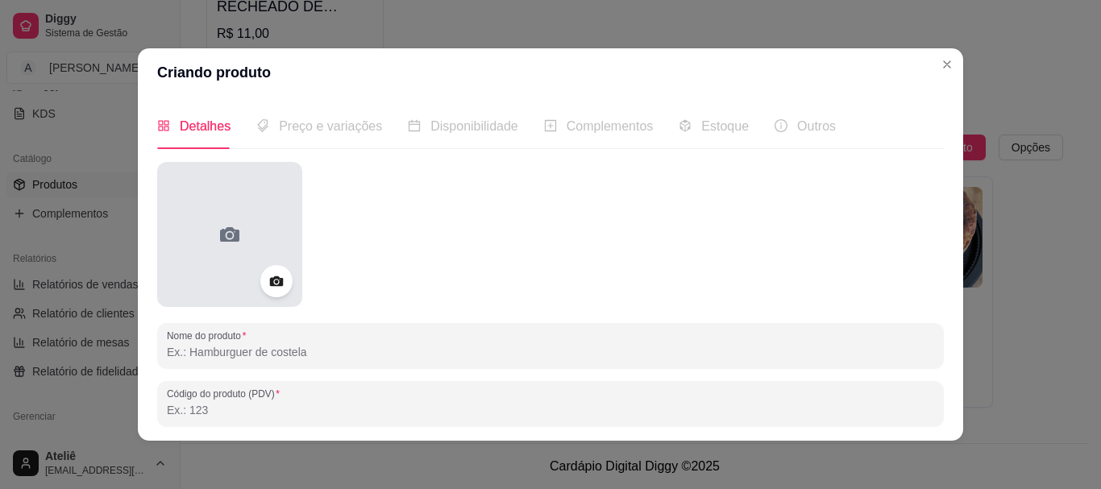
click at [226, 230] on icon at bounding box center [229, 234] width 19 height 15
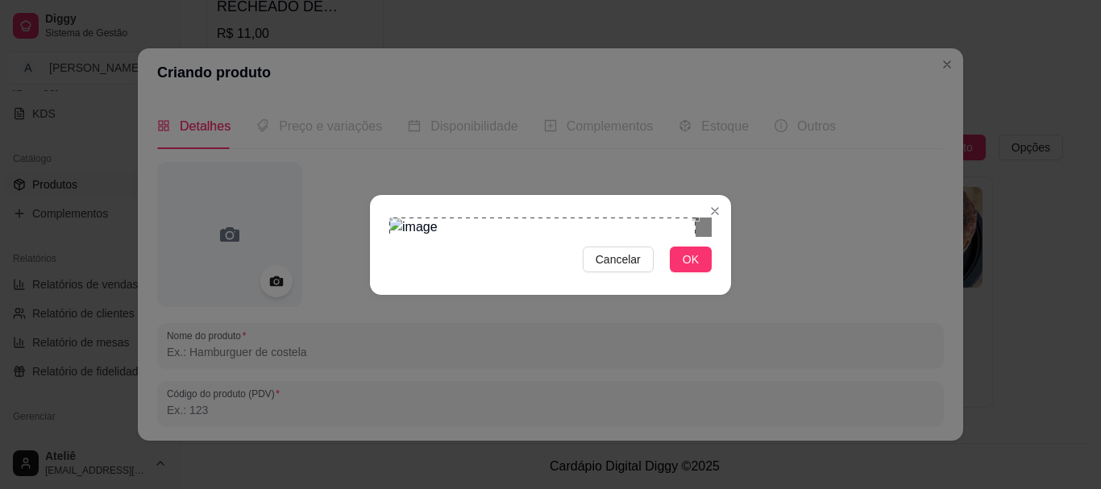
click at [370, 211] on div "Cancelar OK" at bounding box center [550, 245] width 361 height 68
click at [719, 279] on div "Cancelar OK" at bounding box center [550, 245] width 361 height 68
click at [688, 268] on span "OK" at bounding box center [690, 260] width 16 height 18
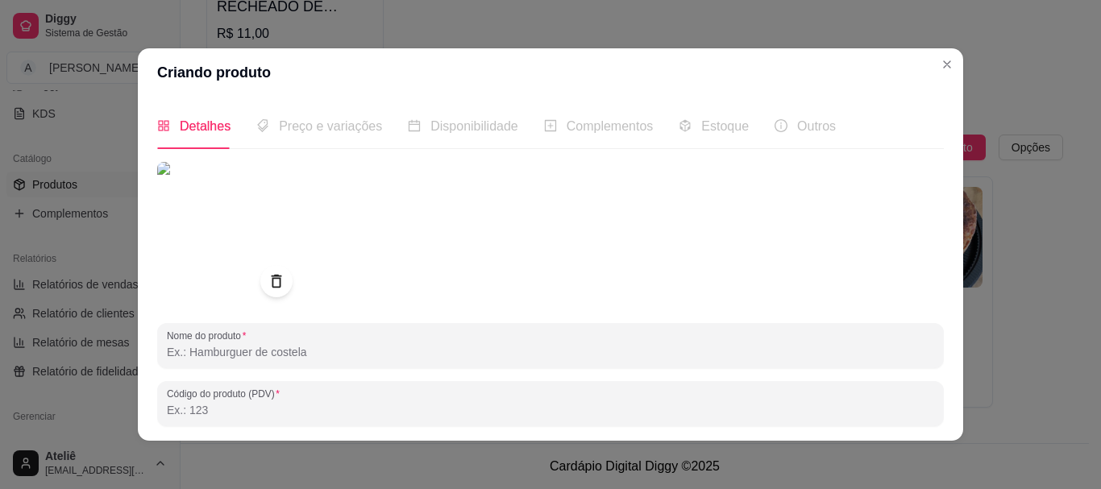
click at [367, 355] on input "Nome do produto" at bounding box center [550, 352] width 767 height 16
type input "BOLO DE LIMÃO COM COBERTURA DE LIMÃO"
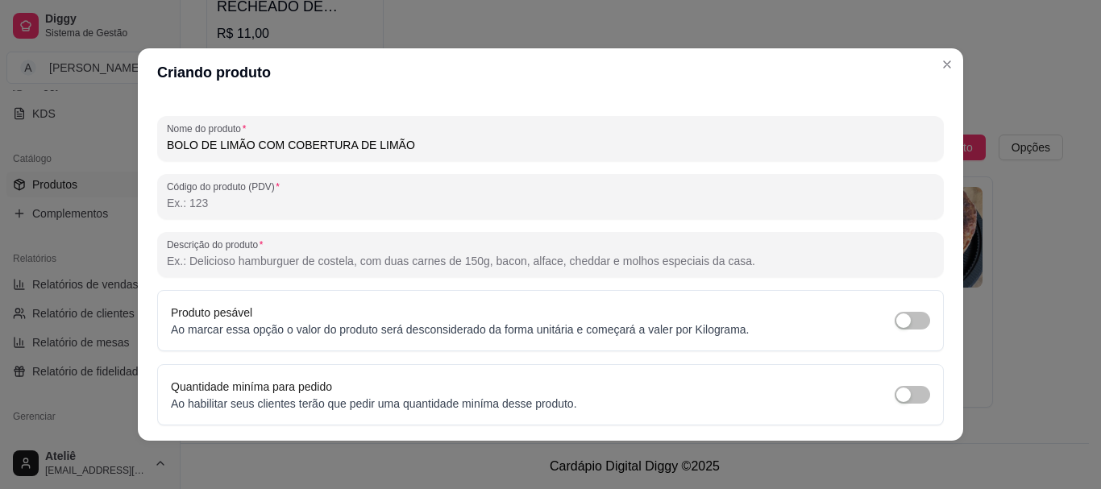
scroll to position [257, 0]
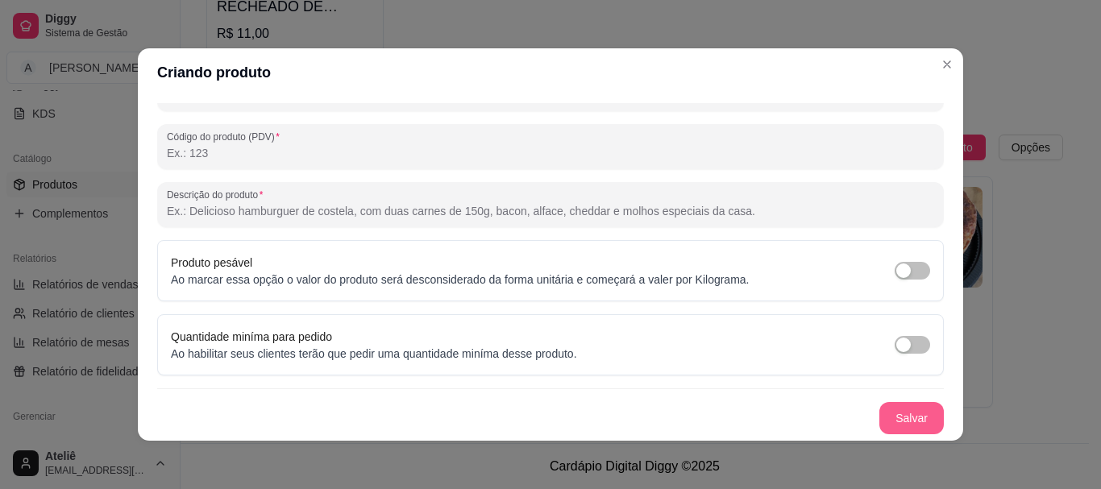
click at [901, 419] on button "Salvar" at bounding box center [911, 418] width 64 height 32
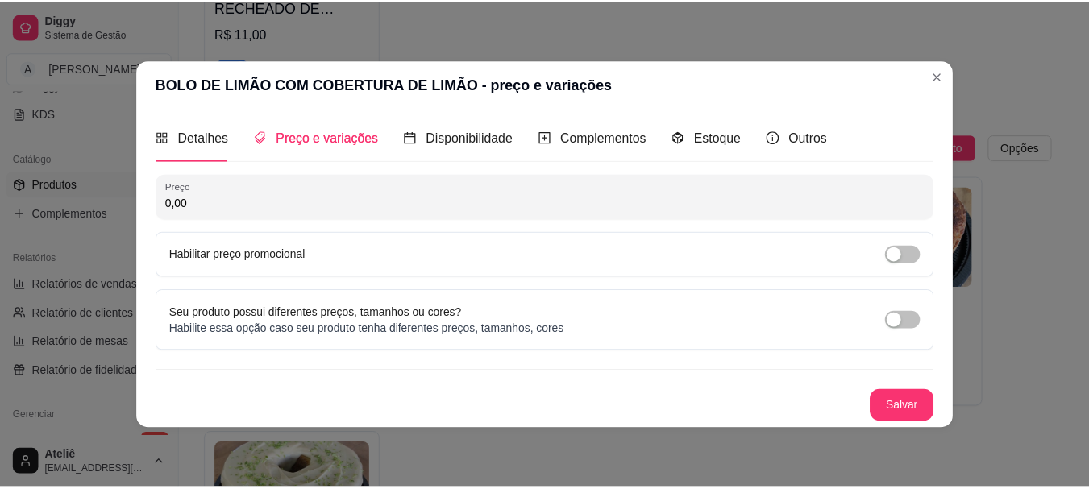
scroll to position [0, 0]
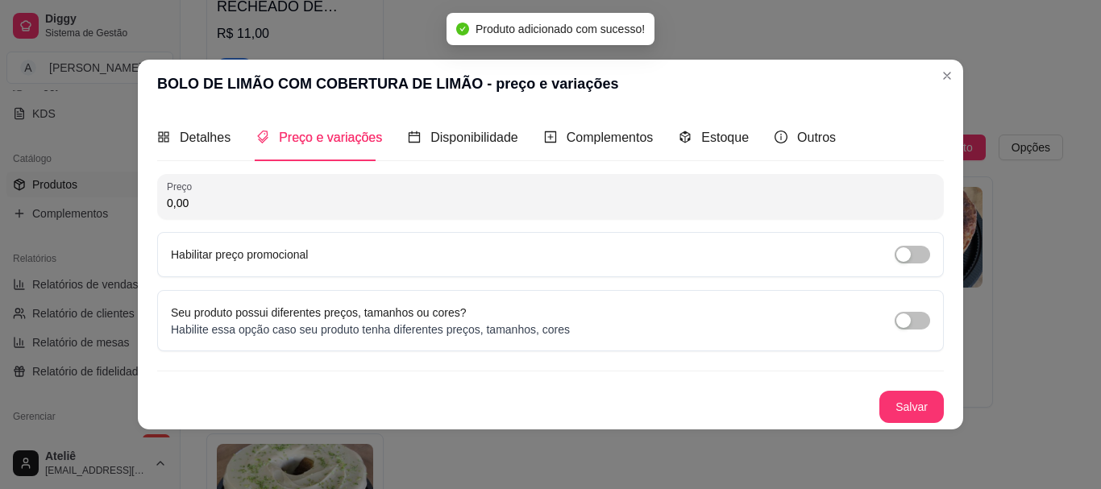
click at [400, 203] on input "0,00" at bounding box center [550, 203] width 767 height 16
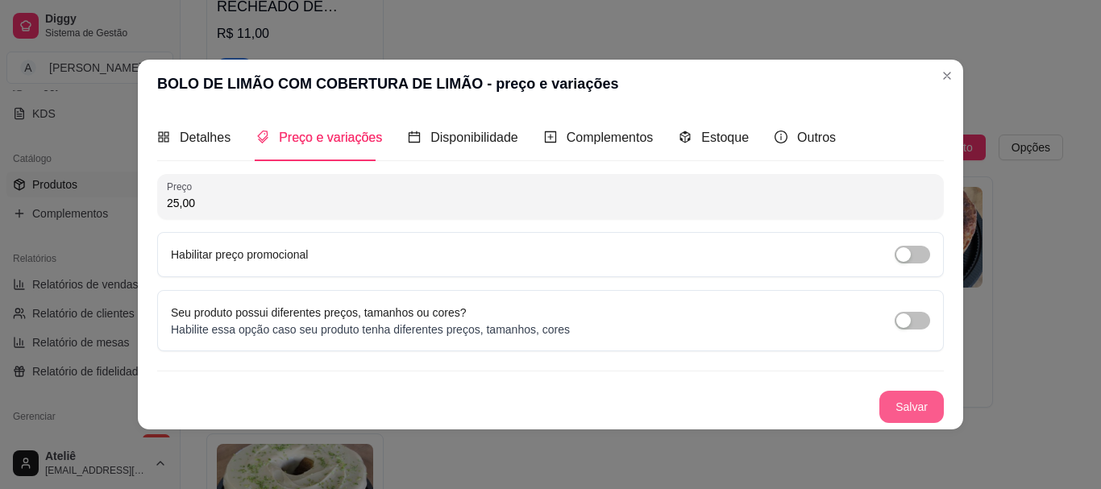
type input "25,00"
click at [898, 408] on button "Salvar" at bounding box center [911, 406] width 63 height 31
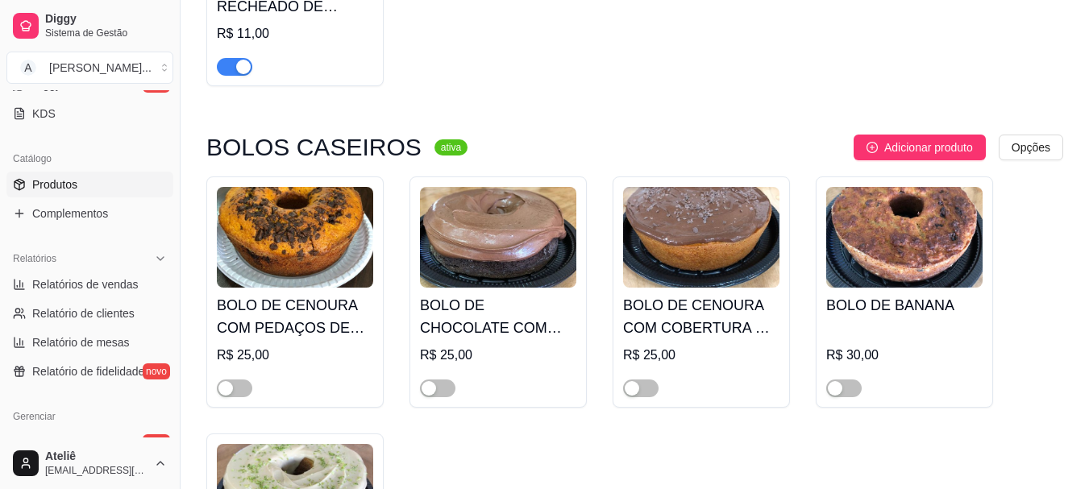
scroll to position [8326, 0]
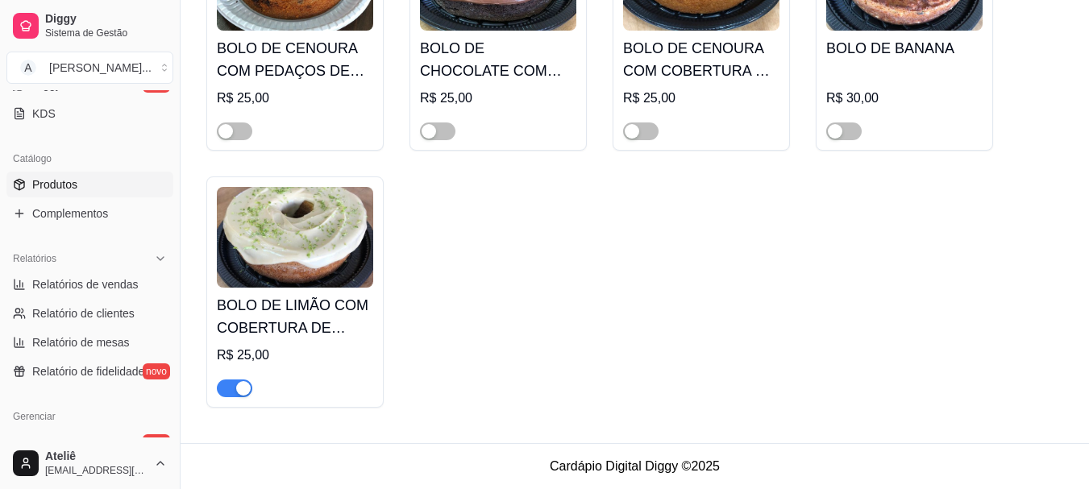
click at [226, 387] on span "button" at bounding box center [234, 388] width 35 height 18
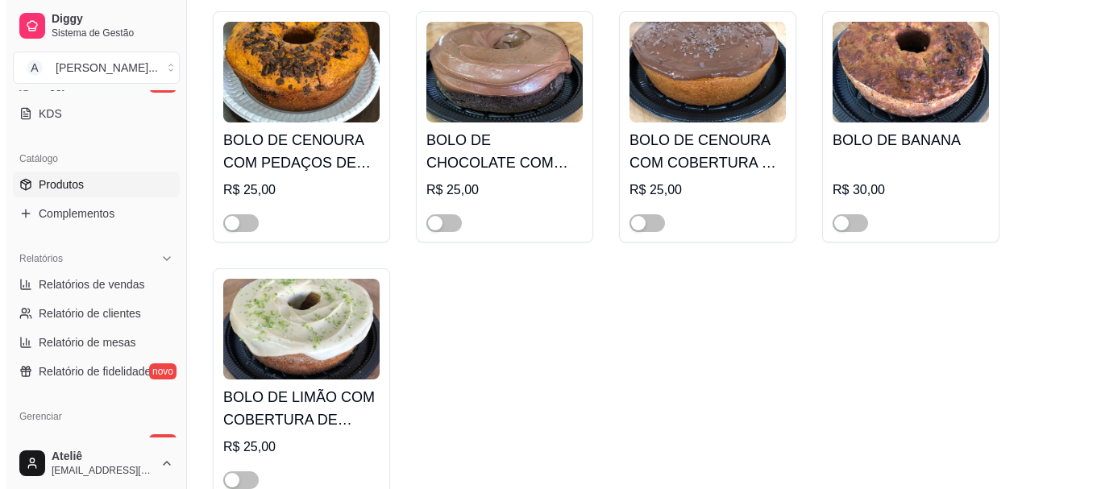
scroll to position [8218, 0]
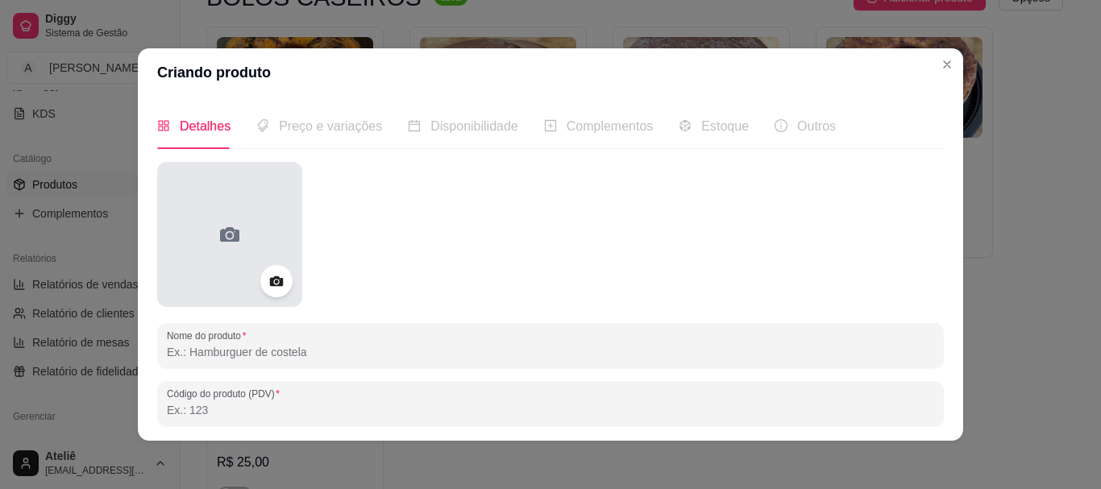
click at [267, 218] on div at bounding box center [229, 234] width 145 height 145
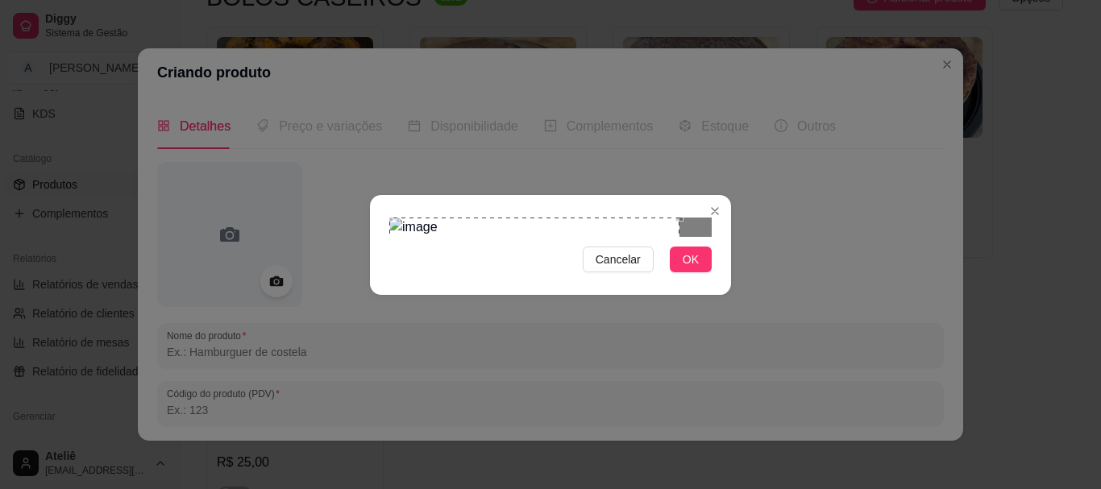
click at [375, 221] on div "Cancelar OK" at bounding box center [550, 245] width 361 height 68
click at [720, 279] on div "Cancelar OK" at bounding box center [550, 245] width 361 height 68
click at [694, 272] on button "OK" at bounding box center [691, 260] width 42 height 26
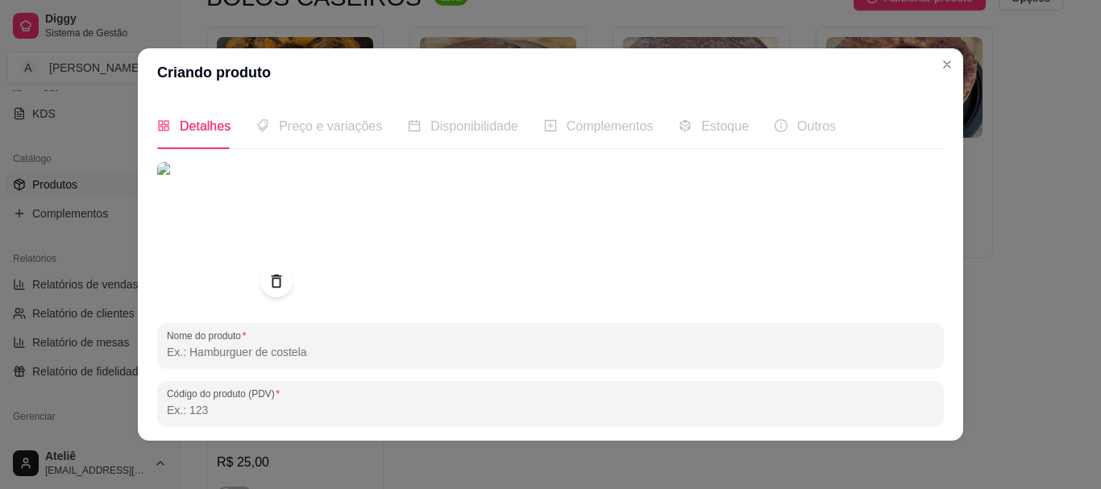
click at [283, 346] on input "Nome do produto" at bounding box center [550, 352] width 767 height 16
type input "BOLO DE CENOURA"
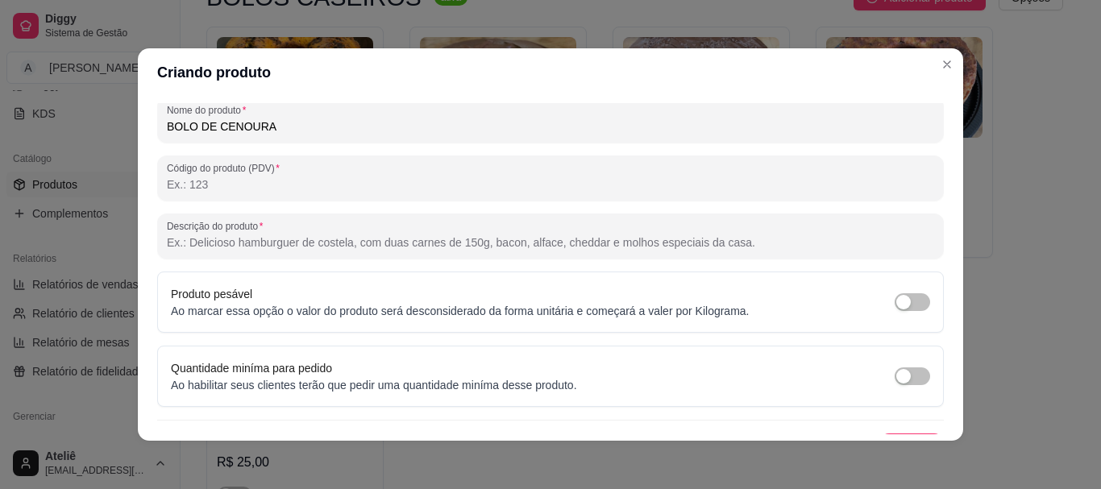
scroll to position [257, 0]
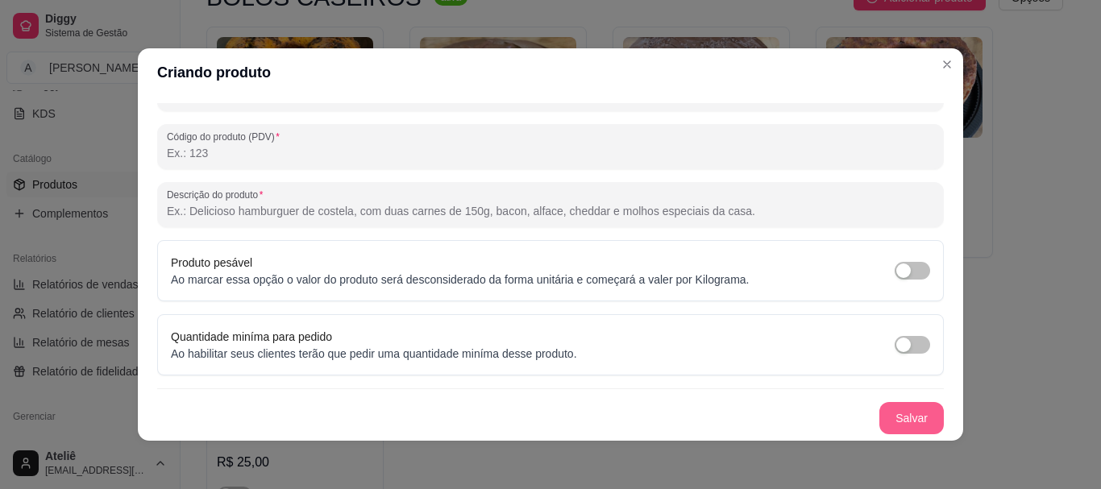
click at [895, 417] on button "Salvar" at bounding box center [911, 418] width 64 height 32
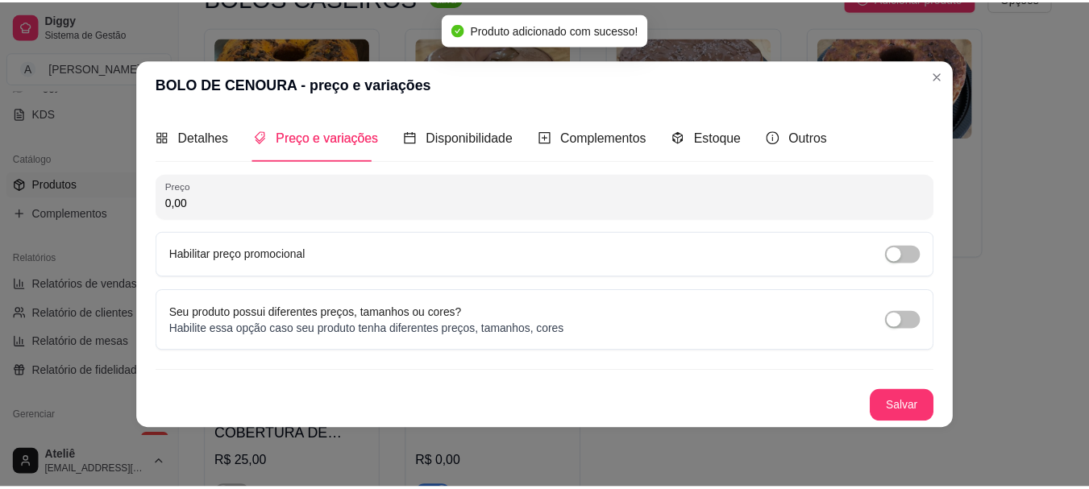
scroll to position [0, 0]
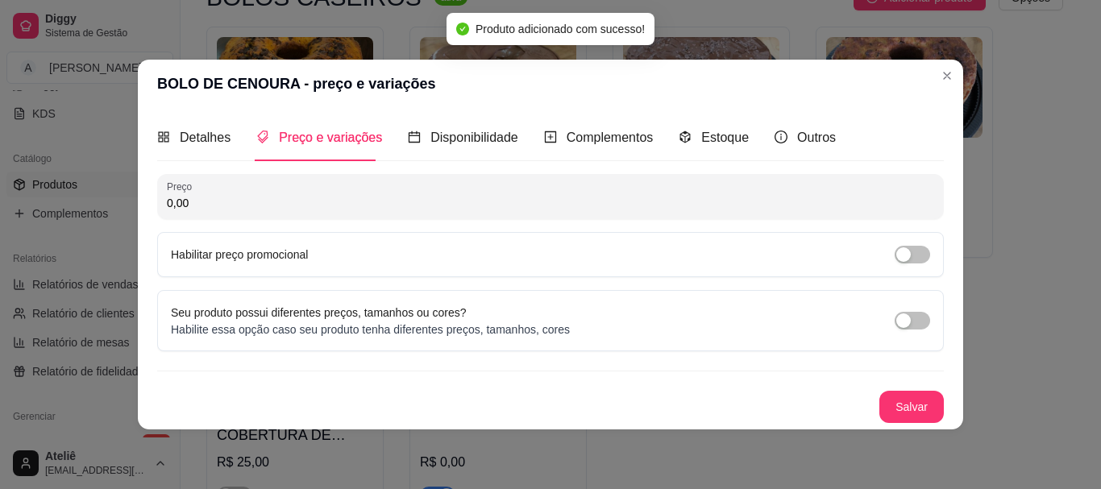
click at [421, 196] on input "0,00" at bounding box center [550, 203] width 767 height 16
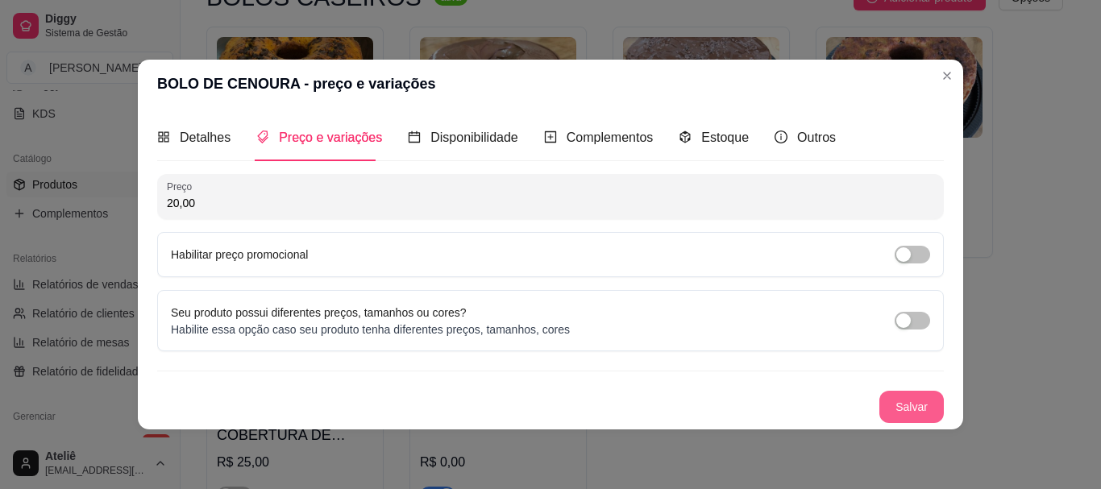
type input "20,00"
click at [907, 403] on button "Salvar" at bounding box center [911, 406] width 63 height 31
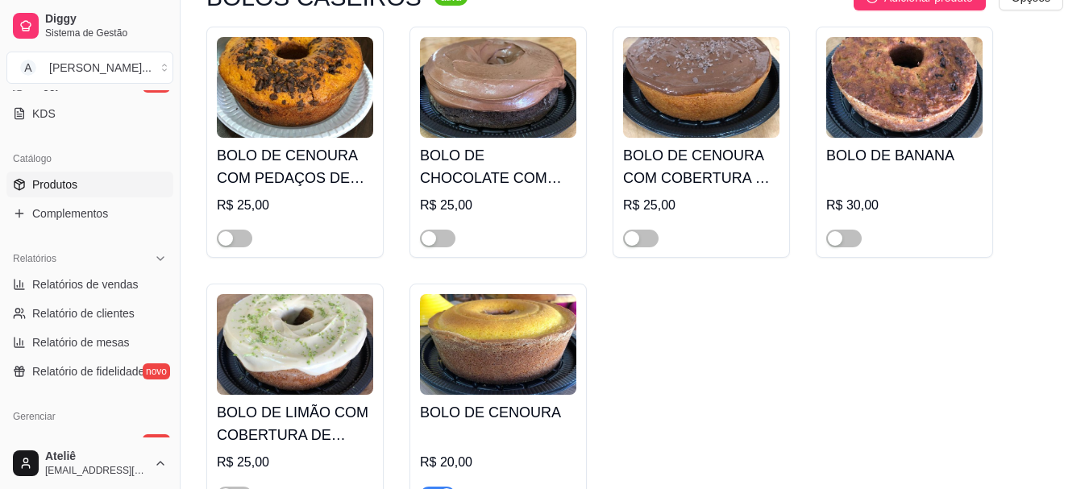
scroll to position [8326, 0]
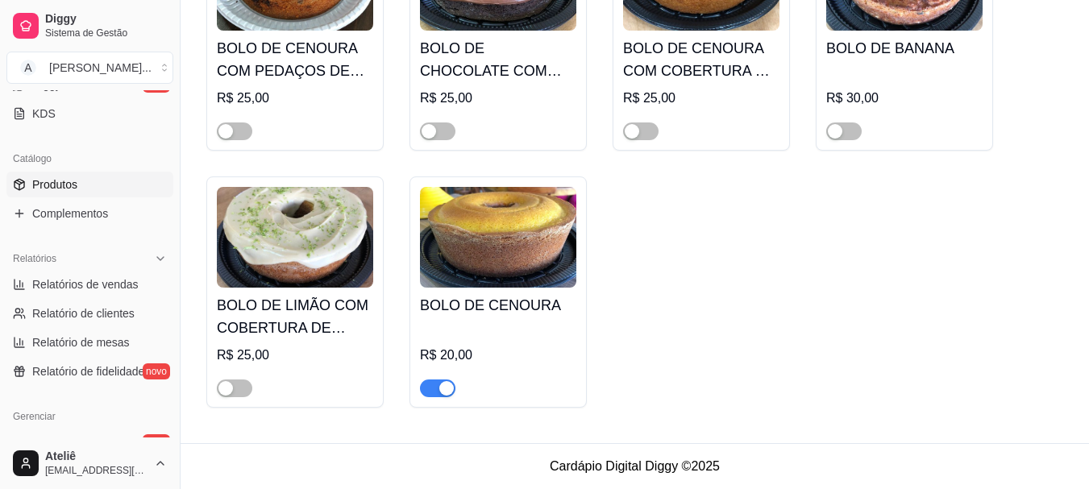
click at [429, 388] on span "button" at bounding box center [437, 388] width 35 height 18
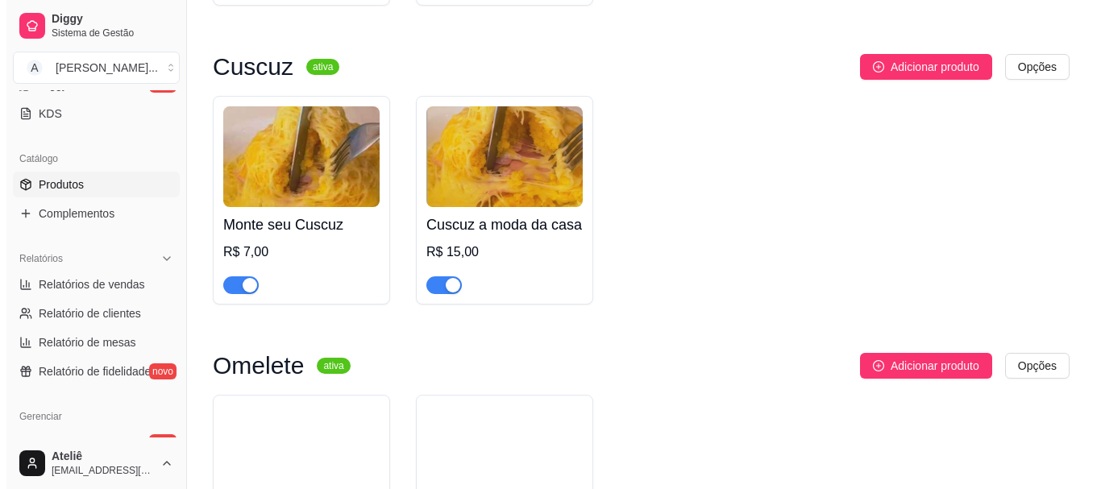
scroll to position [433, 0]
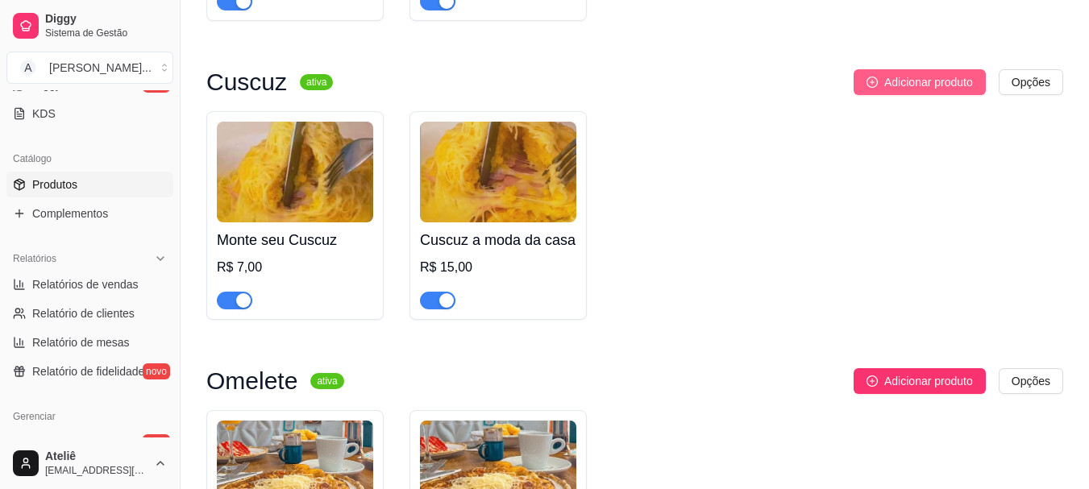
click at [902, 73] on span "Adicionar produto" at bounding box center [928, 82] width 89 height 18
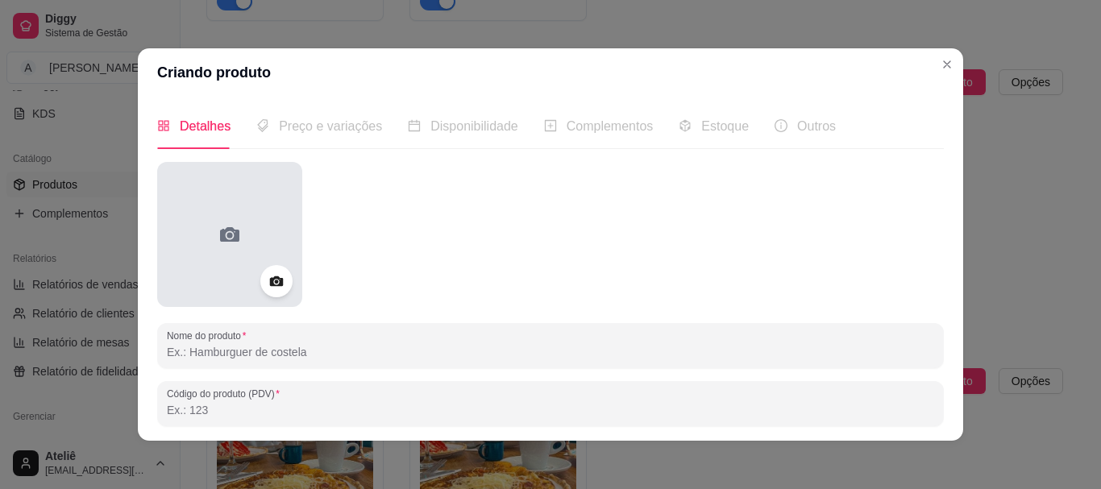
click at [241, 217] on div at bounding box center [229, 234] width 145 height 145
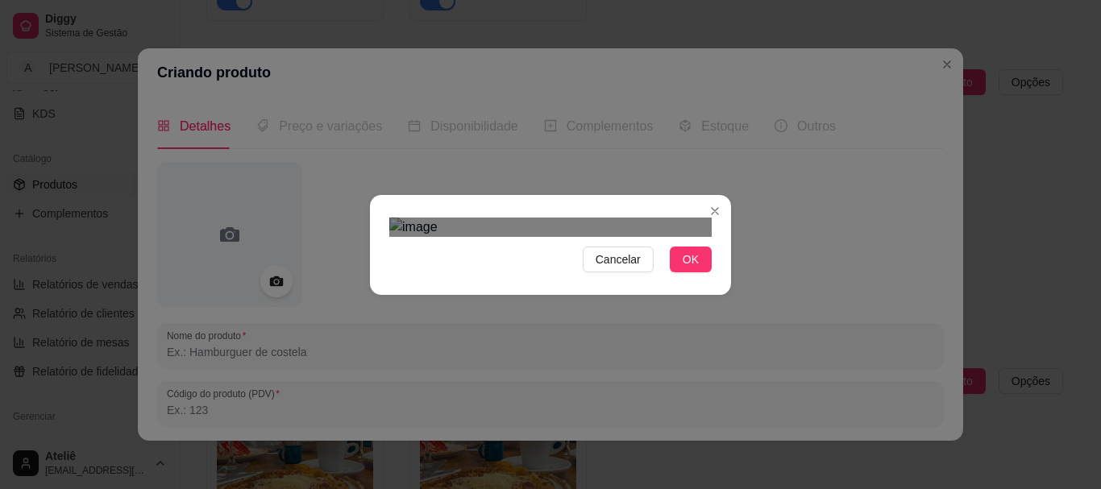
click at [370, 211] on div "Cancelar OK" at bounding box center [550, 245] width 361 height 68
click at [743, 400] on div "Cancelar OK" at bounding box center [550, 244] width 1101 height 489
click at [584, 326] on div "Use the arrow keys to move the crop selection area" at bounding box center [550, 424] width 322 height 322
click at [682, 268] on span "OK" at bounding box center [690, 260] width 16 height 18
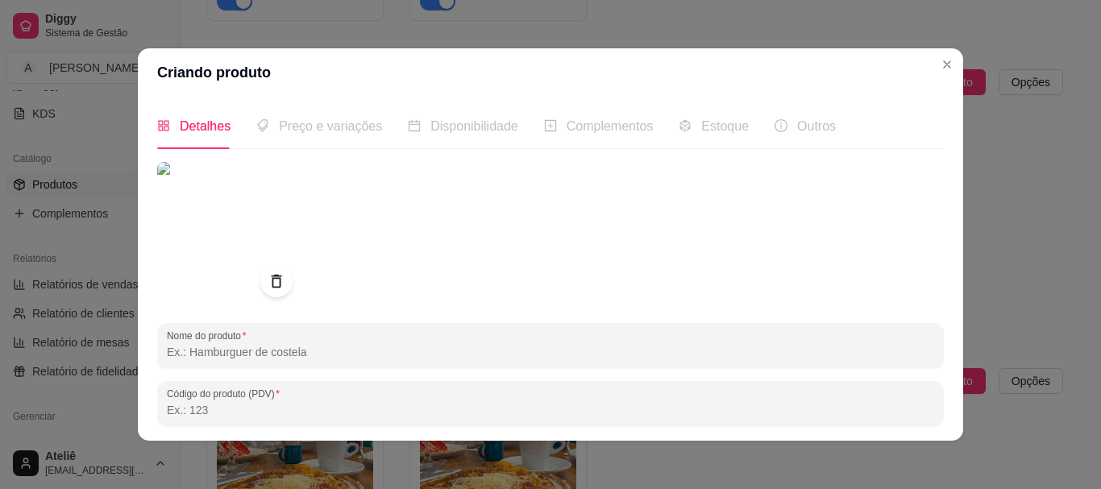
click at [315, 354] on input "Nome do produto" at bounding box center [550, 352] width 767 height 16
type input "CUSCUR NORDESTINO"
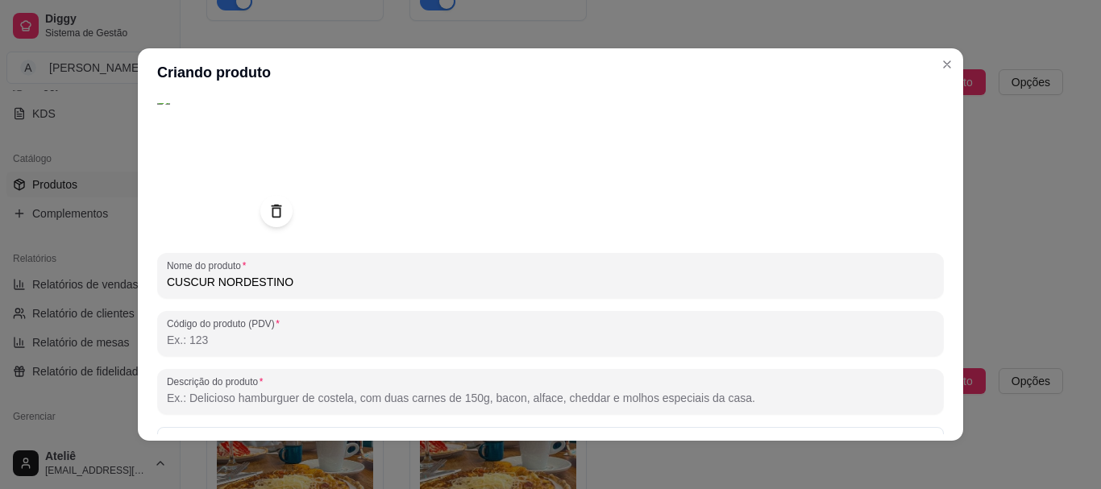
scroll to position [78, 0]
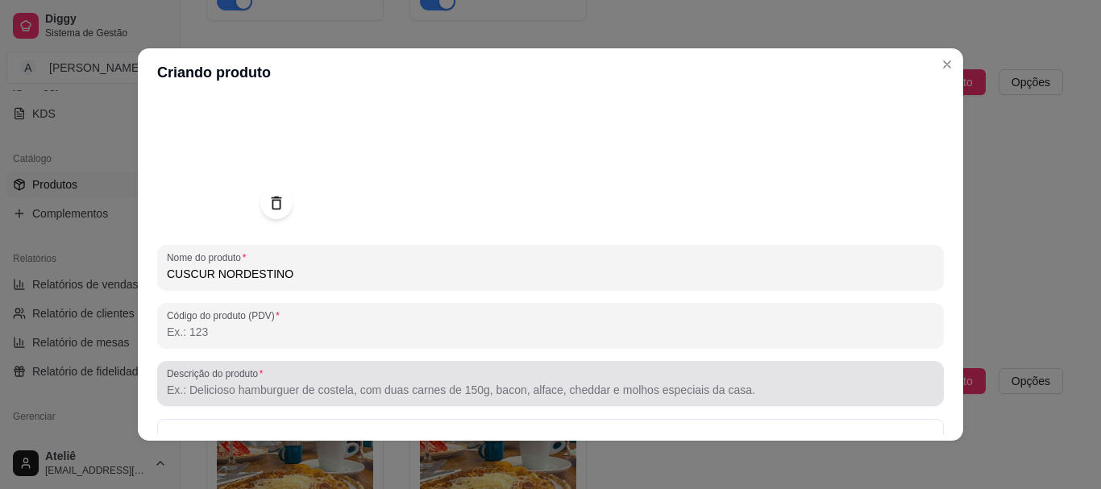
click at [556, 379] on div at bounding box center [550, 383] width 767 height 32
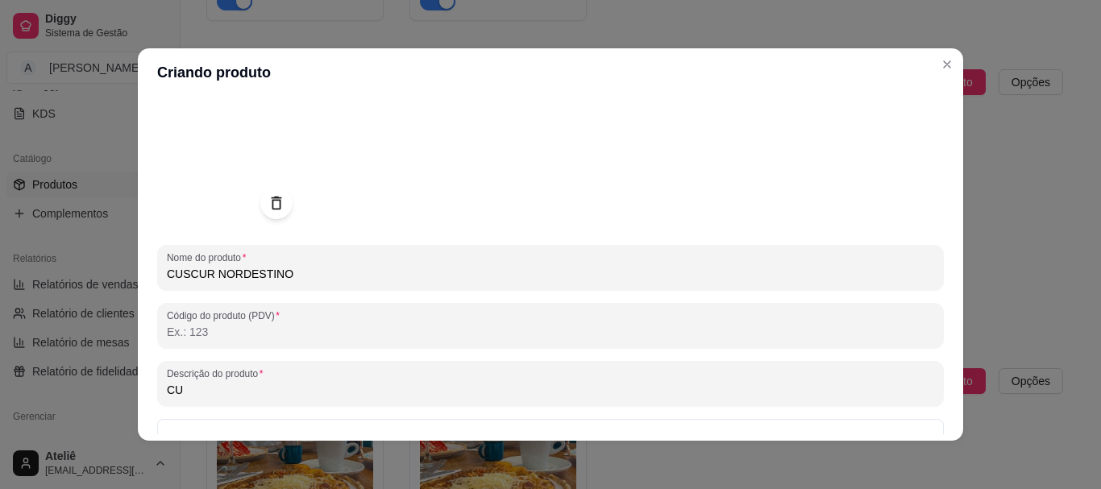
type input "C"
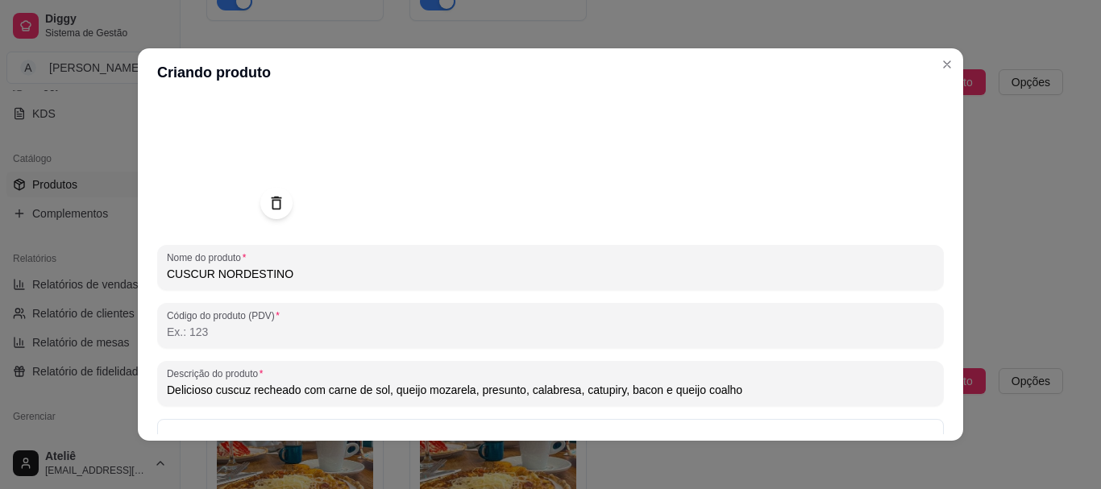
type input "Delicioso cuscuz recheado com carne de sol, queijo mozarela, presunto, calabres…"
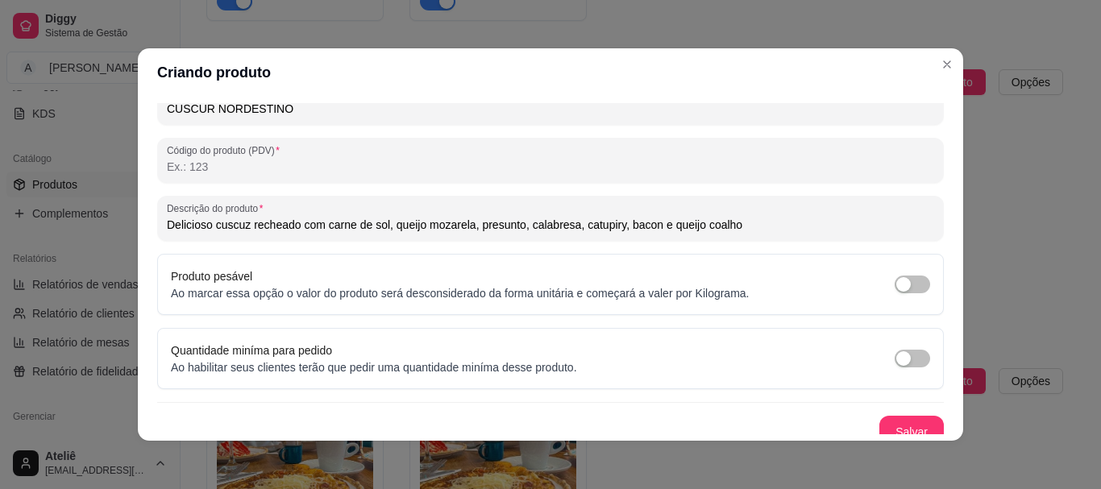
scroll to position [257, 0]
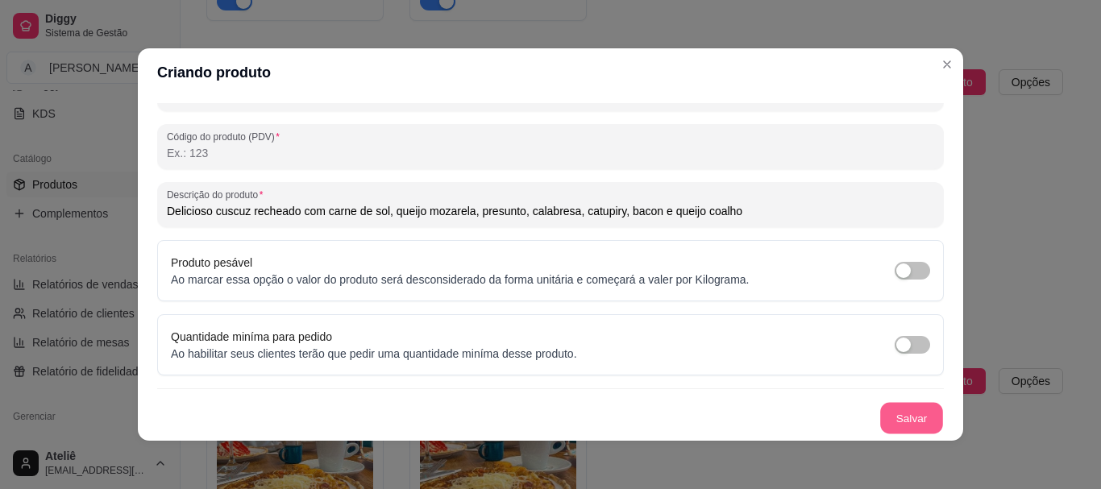
click at [890, 415] on button "Salvar" at bounding box center [911, 418] width 63 height 31
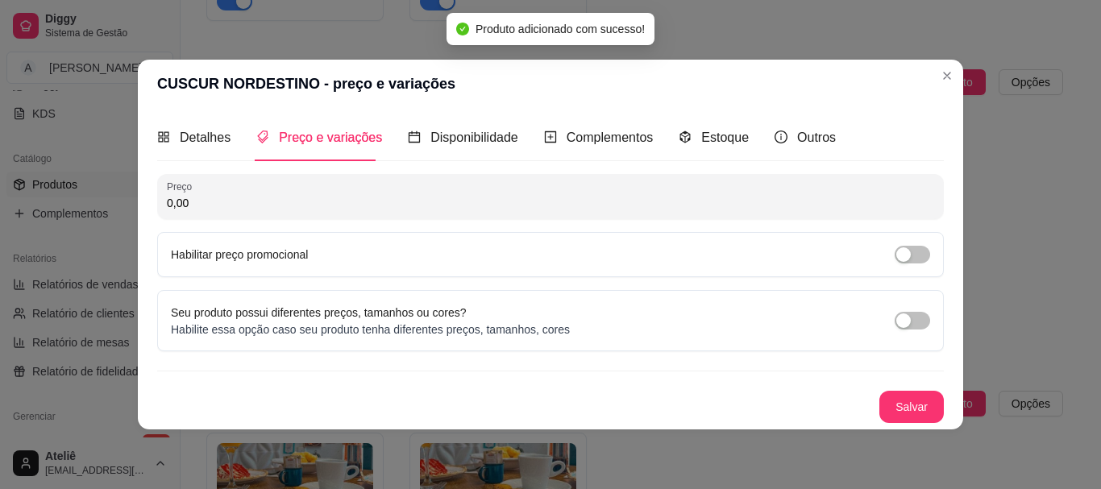
scroll to position [0, 0]
click at [429, 205] on input "0,00" at bounding box center [550, 203] width 767 height 16
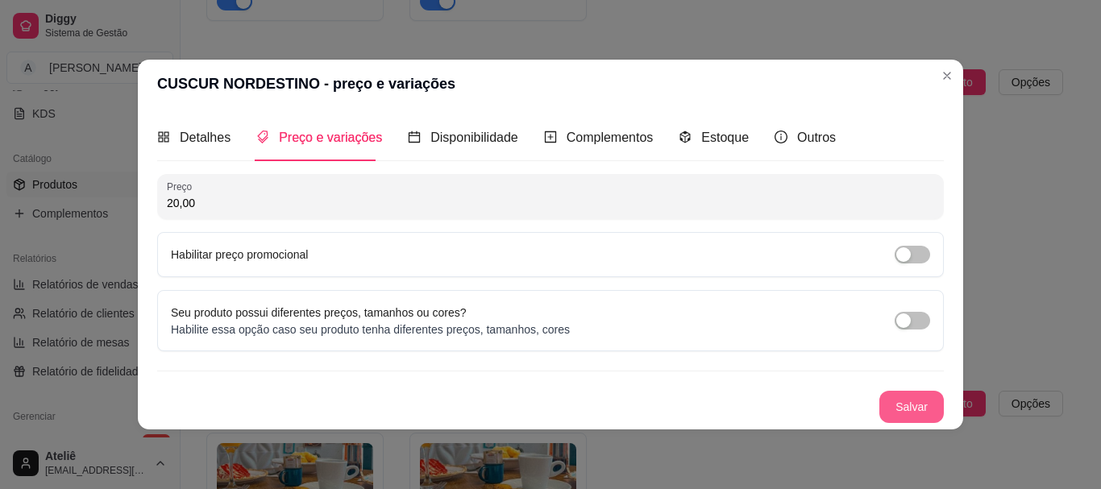
type input "20,00"
click at [896, 403] on button "Salvar" at bounding box center [911, 406] width 63 height 31
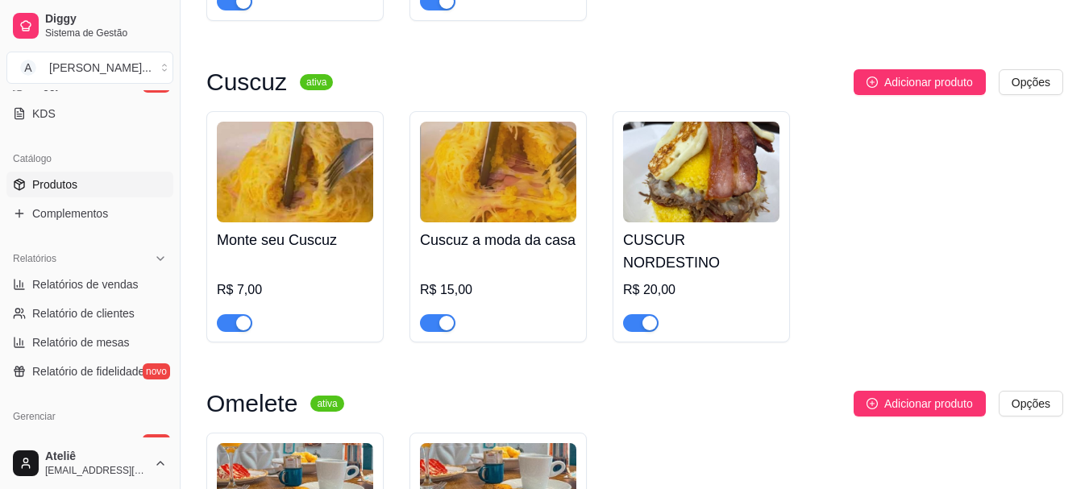
click at [669, 229] on h4 "CUSCUR NORDESTINO" at bounding box center [701, 251] width 156 height 45
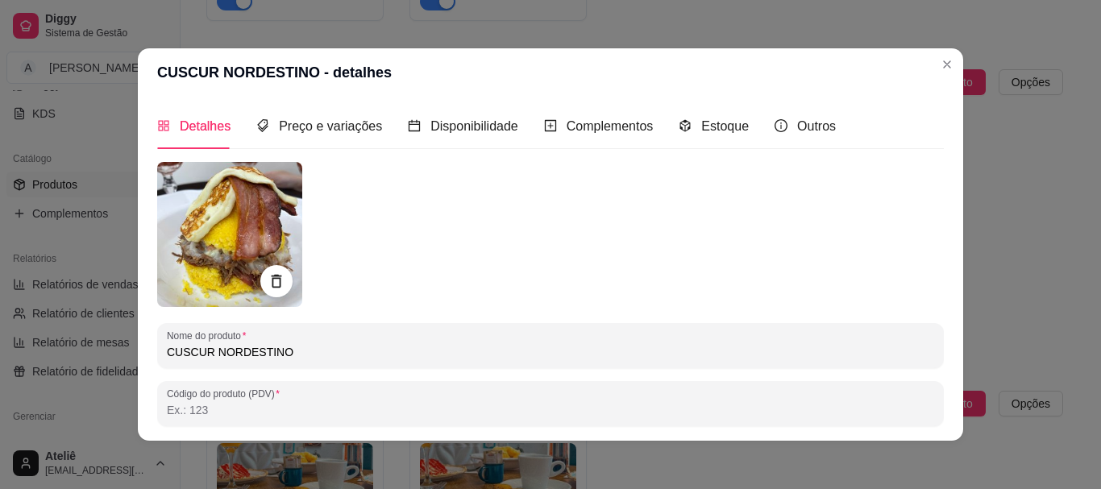
click at [200, 354] on input "CUSCUR NORDESTINO" at bounding box center [550, 352] width 767 height 16
type input "CUSCUZ NORDESTINO"
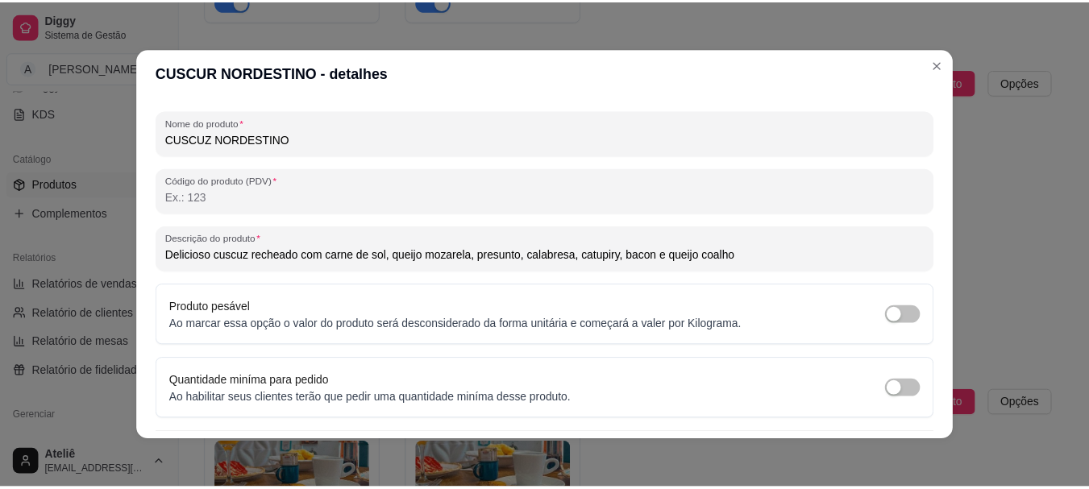
scroll to position [257, 0]
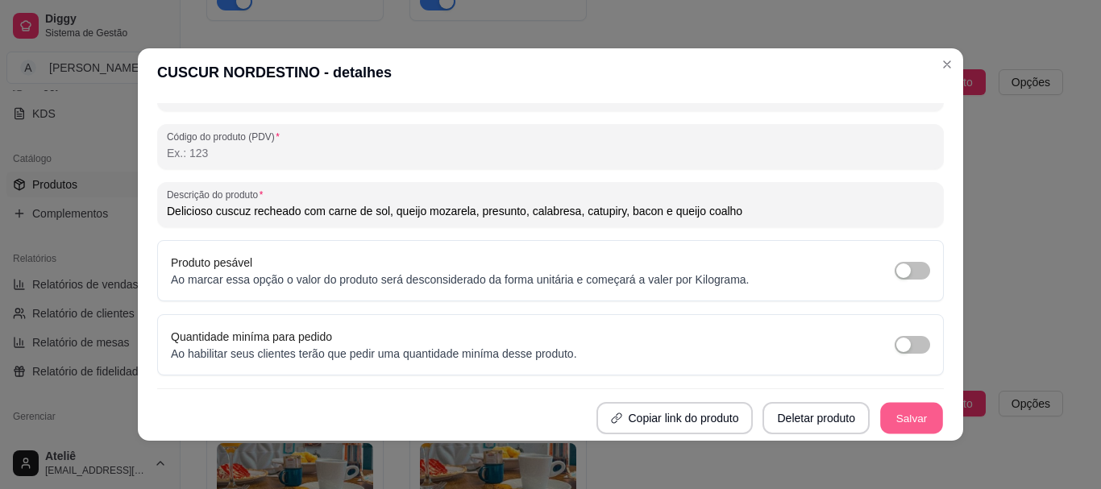
click at [896, 421] on button "Salvar" at bounding box center [911, 418] width 63 height 31
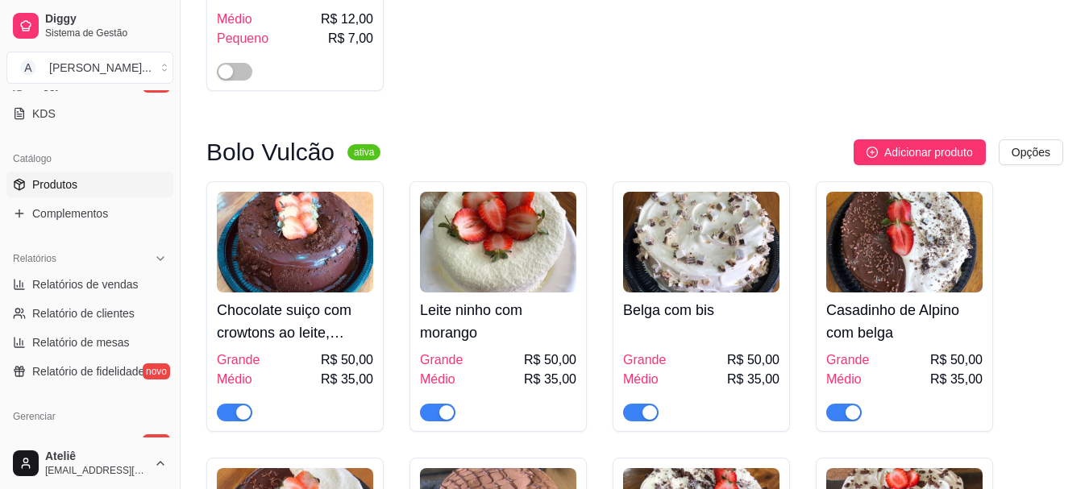
scroll to position [4202, 0]
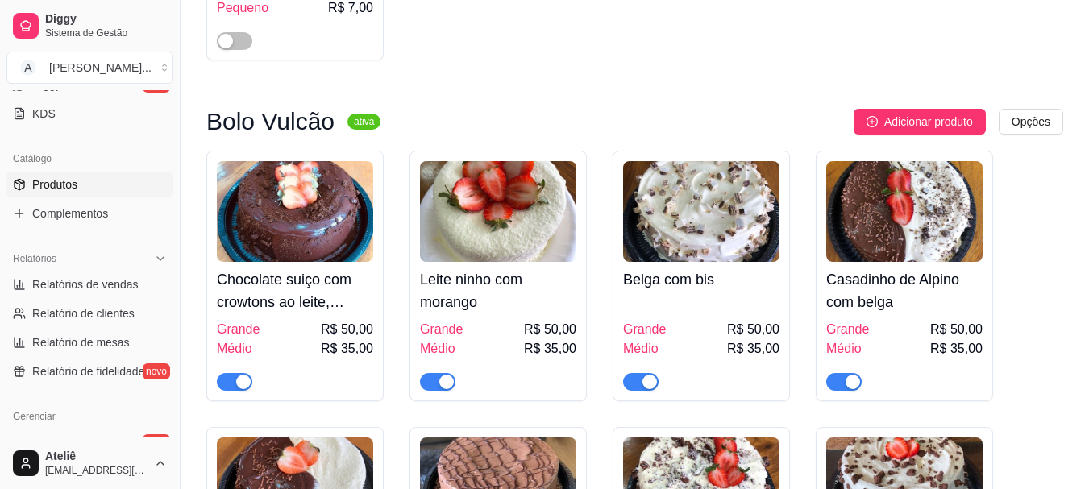
click at [314, 190] on img at bounding box center [295, 211] width 156 height 101
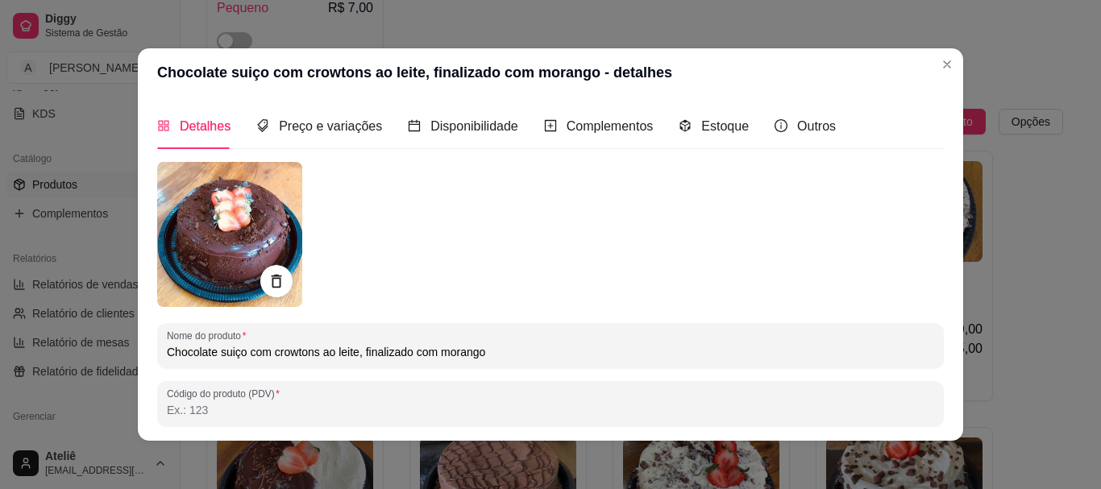
click at [255, 222] on img at bounding box center [229, 234] width 145 height 145
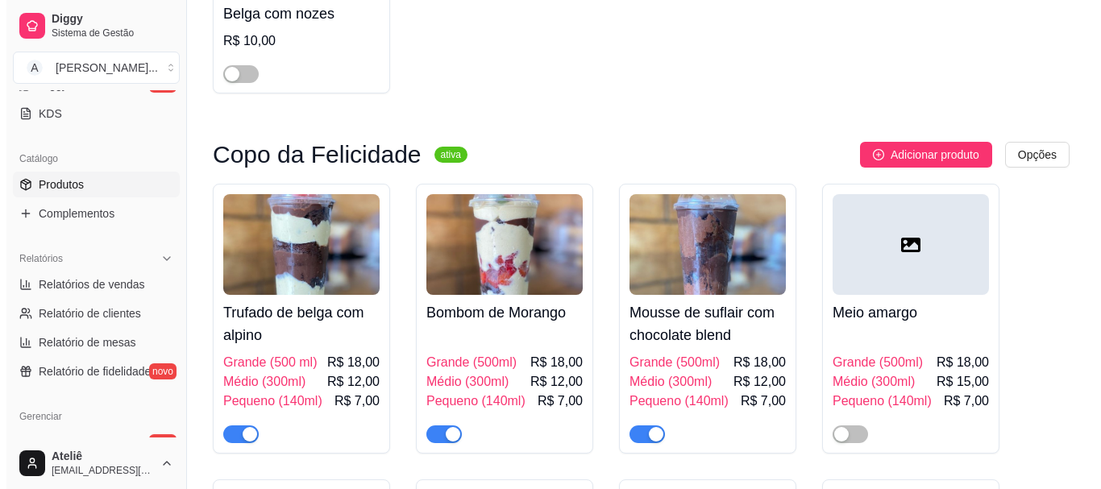
scroll to position [3275, 0]
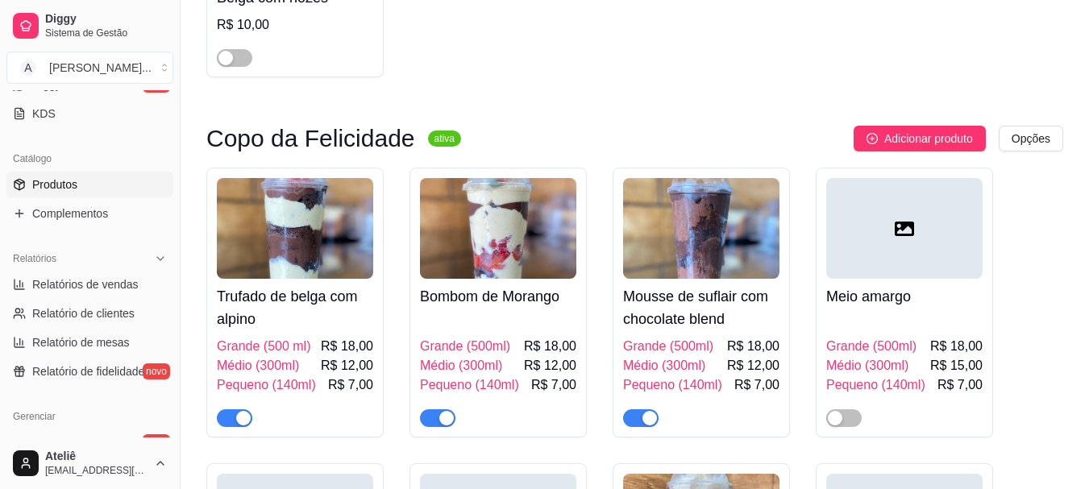
click at [670, 180] on img at bounding box center [701, 228] width 156 height 101
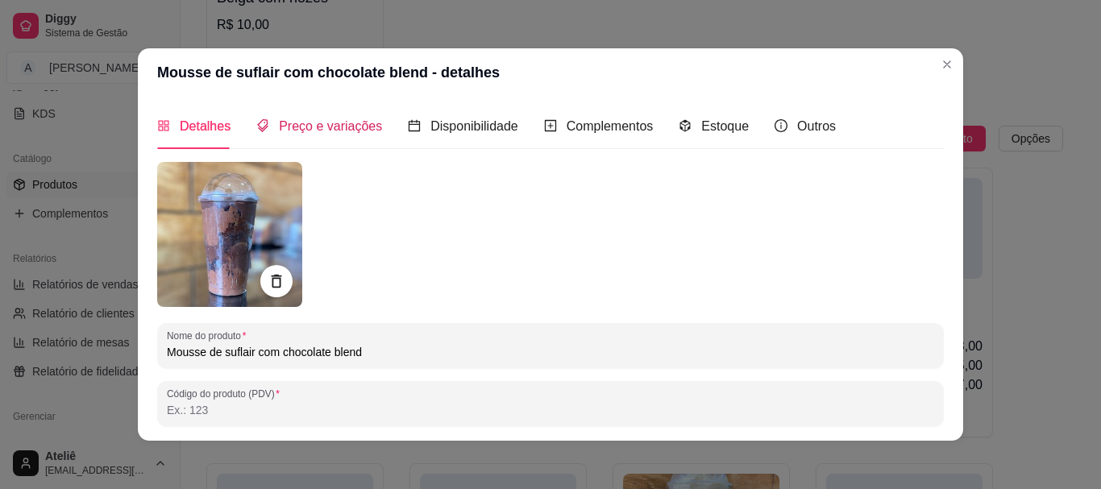
click at [309, 126] on span "Preço e variações" at bounding box center [330, 126] width 103 height 14
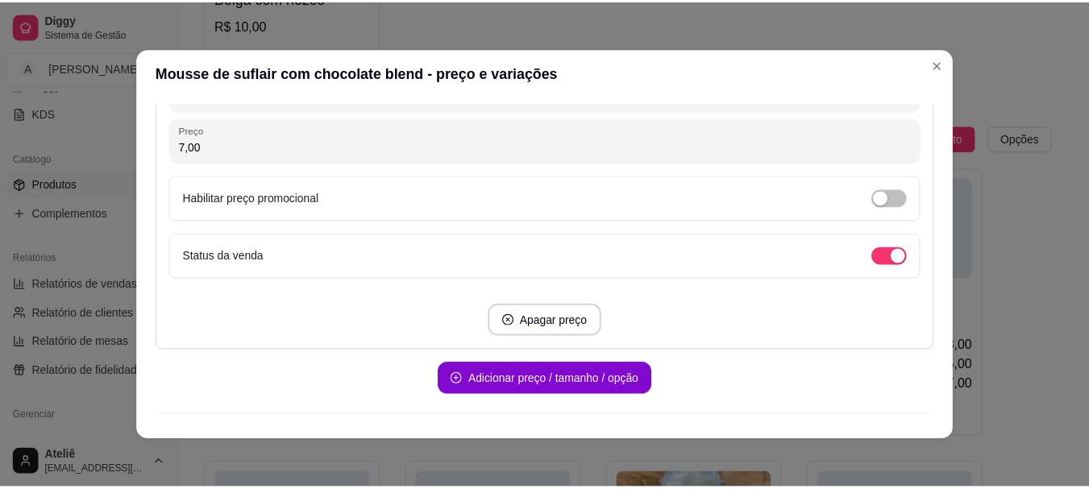
scroll to position [1410, 0]
